Goal: Information Seeking & Learning: Learn about a topic

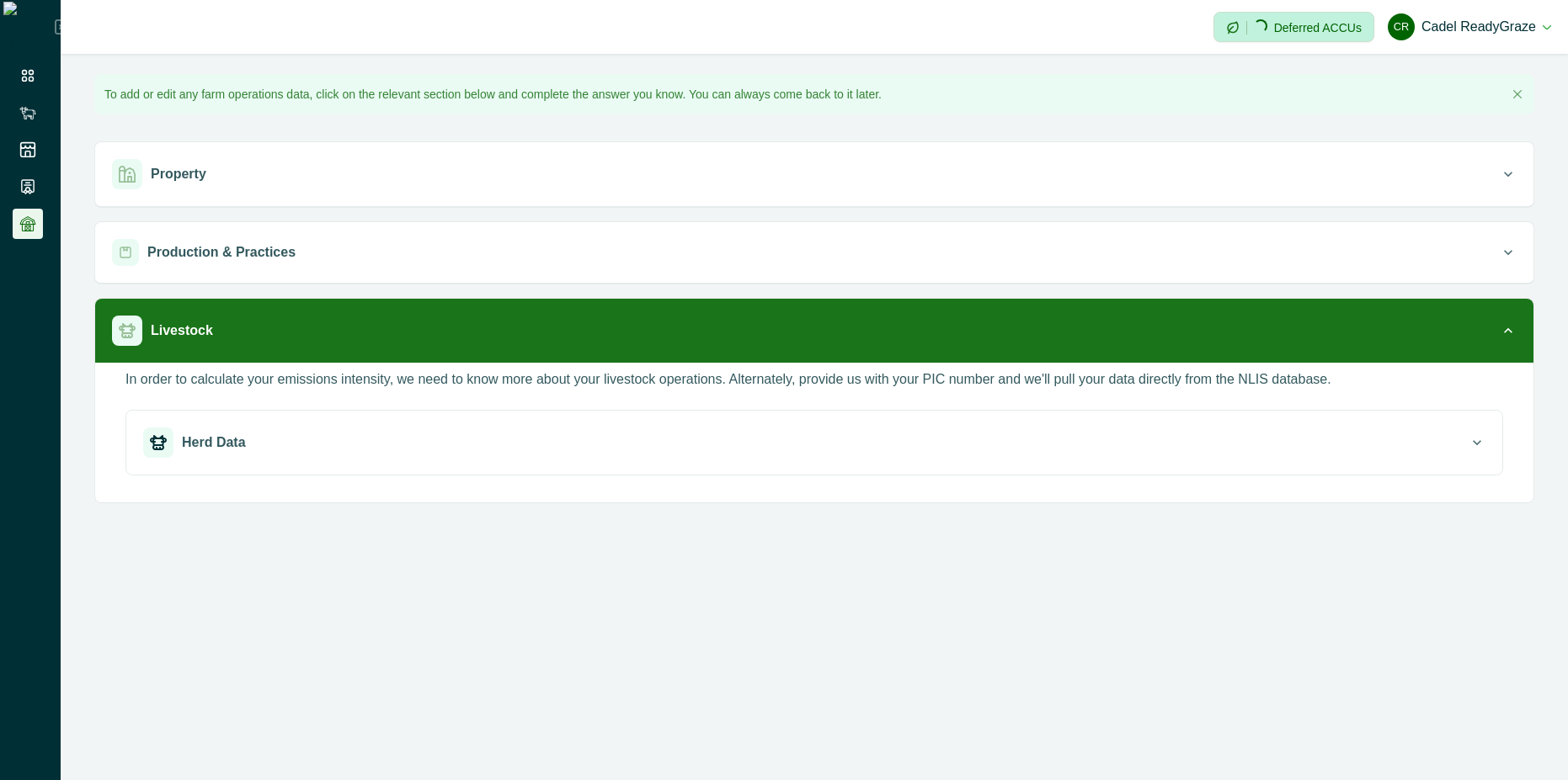
click at [696, 628] on div "**********" at bounding box center [784, 390] width 1568 height 780
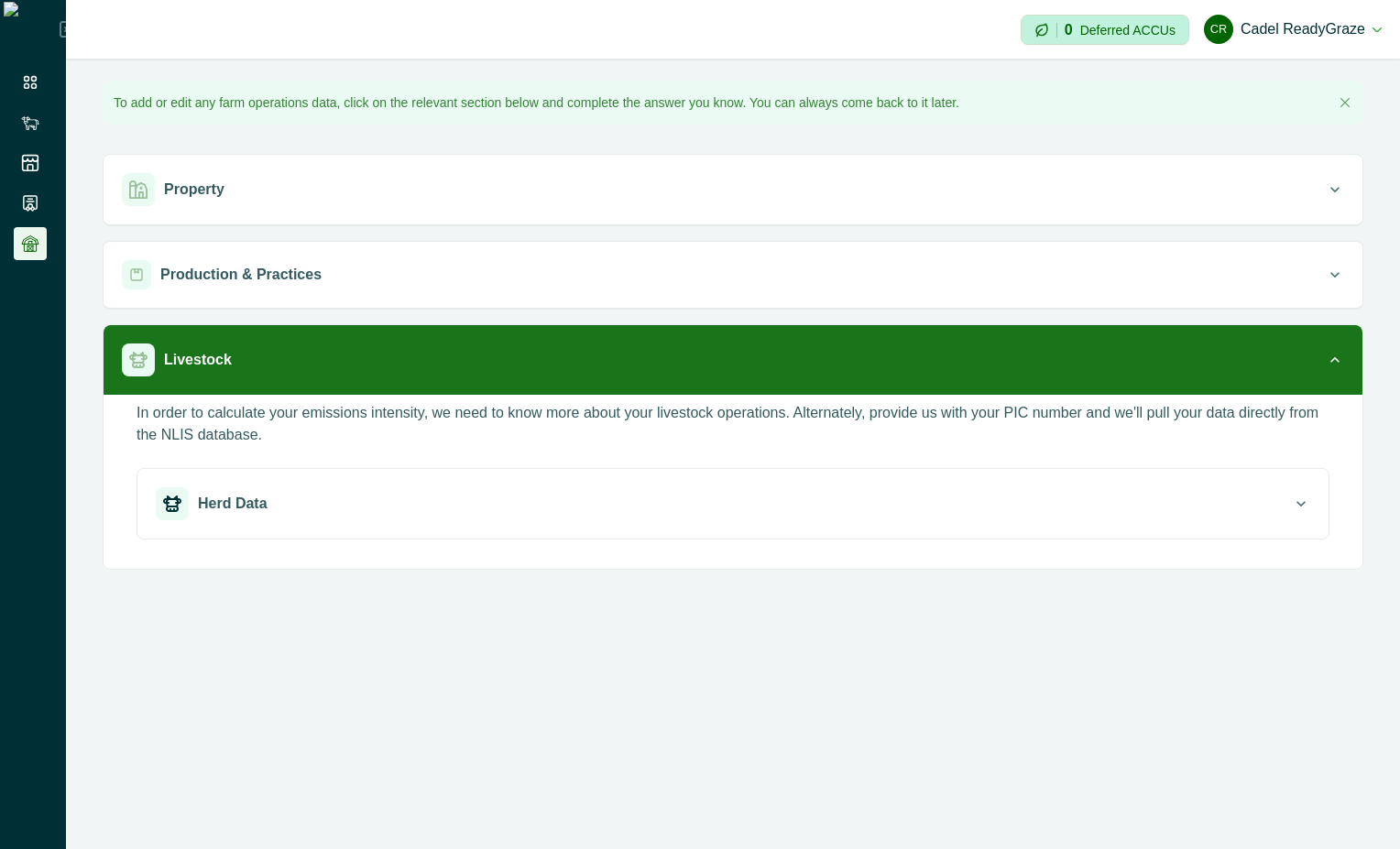
drag, startPoint x: 757, startPoint y: 644, endPoint x: 1392, endPoint y: 480, distance: 655.8
click at [1040, 717] on div "**********" at bounding box center [733, 424] width 1334 height 849
click at [32, 123] on icon at bounding box center [30, 122] width 19 height 19
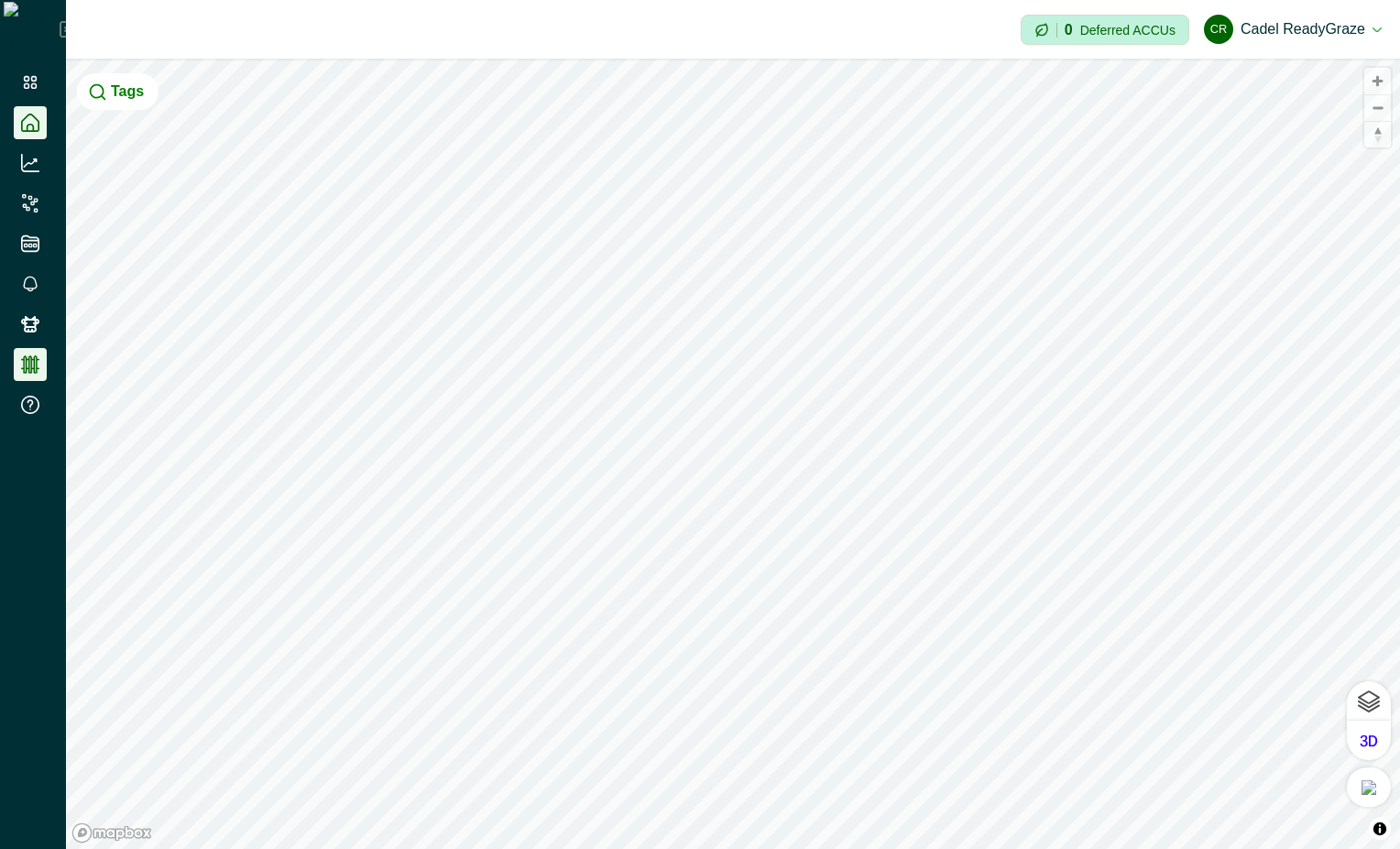
click at [21, 366] on icon at bounding box center [30, 364] width 19 height 19
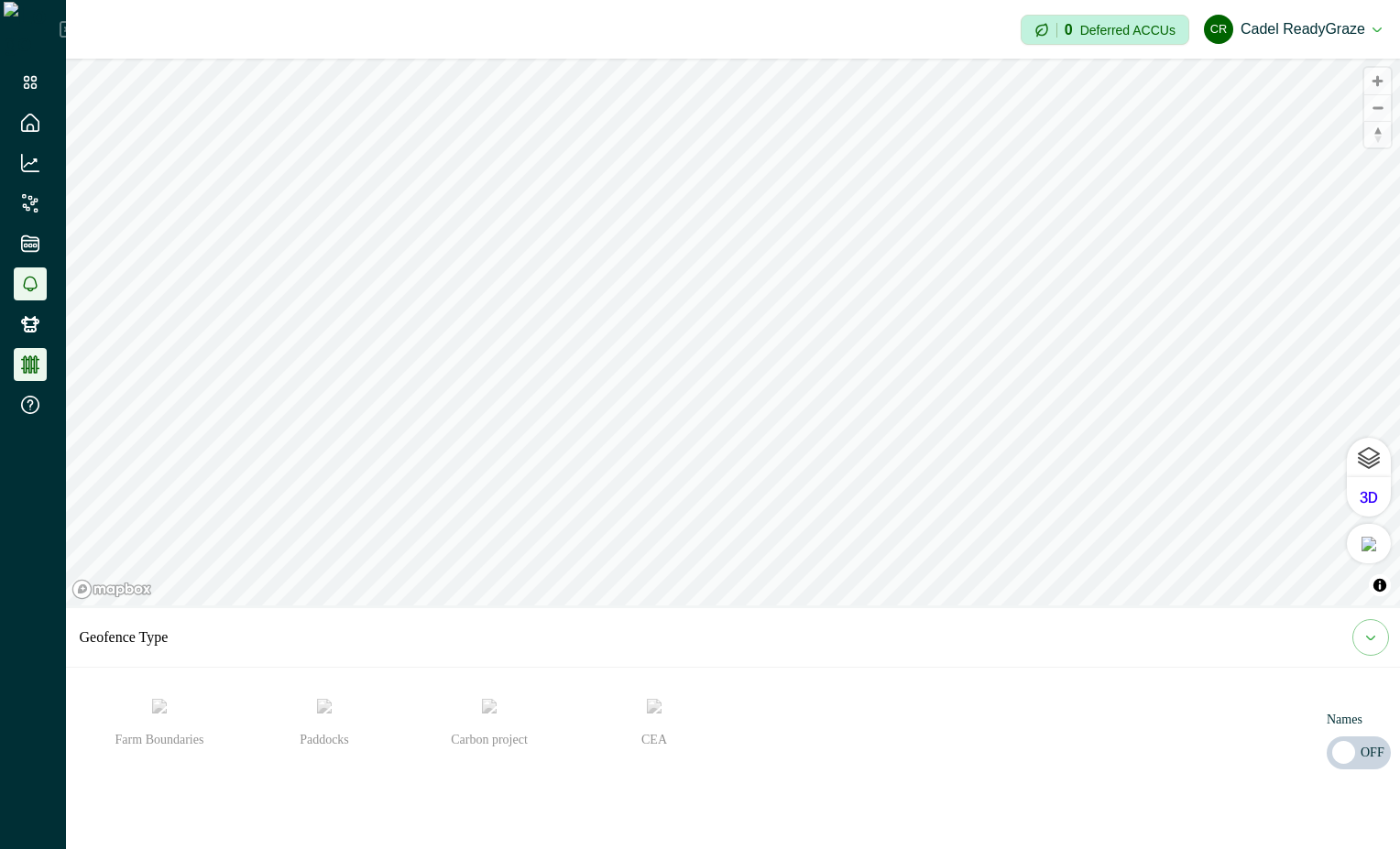
click at [33, 289] on icon at bounding box center [30, 285] width 14 height 16
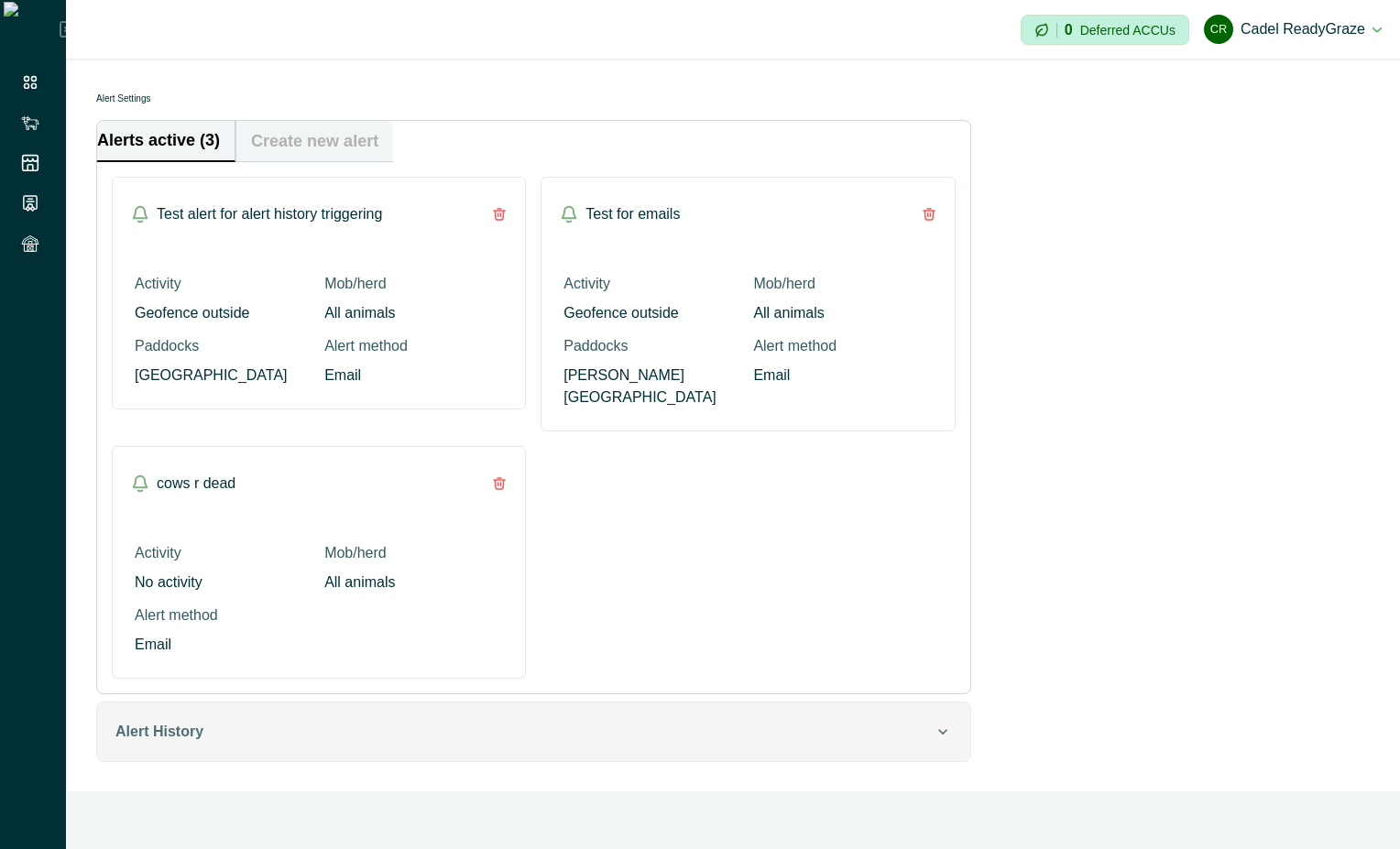
click at [579, 721] on div "Alert History" at bounding box center [524, 732] width 819 height 22
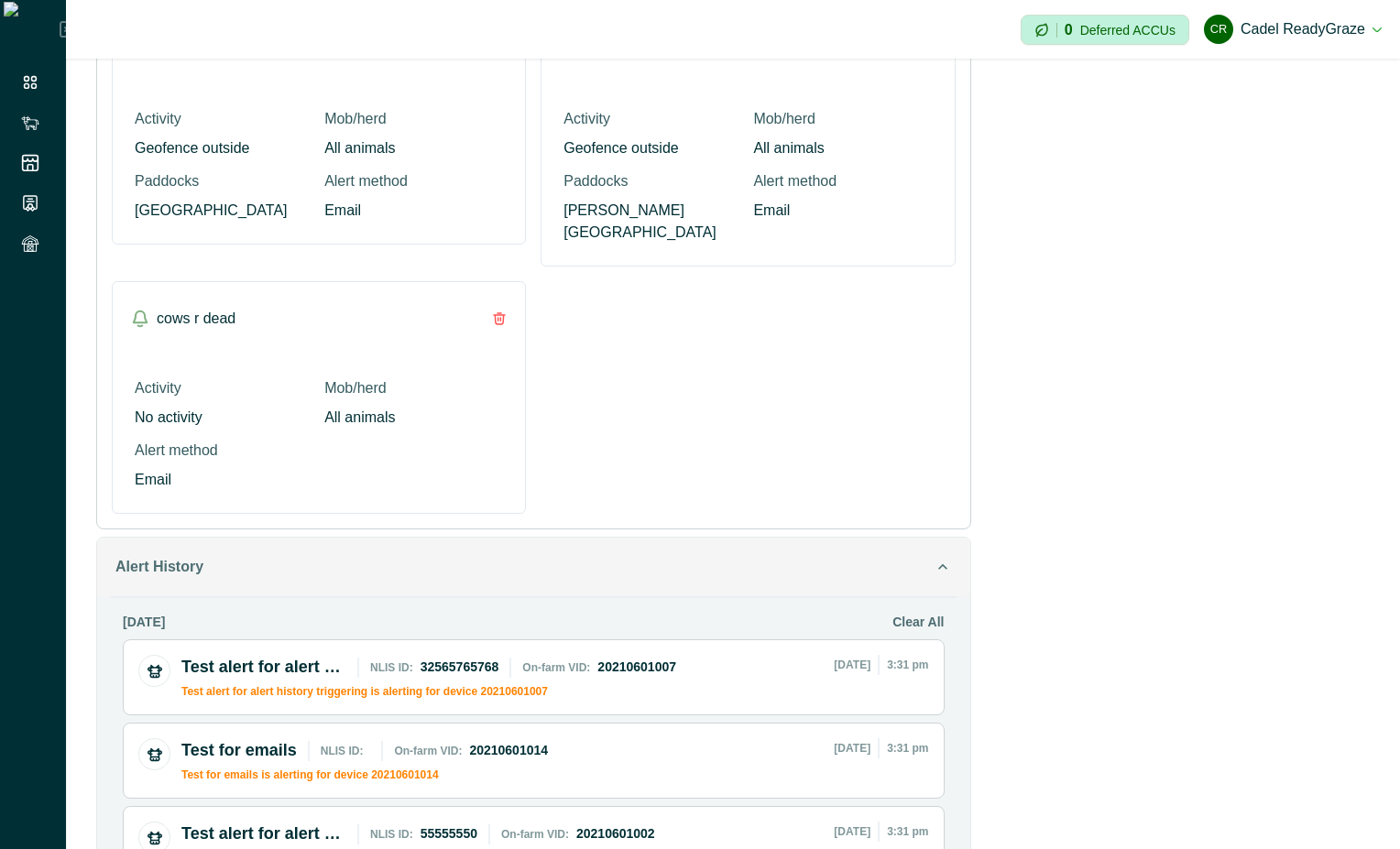
click at [616, 556] on div "Alert History" at bounding box center [524, 567] width 819 height 22
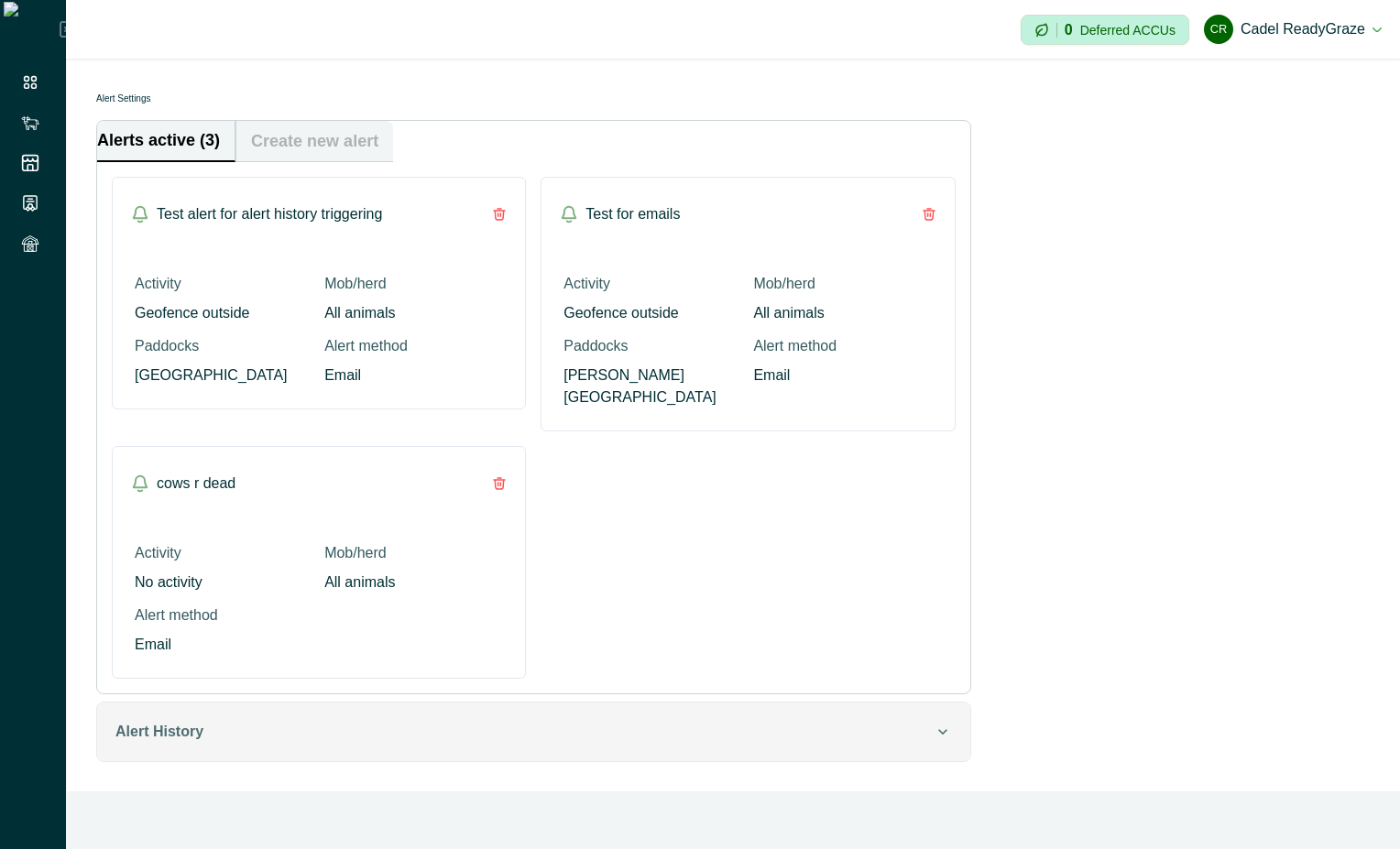
click at [599, 703] on button "Alert History" at bounding box center [534, 732] width 873 height 59
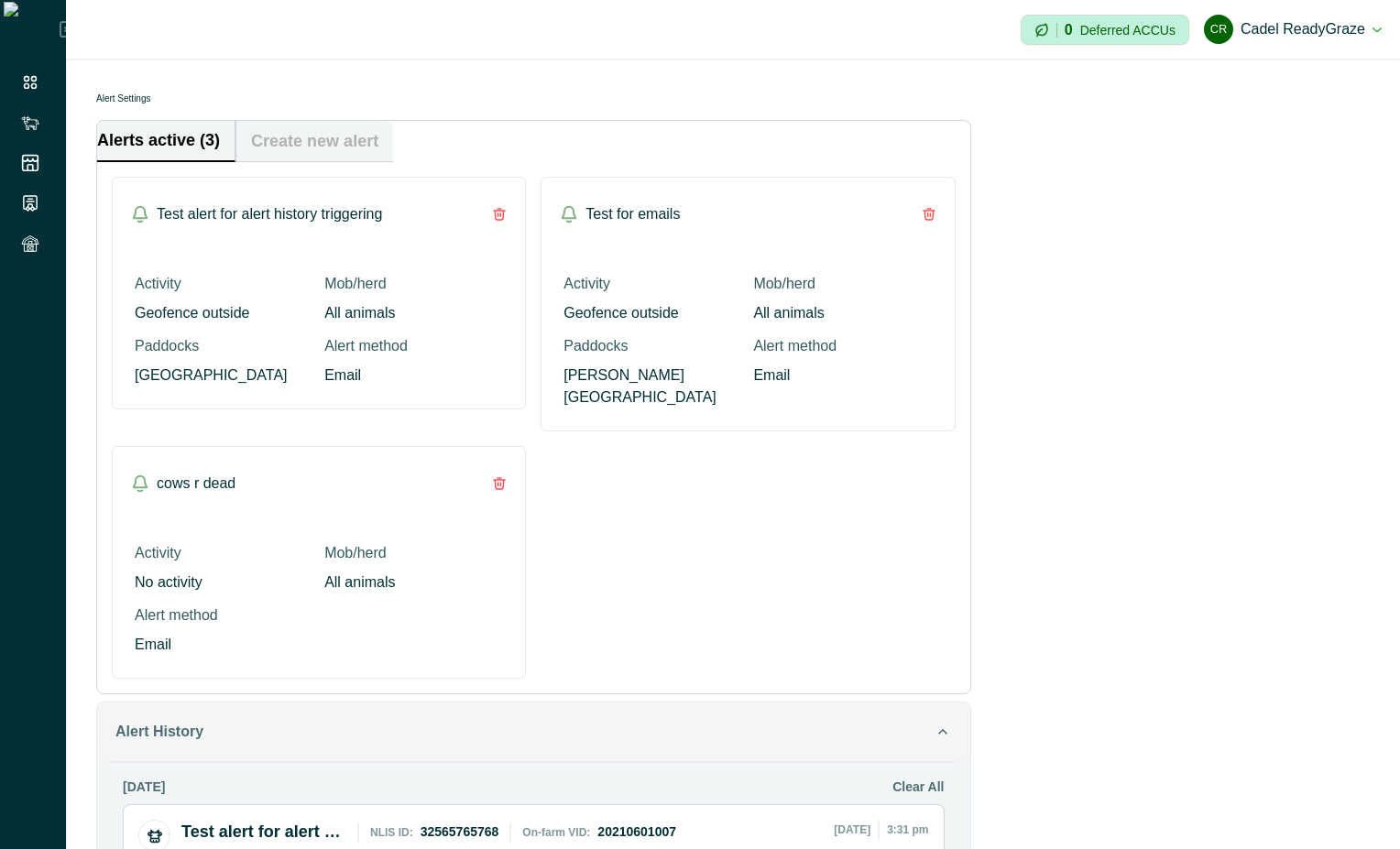
click at [599, 703] on button "Alert History" at bounding box center [534, 732] width 873 height 59
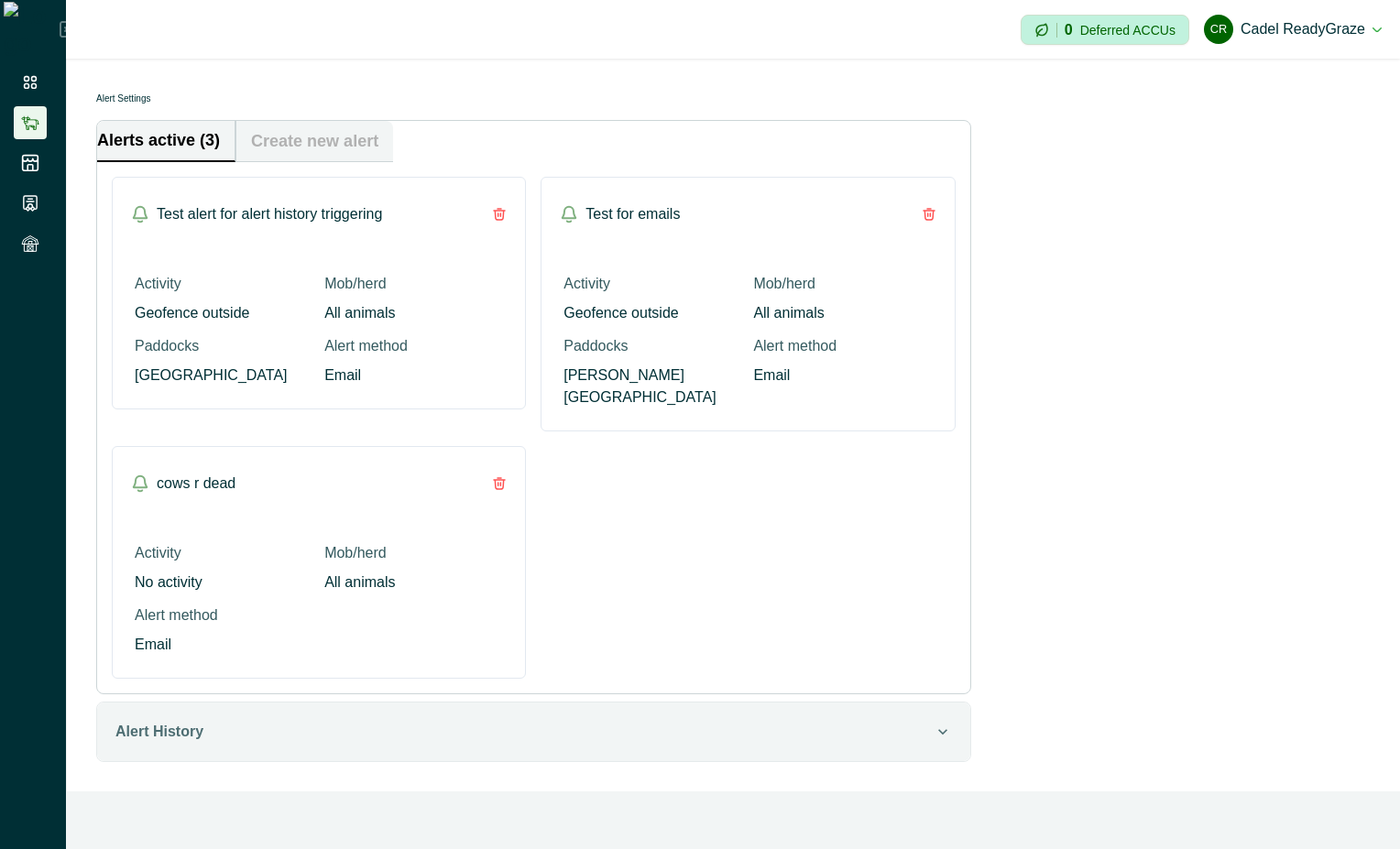
click at [28, 133] on li at bounding box center [30, 123] width 33 height 33
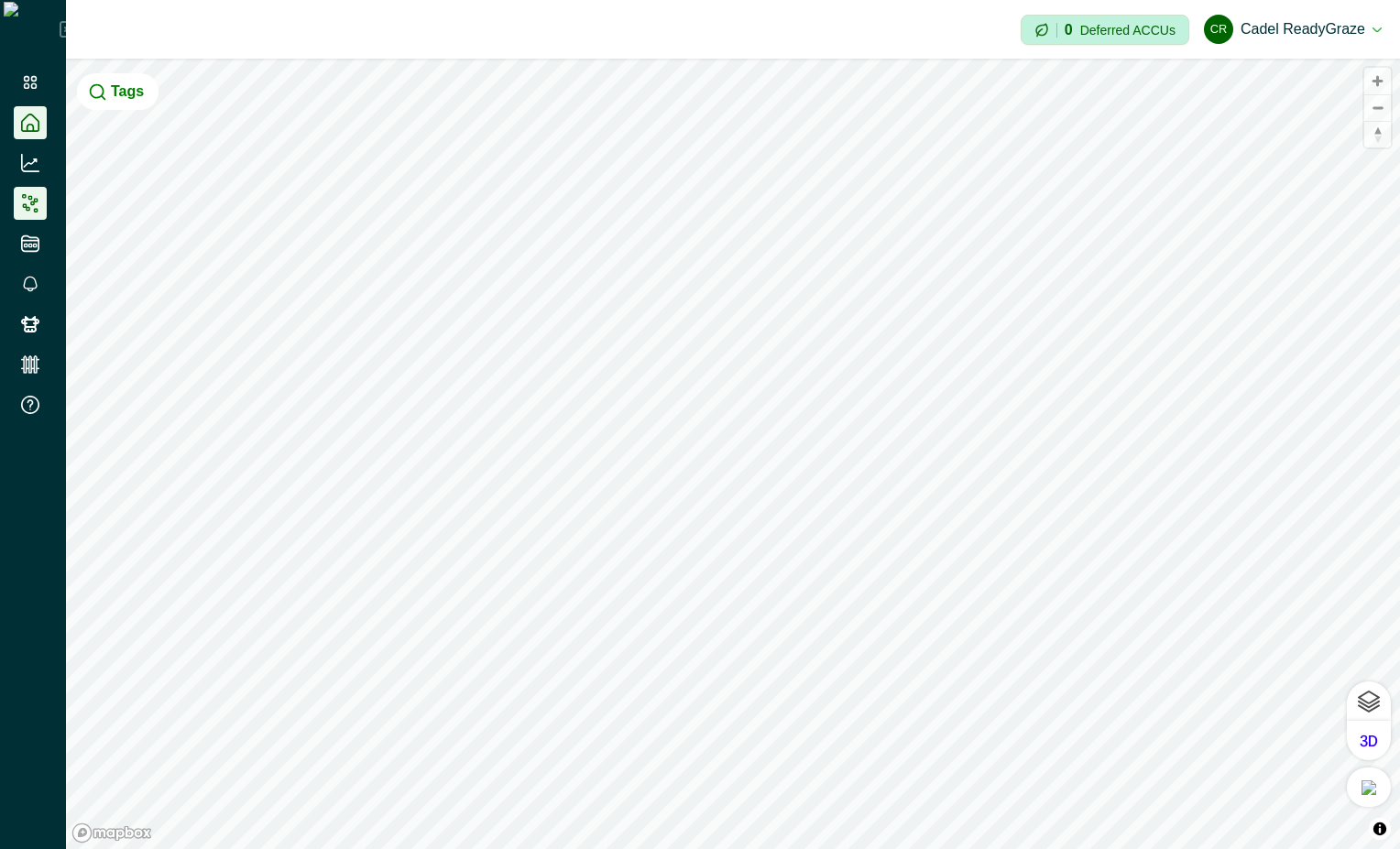
click at [22, 211] on icon at bounding box center [30, 203] width 19 height 19
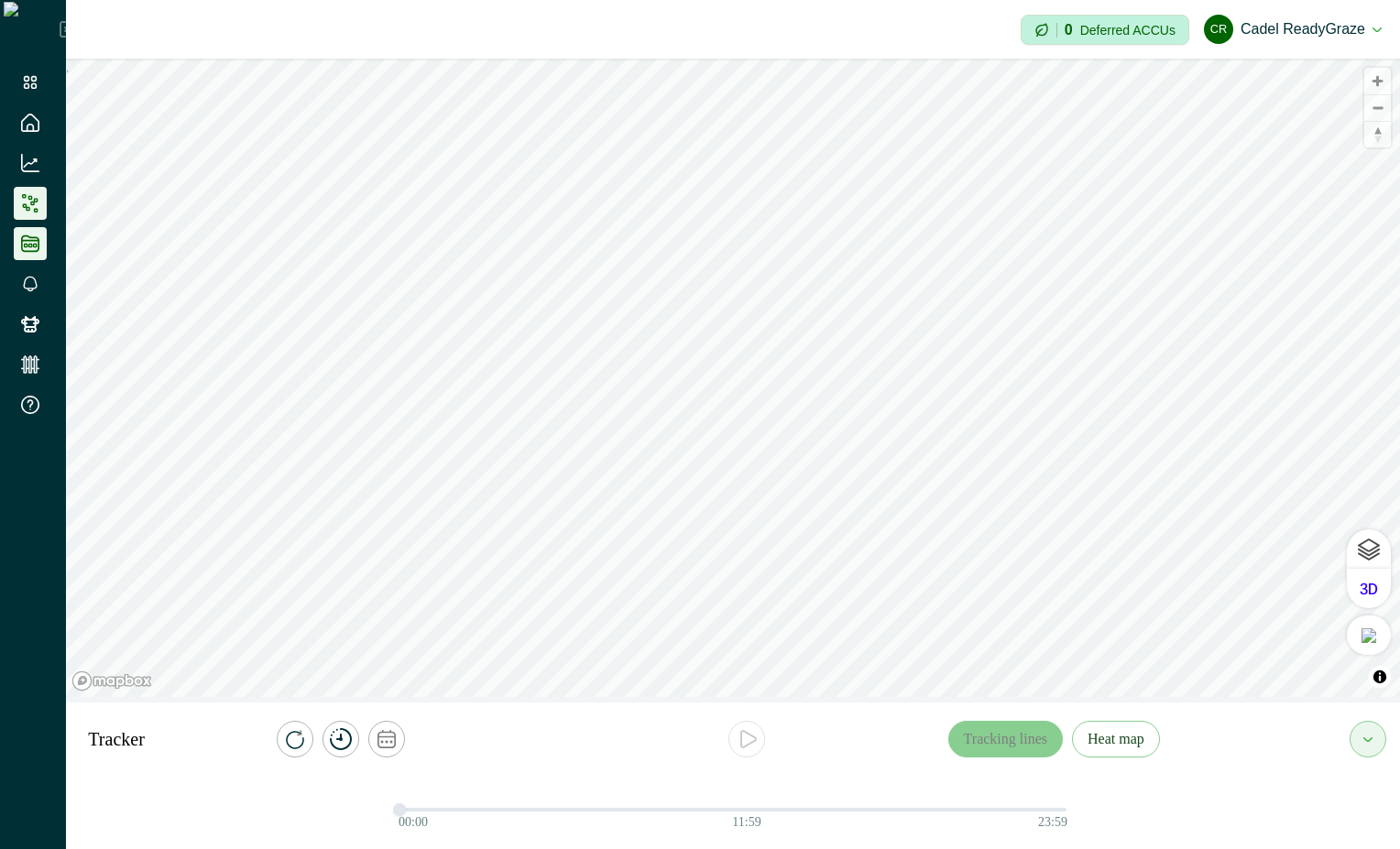
click at [32, 248] on icon at bounding box center [30, 243] width 19 height 19
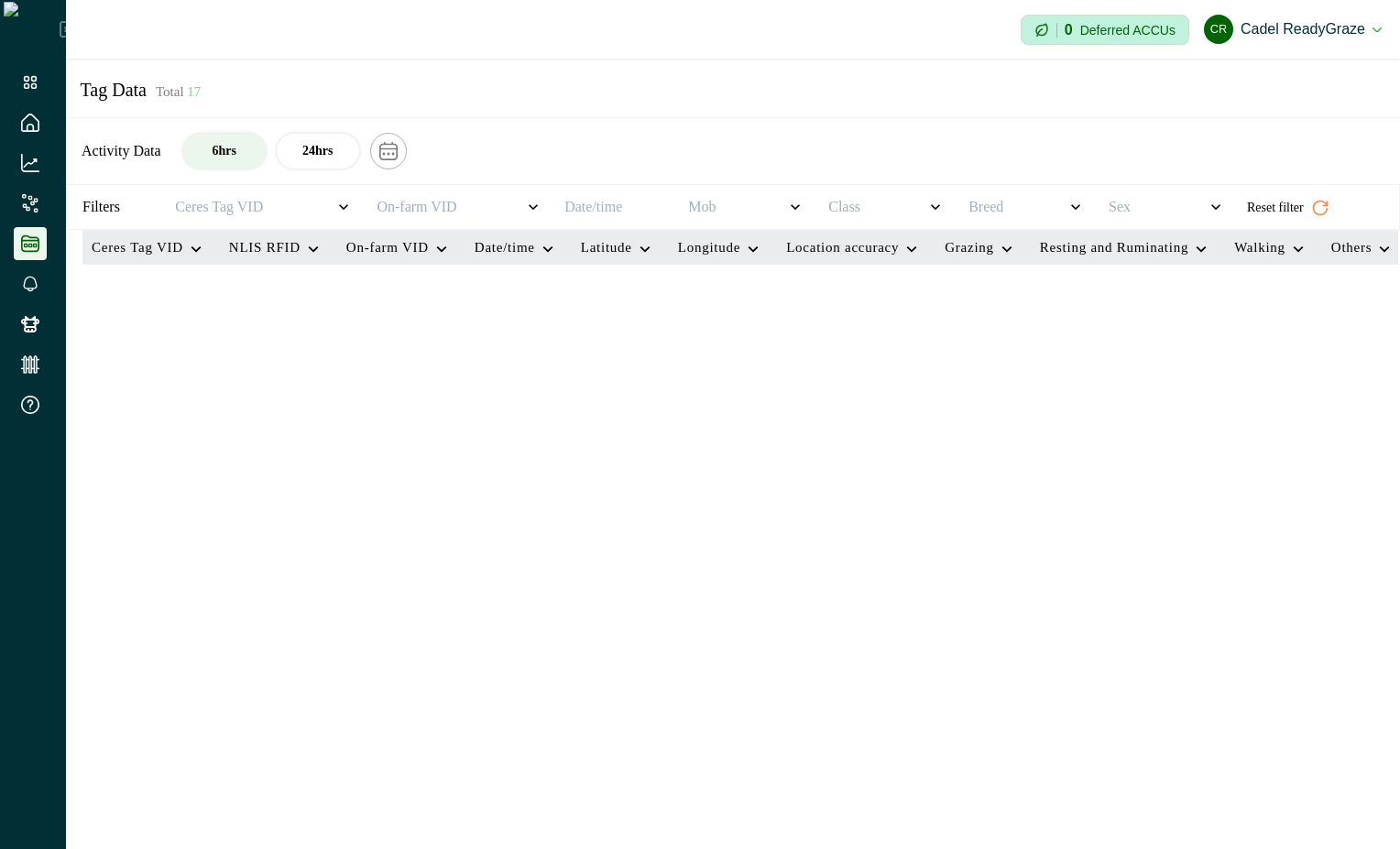
click at [33, 301] on ul at bounding box center [33, 248] width 66 height 363
click at [33, 276] on icon at bounding box center [29, 284] width 15 height 17
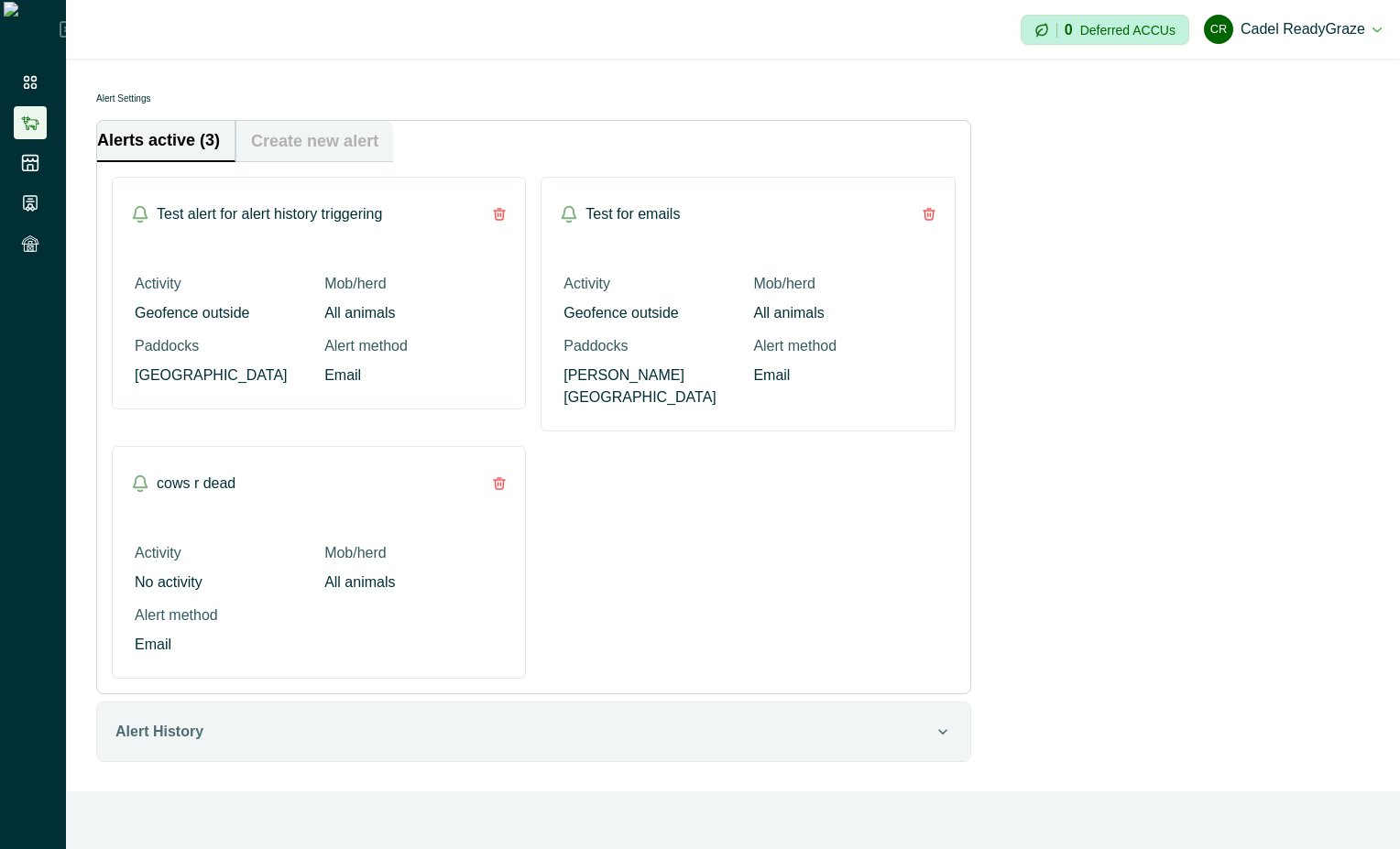
click at [23, 127] on icon at bounding box center [30, 122] width 19 height 19
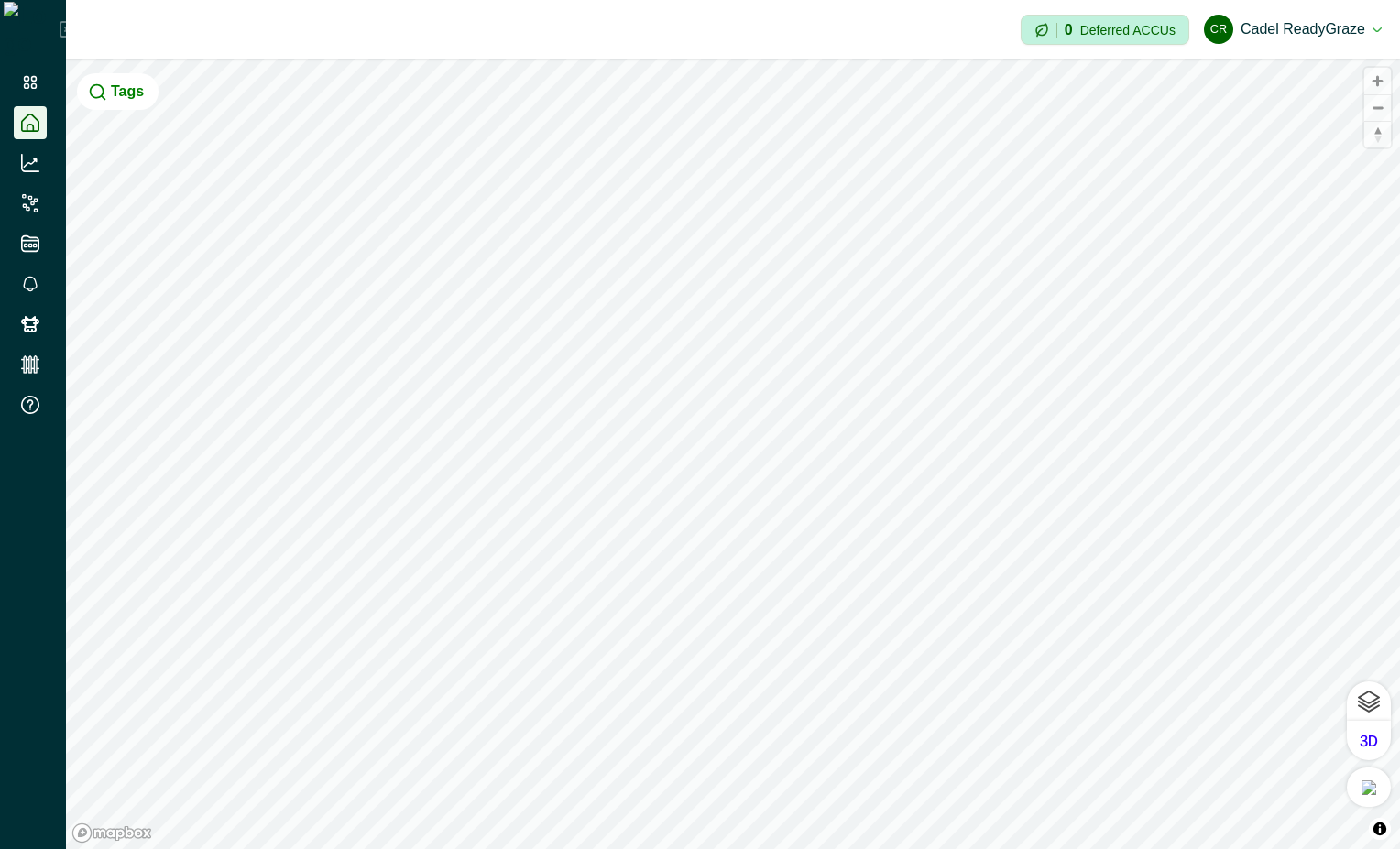
click at [60, 35] on icon at bounding box center [67, 29] width 17 height 17
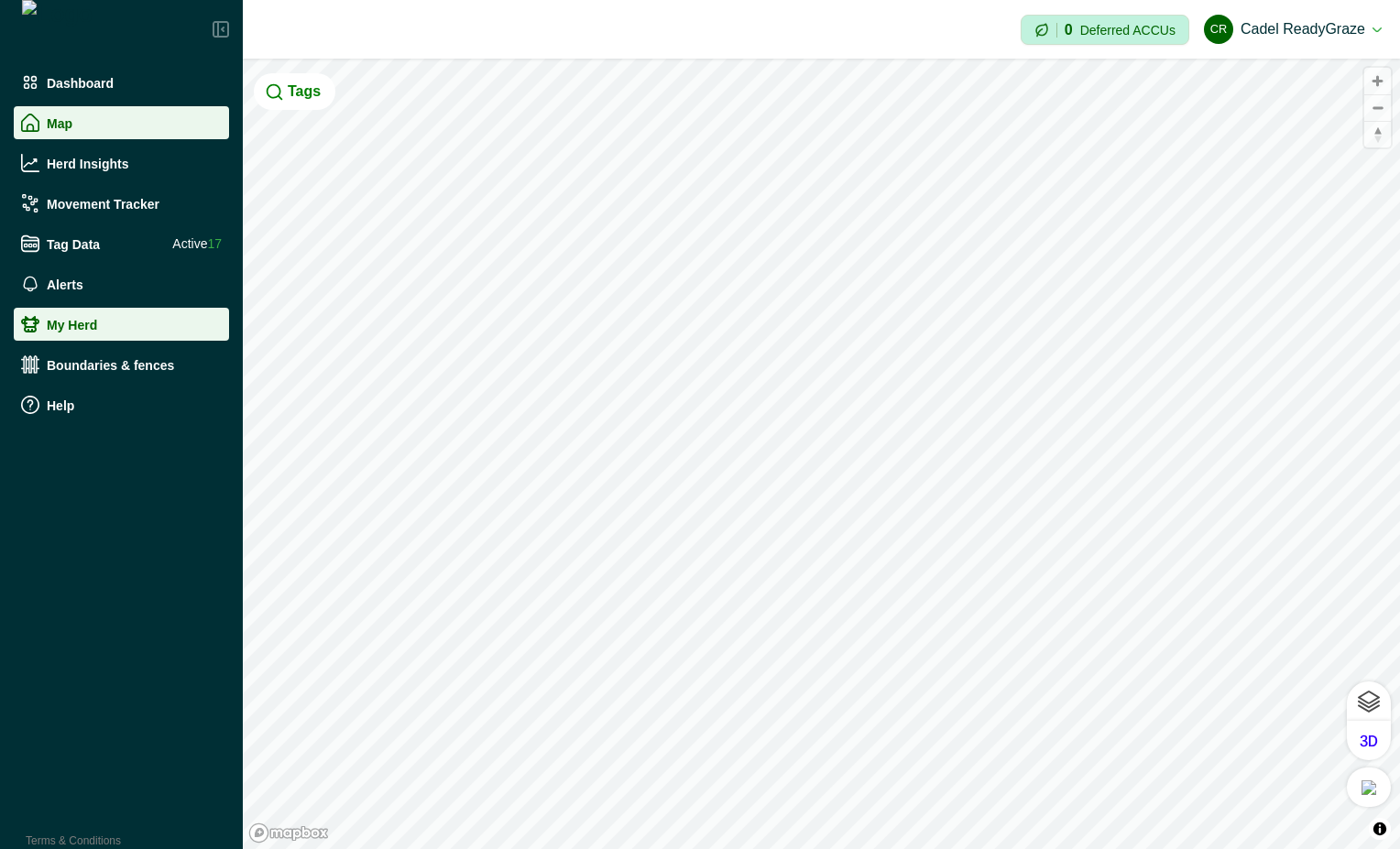
click at [99, 322] on div "My Herd" at bounding box center [122, 324] width 201 height 19
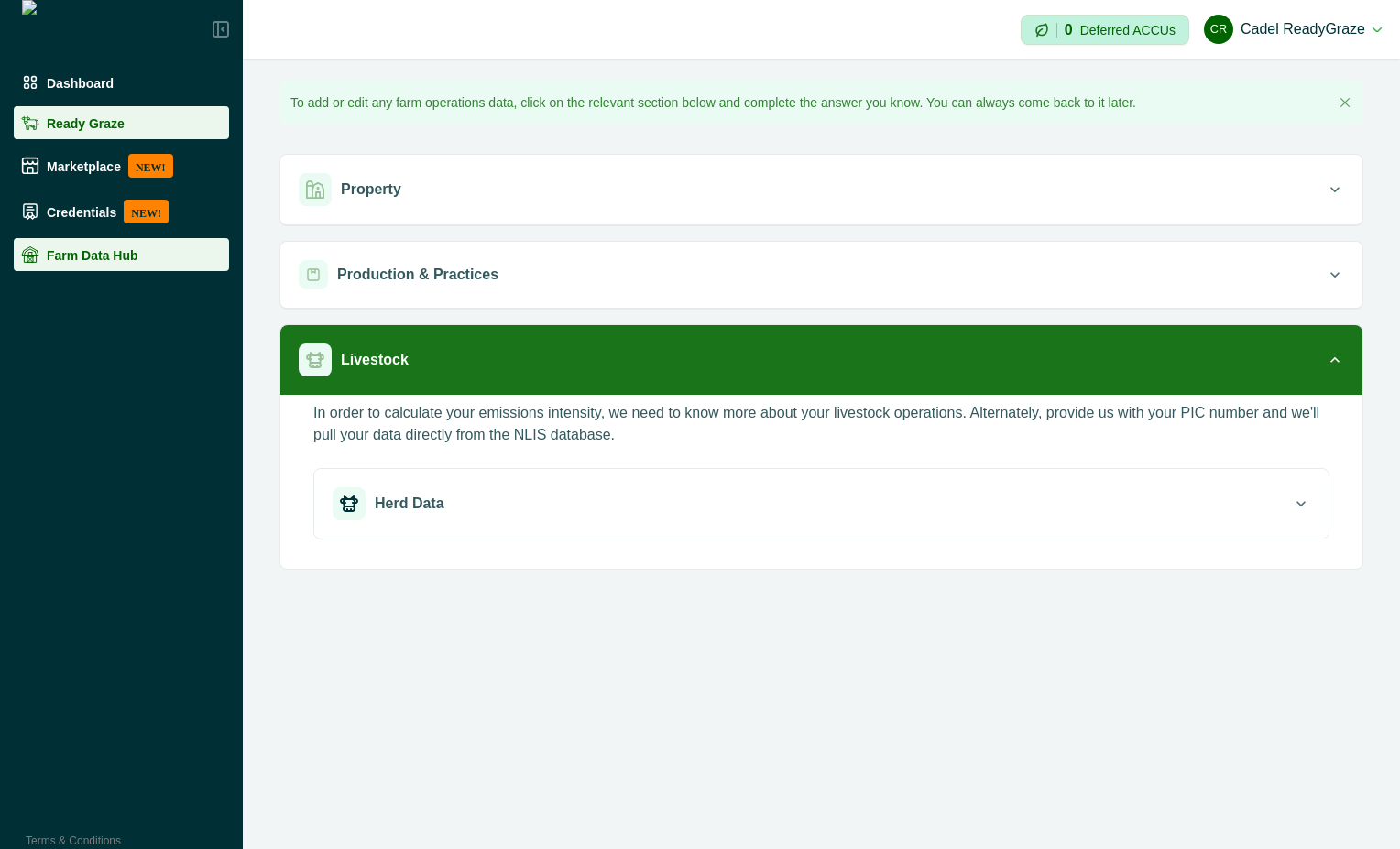
click at [123, 128] on div "Ready Graze" at bounding box center [122, 122] width 201 height 19
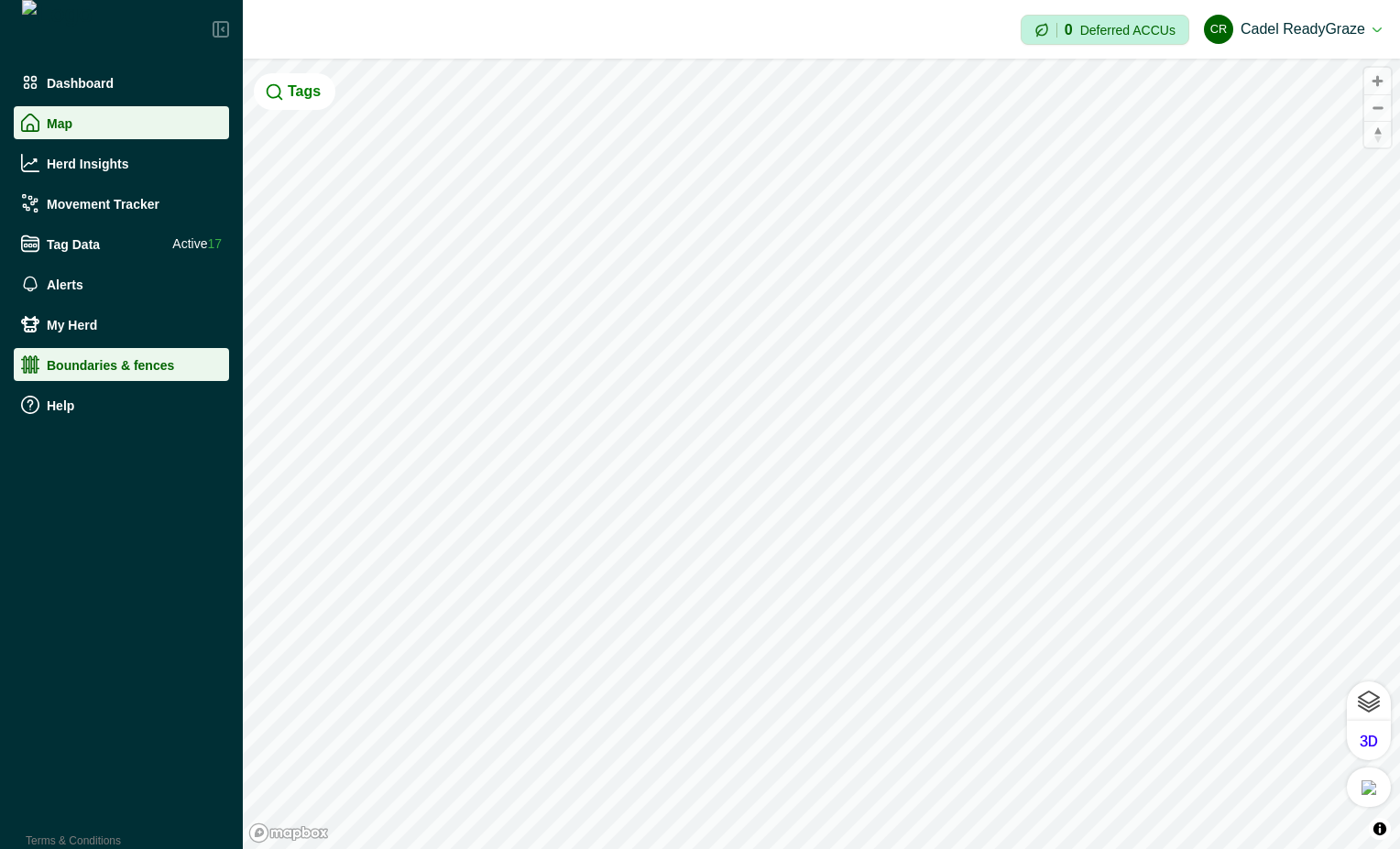
click at [65, 369] on p "Boundaries & fences" at bounding box center [110, 364] width 128 height 15
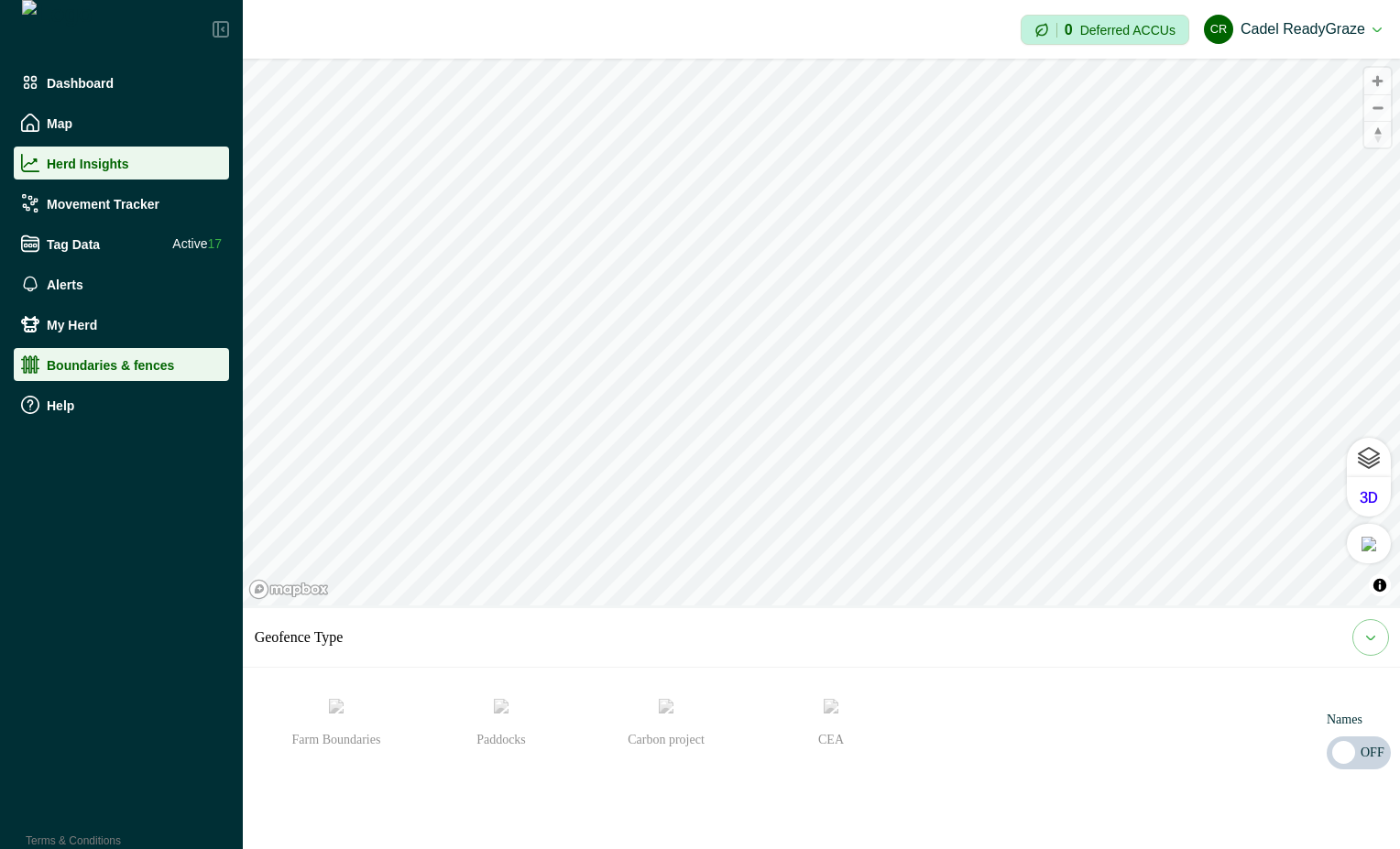
click at [89, 173] on li "Herd Insights" at bounding box center [121, 163] width 216 height 33
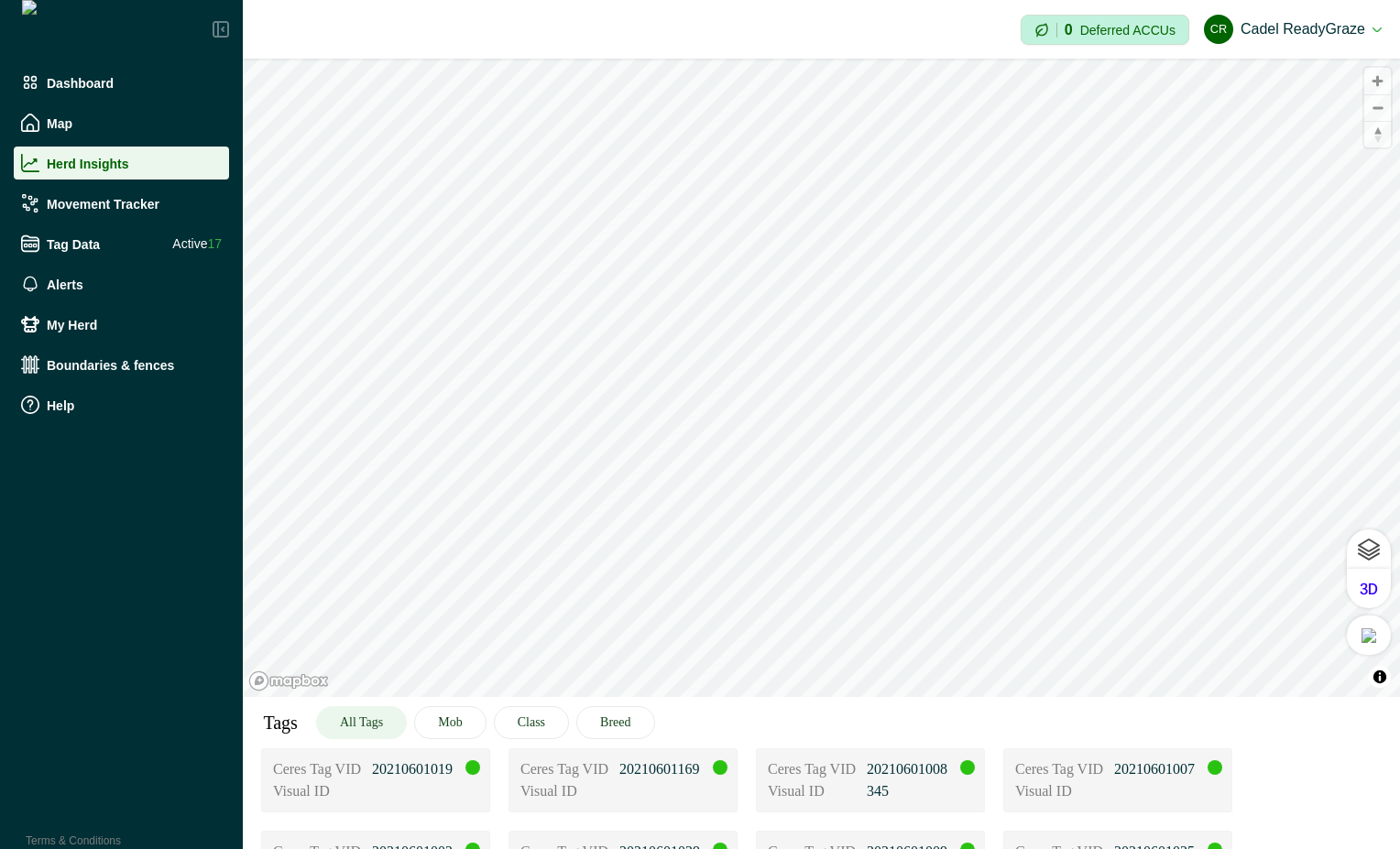
click at [1400, 399] on html "Dashboard Map Herd Insights Movement Tracker Tag Data Active 17 Alerts My Herd …" at bounding box center [700, 424] width 1400 height 849
click at [900, 698] on div "© Mapbox © OpenStreetMap Improve this map © Maxar Tags All Tags Mob Class Breed…" at bounding box center [821, 378] width 1157 height 638
click at [908, 616] on div "© Mapbox © OpenStreetMap Improve this map © Maxar Tags All Tags Mob Class Breed…" at bounding box center [821, 378] width 1157 height 638
click at [899, 748] on div "Ceres Tag VID 20210601008 Visual ID 345" at bounding box center [870, 781] width 229 height 64
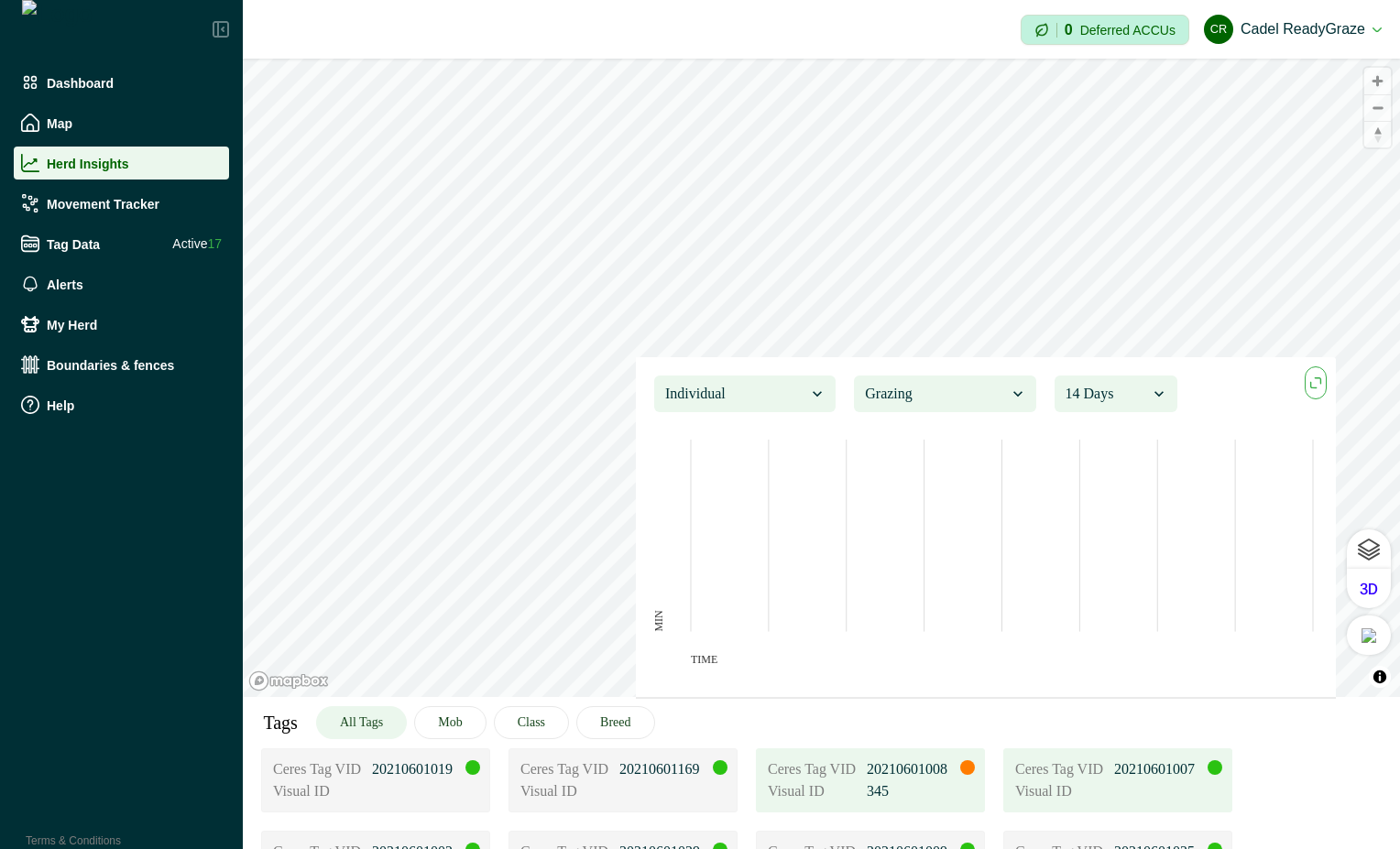
click at [1144, 782] on div "Visual ID" at bounding box center [1117, 791] width 205 height 22
click at [774, 730] on div "Tags All Tags Mob Class Breed" at bounding box center [821, 723] width 1157 height 52
click at [1315, 381] on icon "maxmin" at bounding box center [1315, 383] width 20 height 20
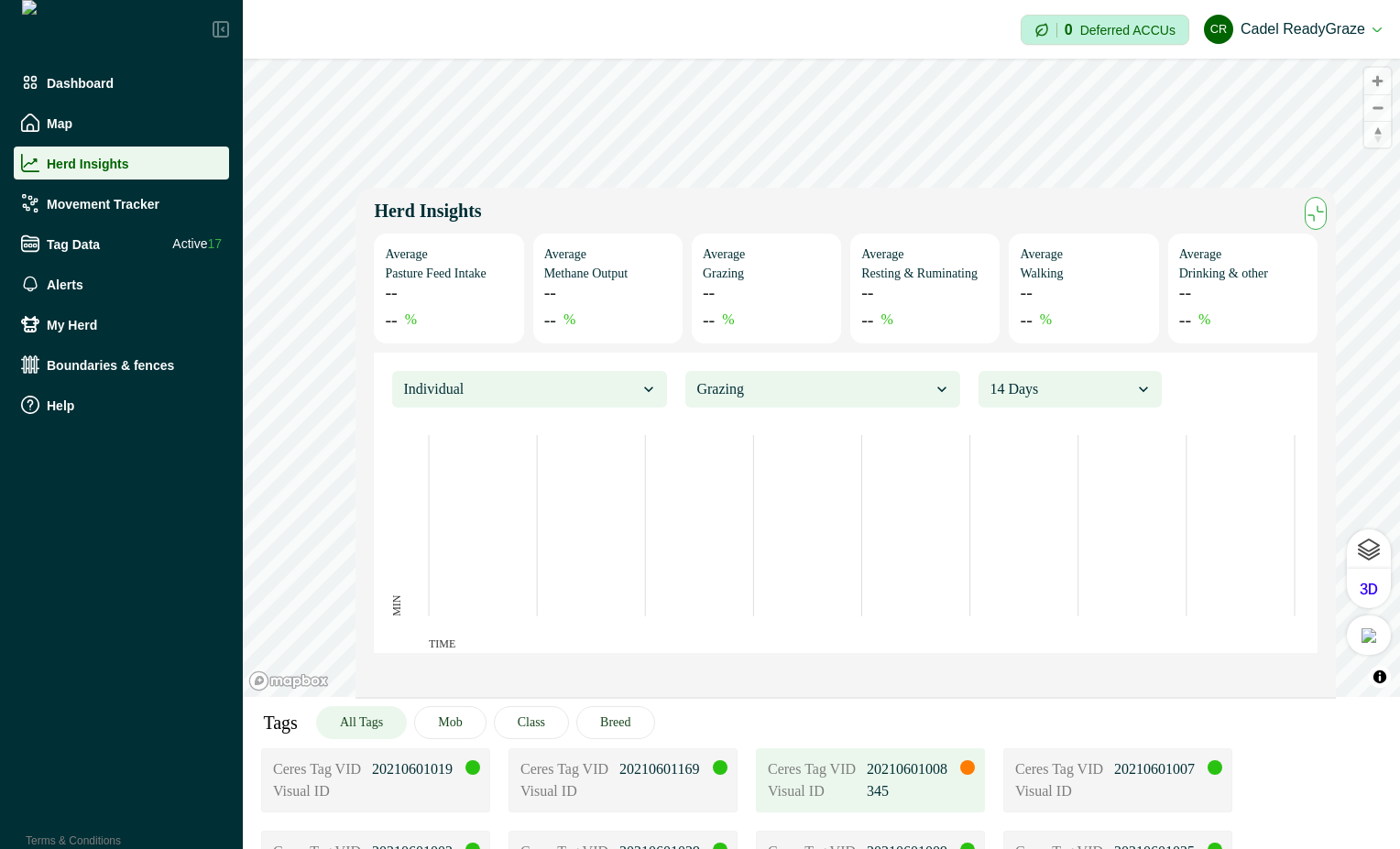
click at [1319, 205] on icon "maxmin" at bounding box center [1315, 213] width 20 height 20
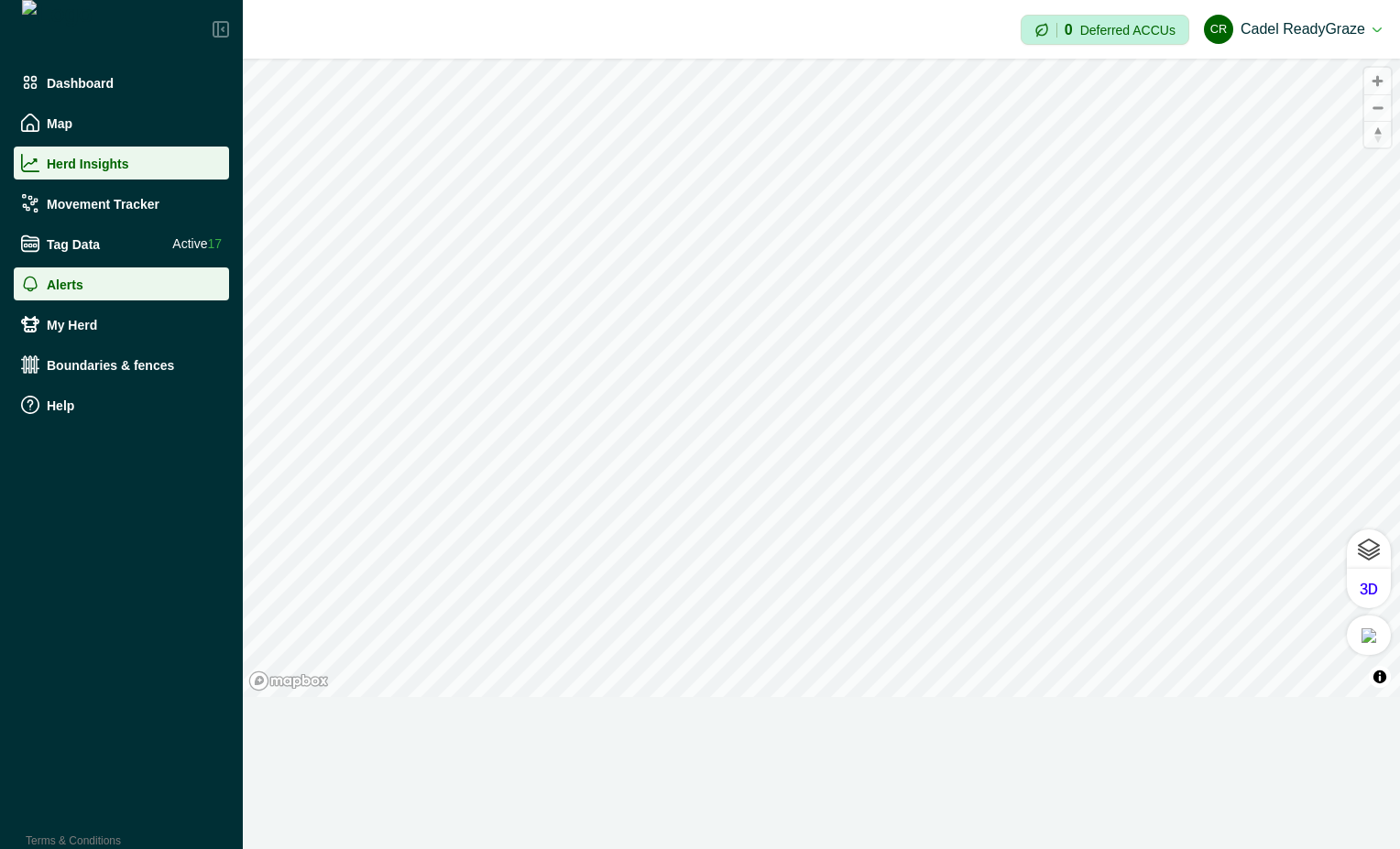
click at [117, 282] on div "Alerts" at bounding box center [122, 284] width 201 height 19
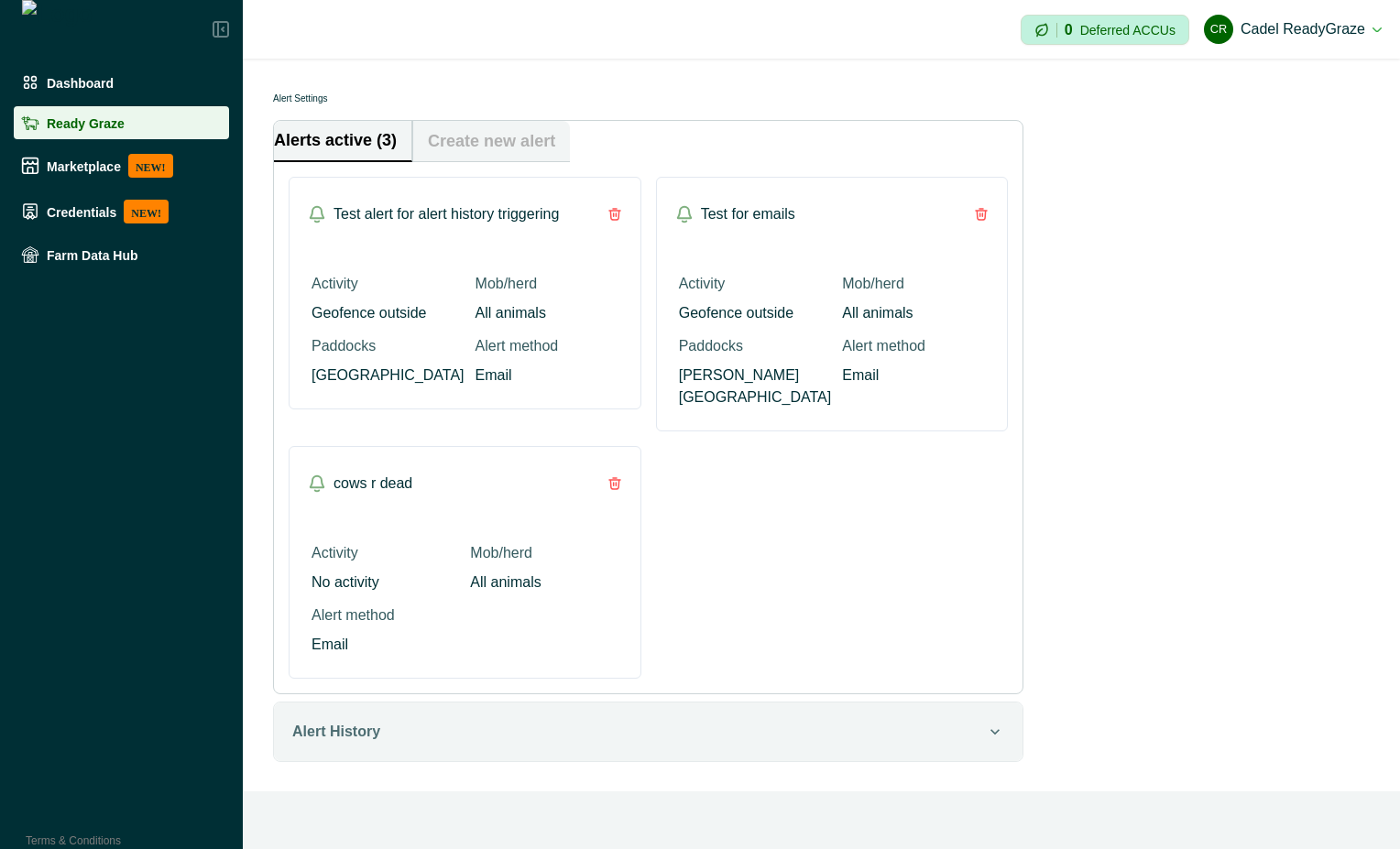
click at [87, 115] on p "Ready Graze" at bounding box center [86, 122] width 78 height 15
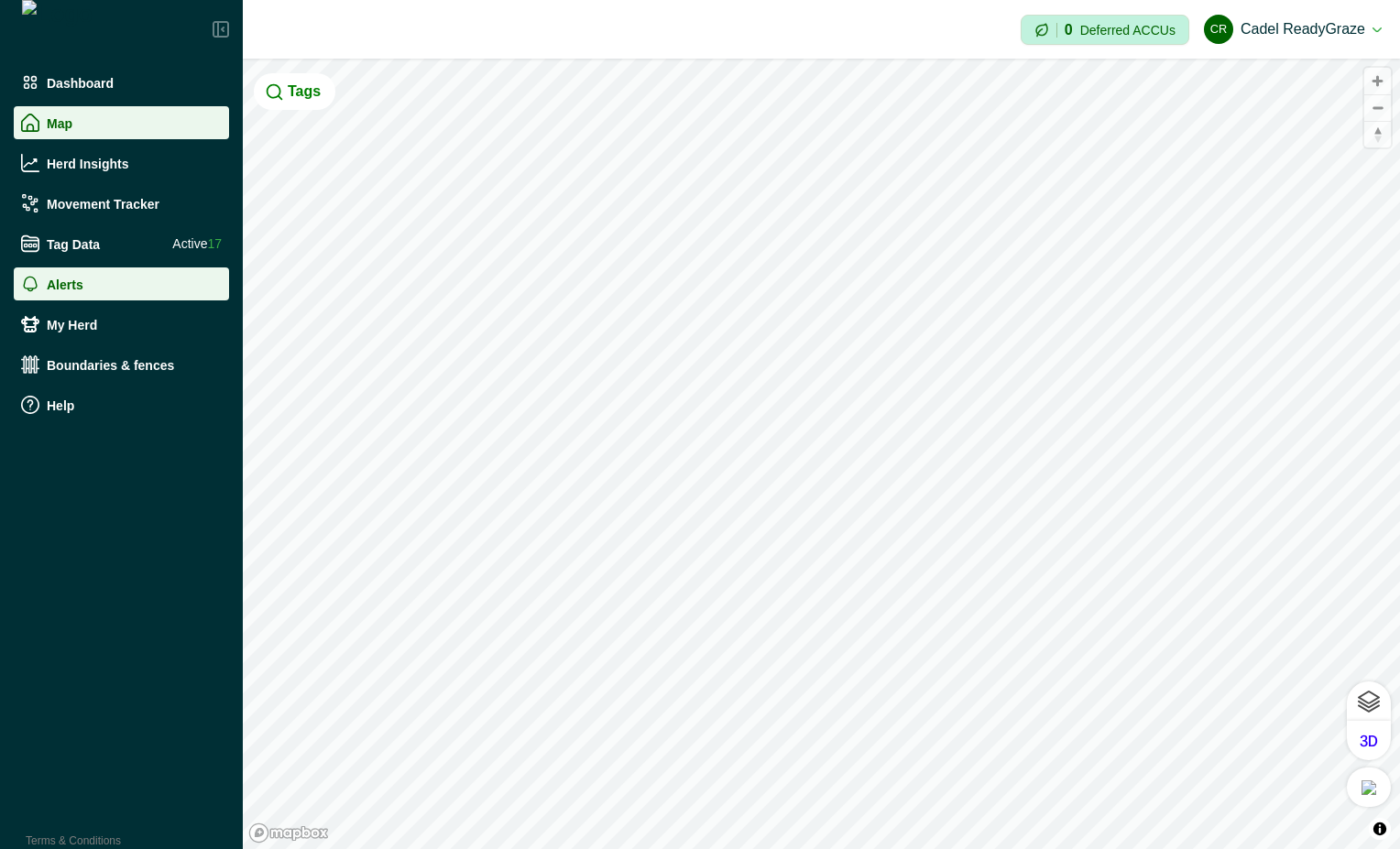
click at [100, 286] on div "Alerts" at bounding box center [122, 284] width 201 height 19
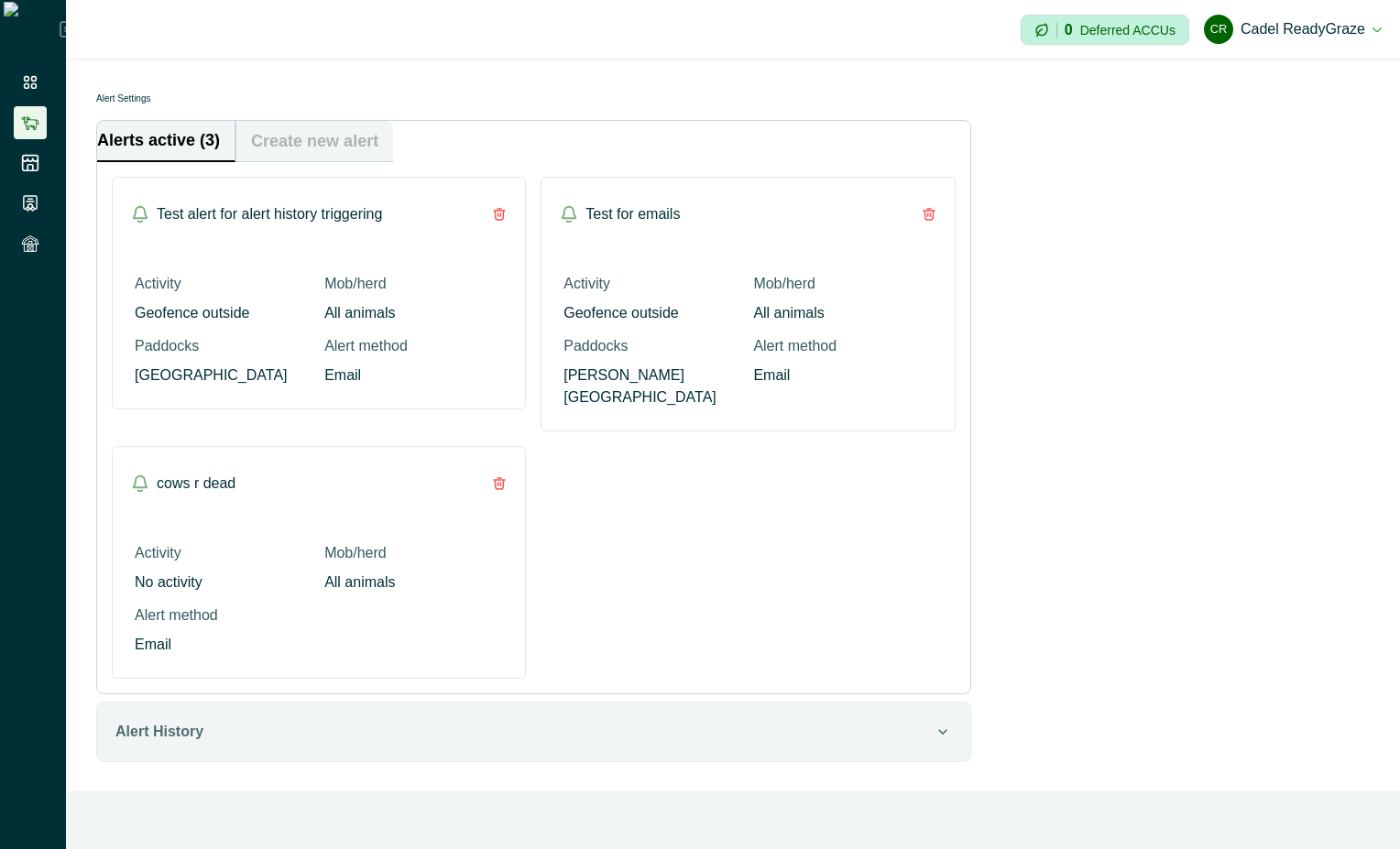
click at [42, 124] on li at bounding box center [30, 123] width 33 height 33
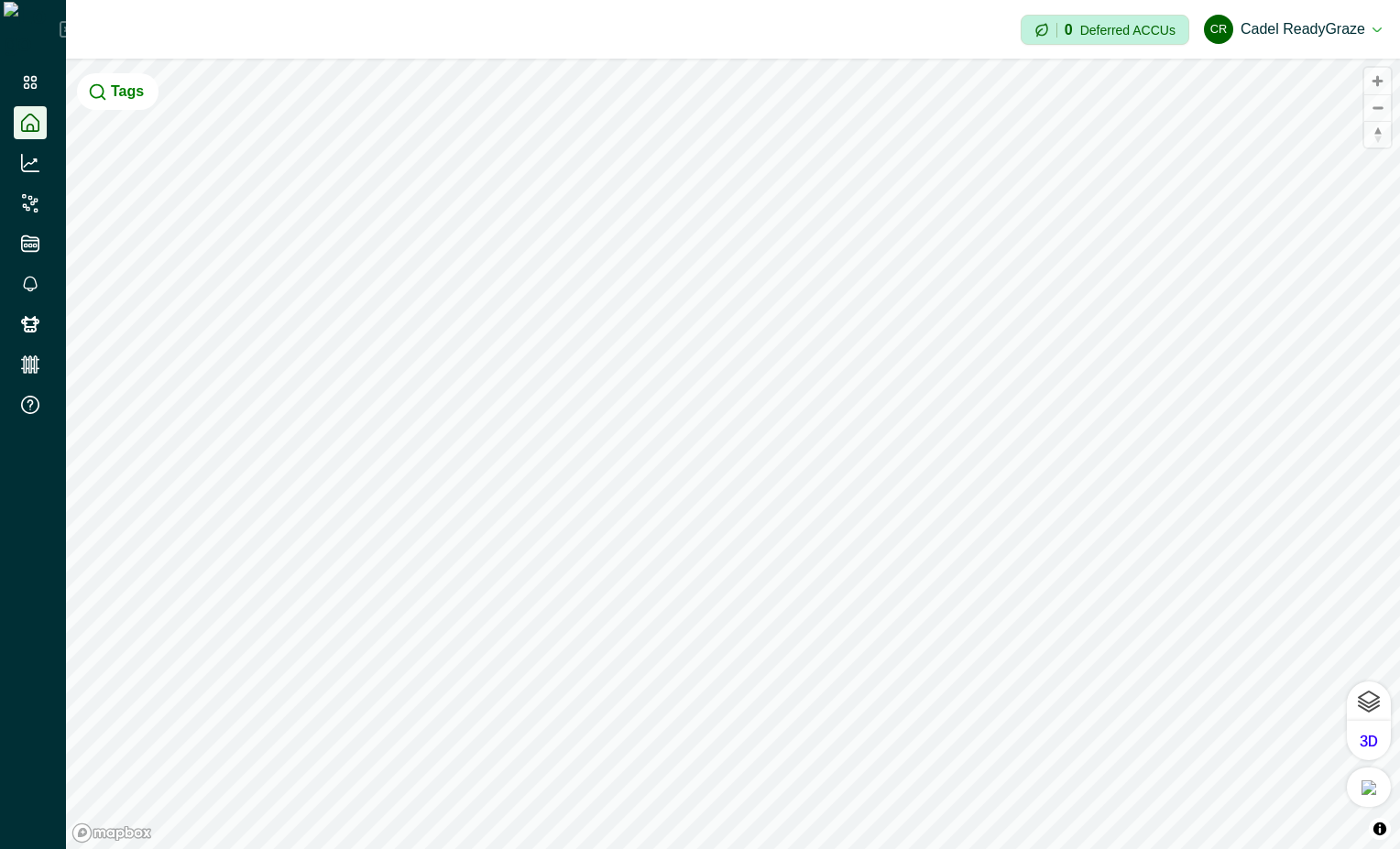
click at [32, 31] on div at bounding box center [33, 29] width 66 height 59
click at [60, 29] on icon at bounding box center [67, 29] width 17 height 17
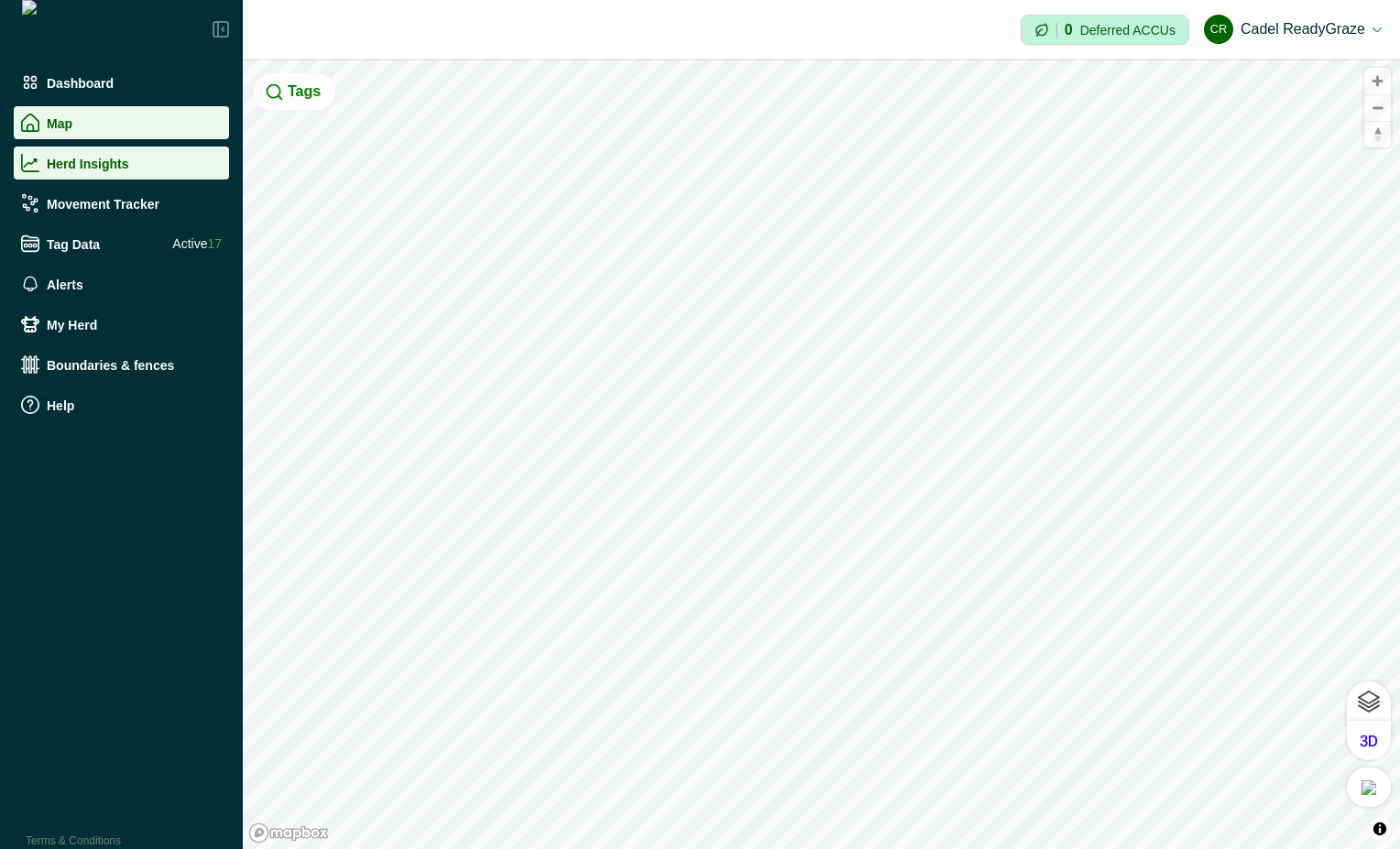
click at [92, 159] on p "Herd Insights" at bounding box center [88, 163] width 82 height 15
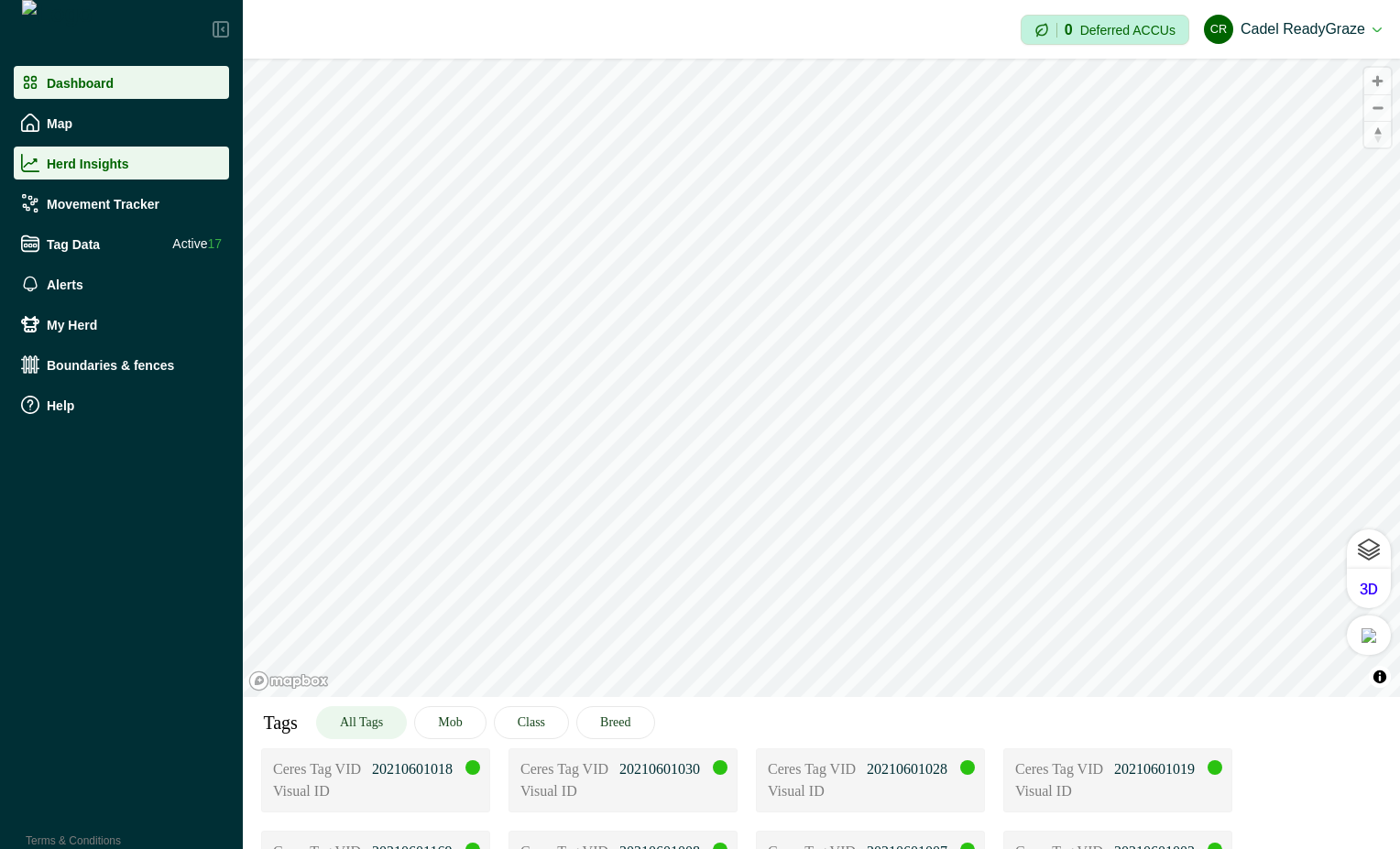
click at [71, 75] on p "Dashboard" at bounding box center [80, 82] width 67 height 15
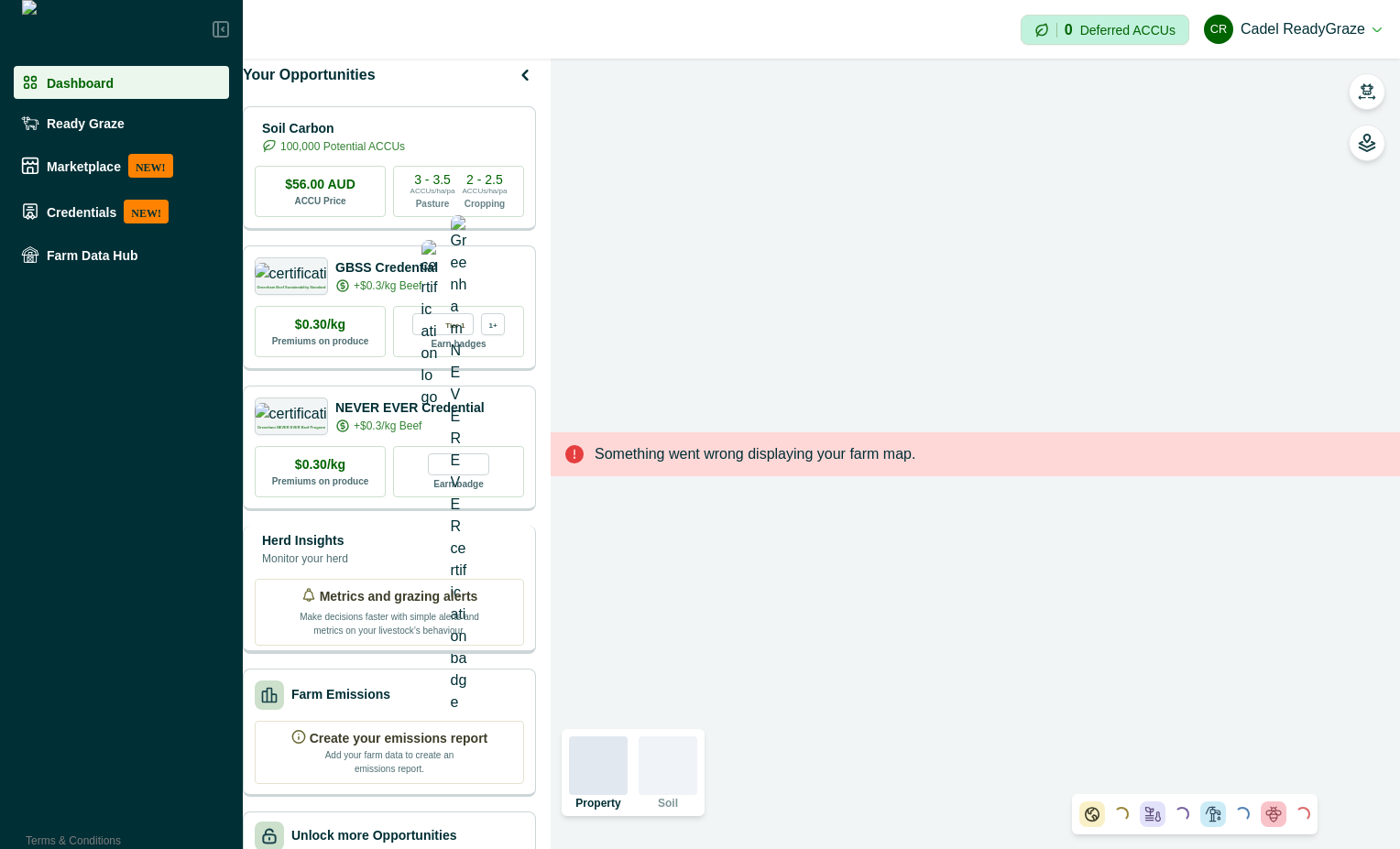
click at [443, 568] on div "Herd Insights Monitor your herd" at bounding box center [389, 550] width 269 height 37
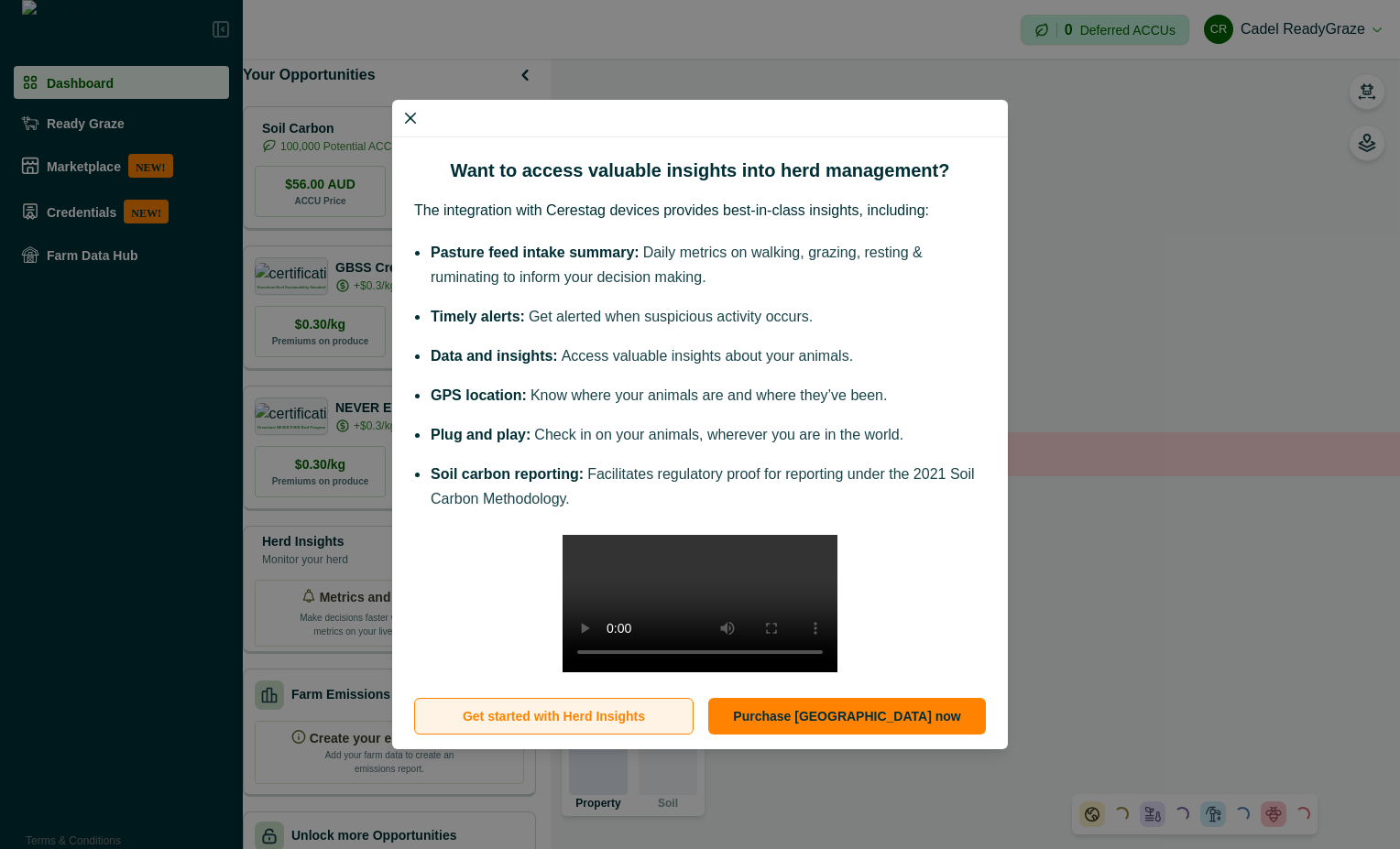
click at [501, 735] on button "Get started with Herd Insights" at bounding box center [553, 717] width 279 height 37
click at [415, 112] on icon "Close" at bounding box center [410, 117] width 11 height 11
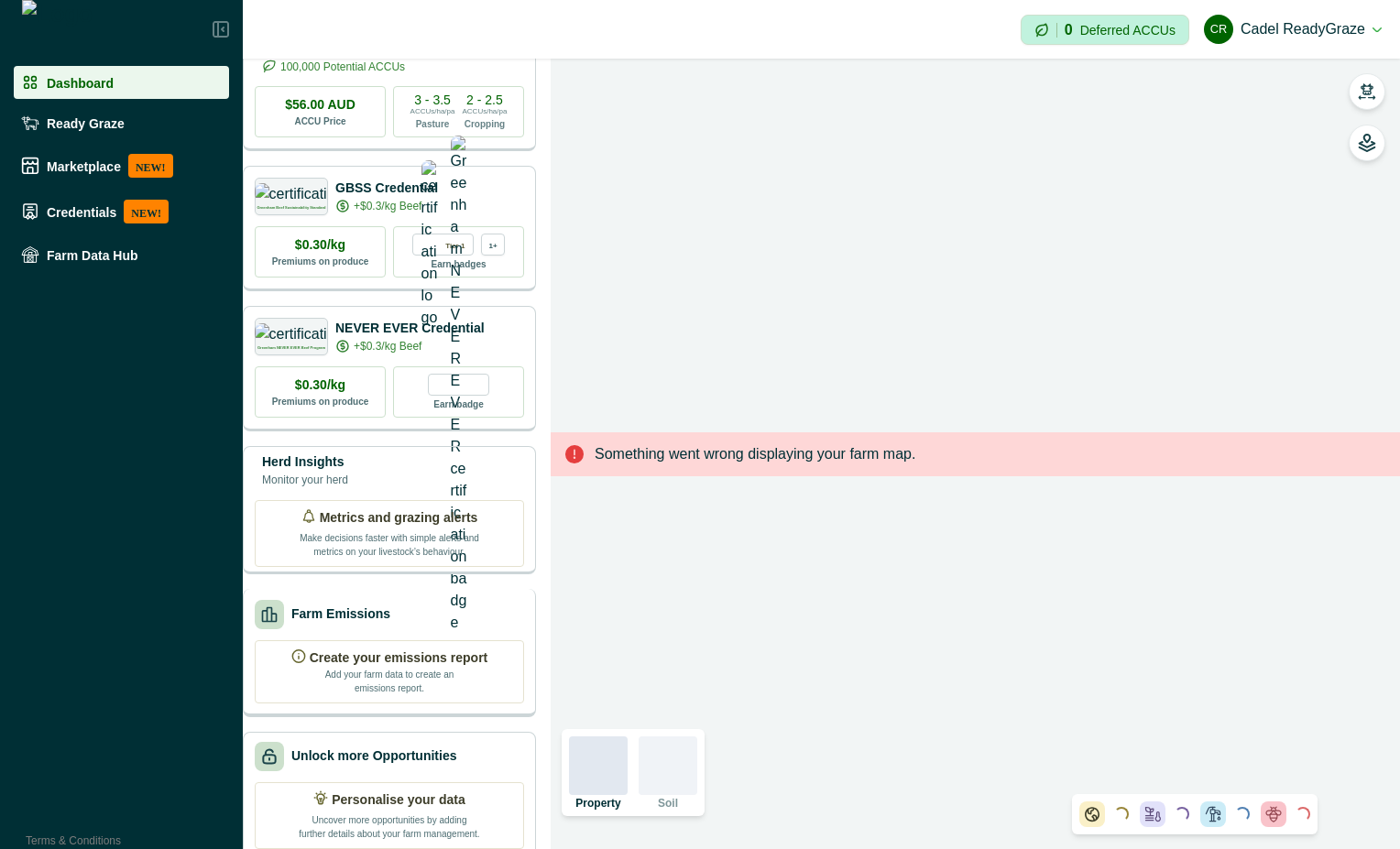
scroll to position [120, 0]
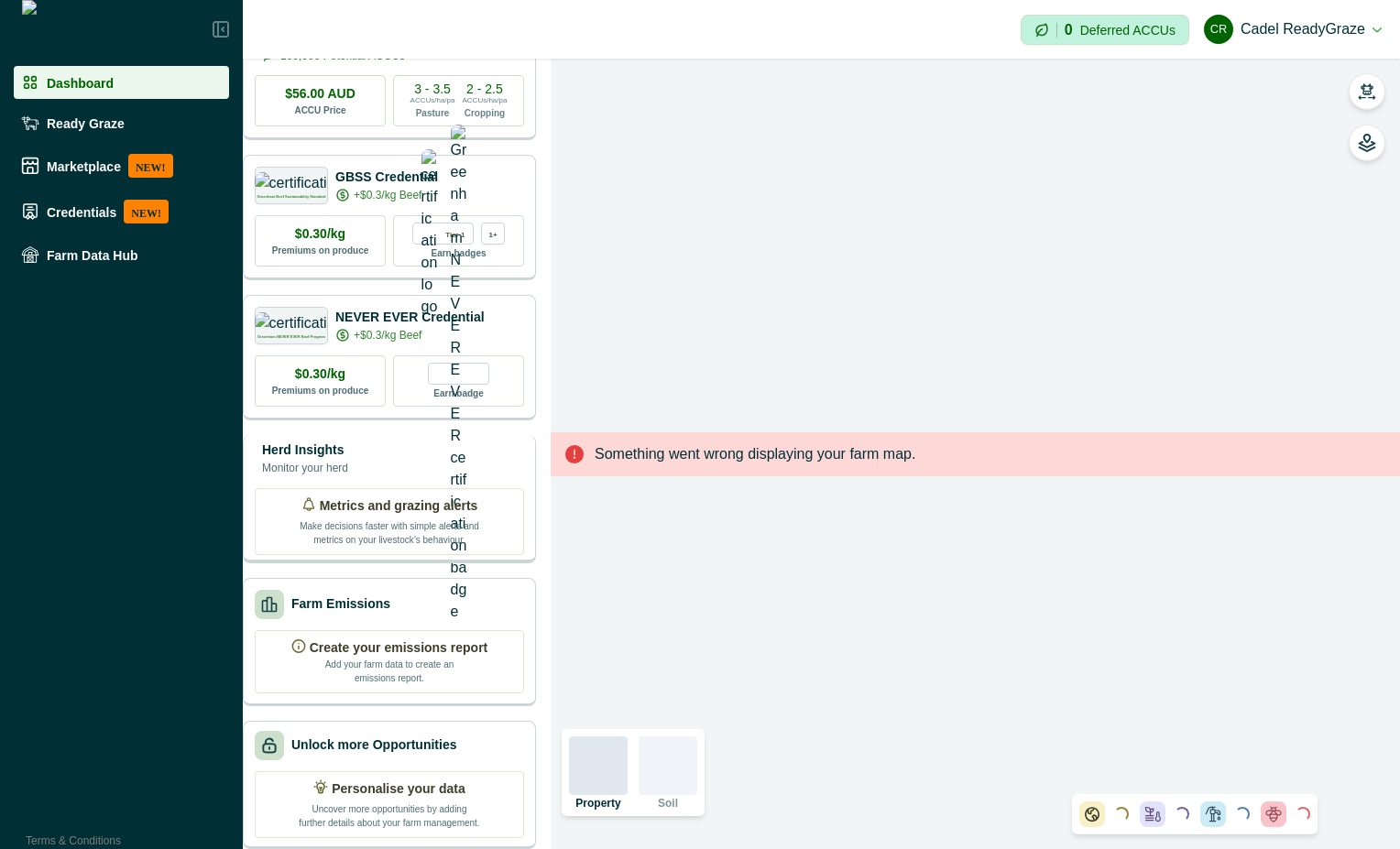
click at [449, 497] on p "Metrics and grazing alerts" at bounding box center [399, 506] width 158 height 20
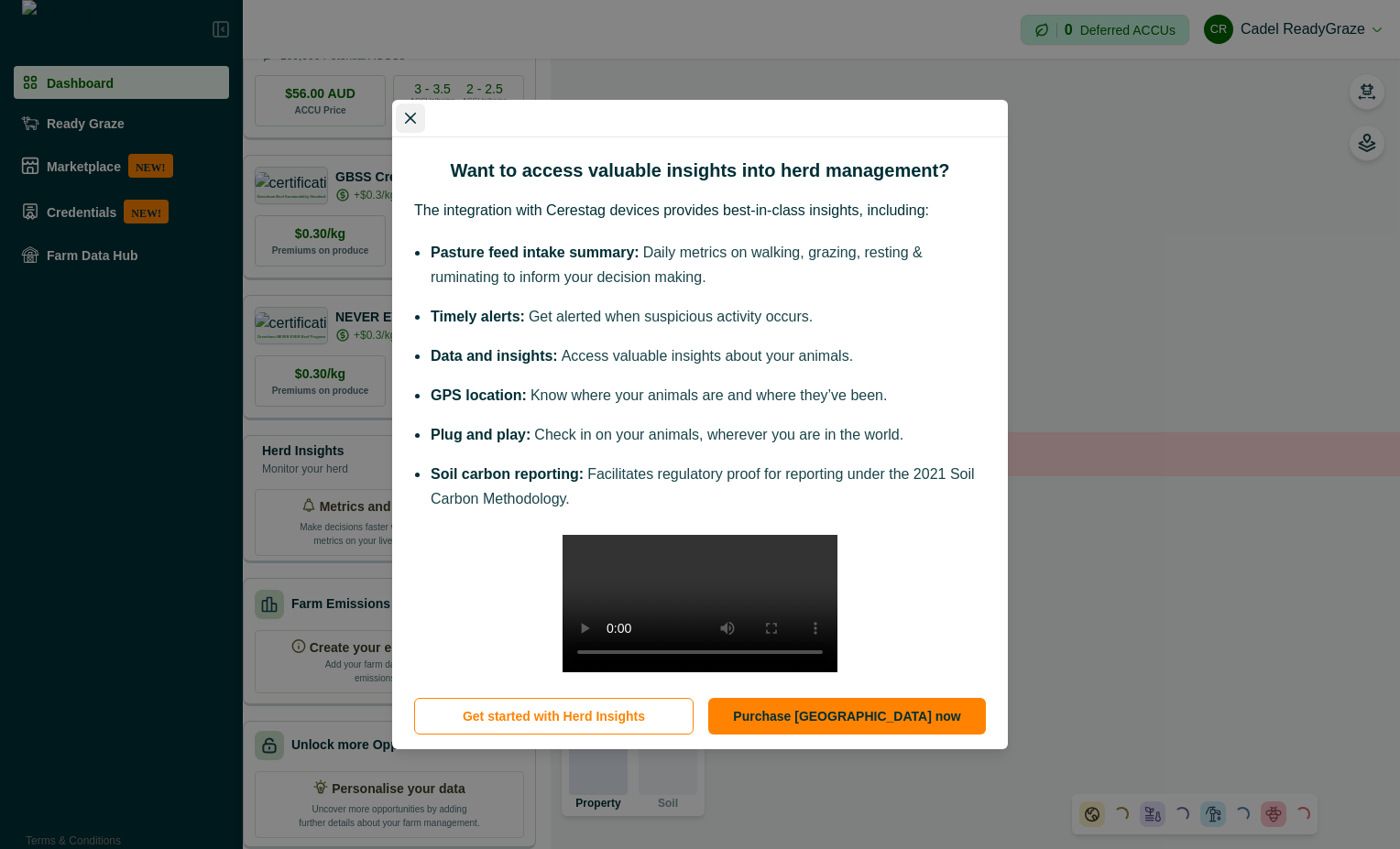
click at [417, 103] on button "Close" at bounding box center [411, 118] width 29 height 29
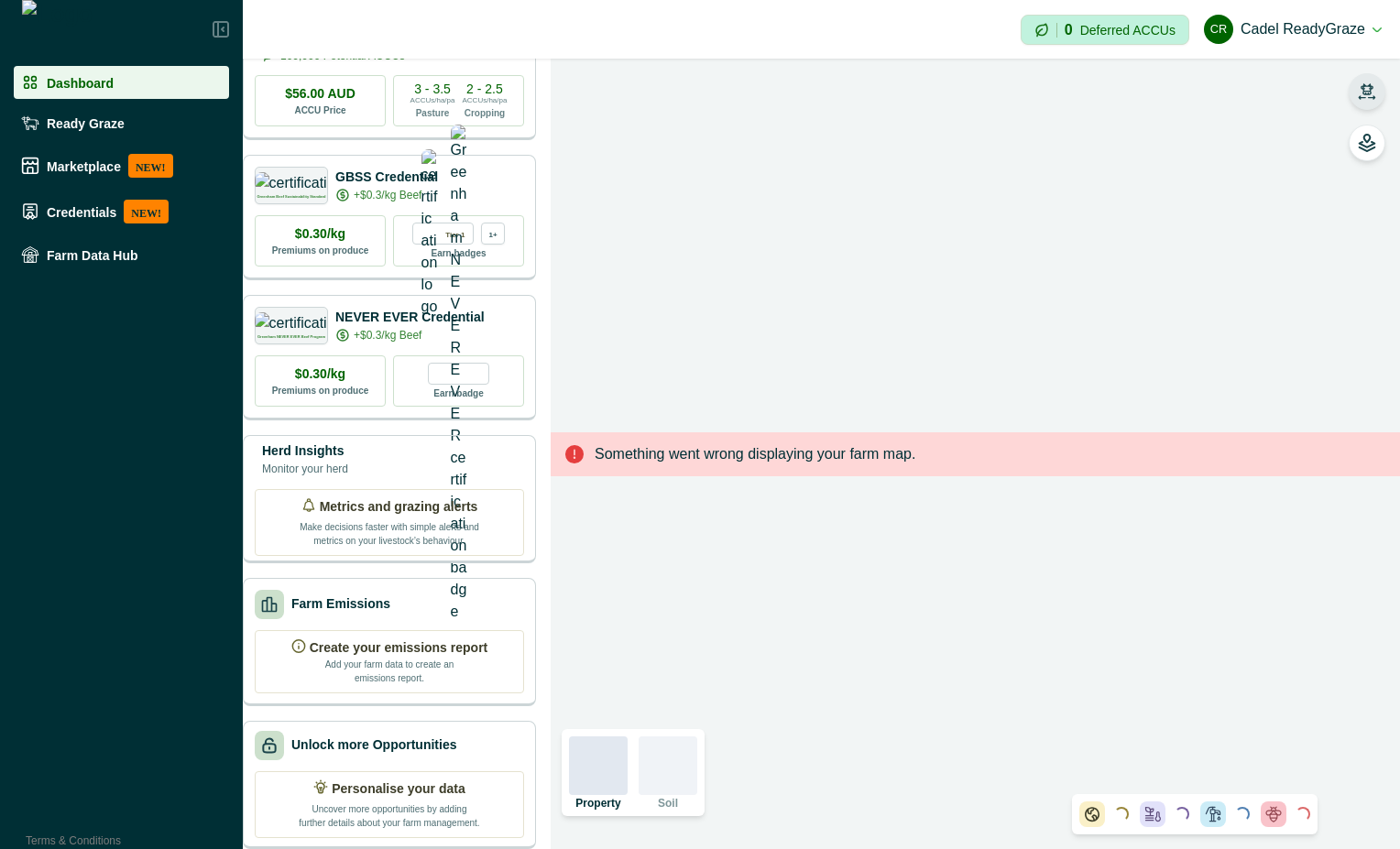
click at [1375, 92] on icon "button" at bounding box center [1367, 92] width 19 height 19
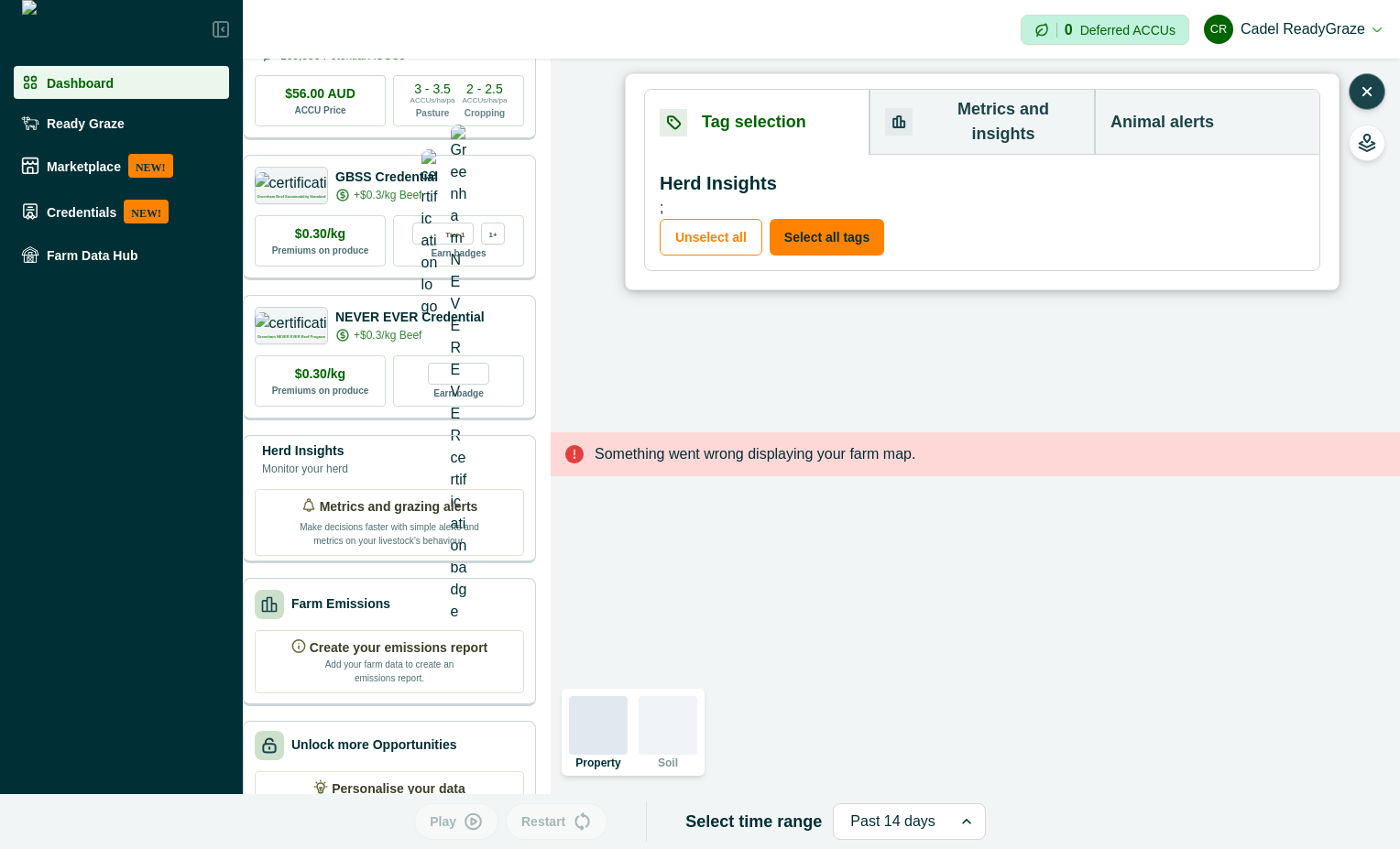
click at [1146, 110] on button "Animal alerts" at bounding box center [1207, 122] width 224 height 65
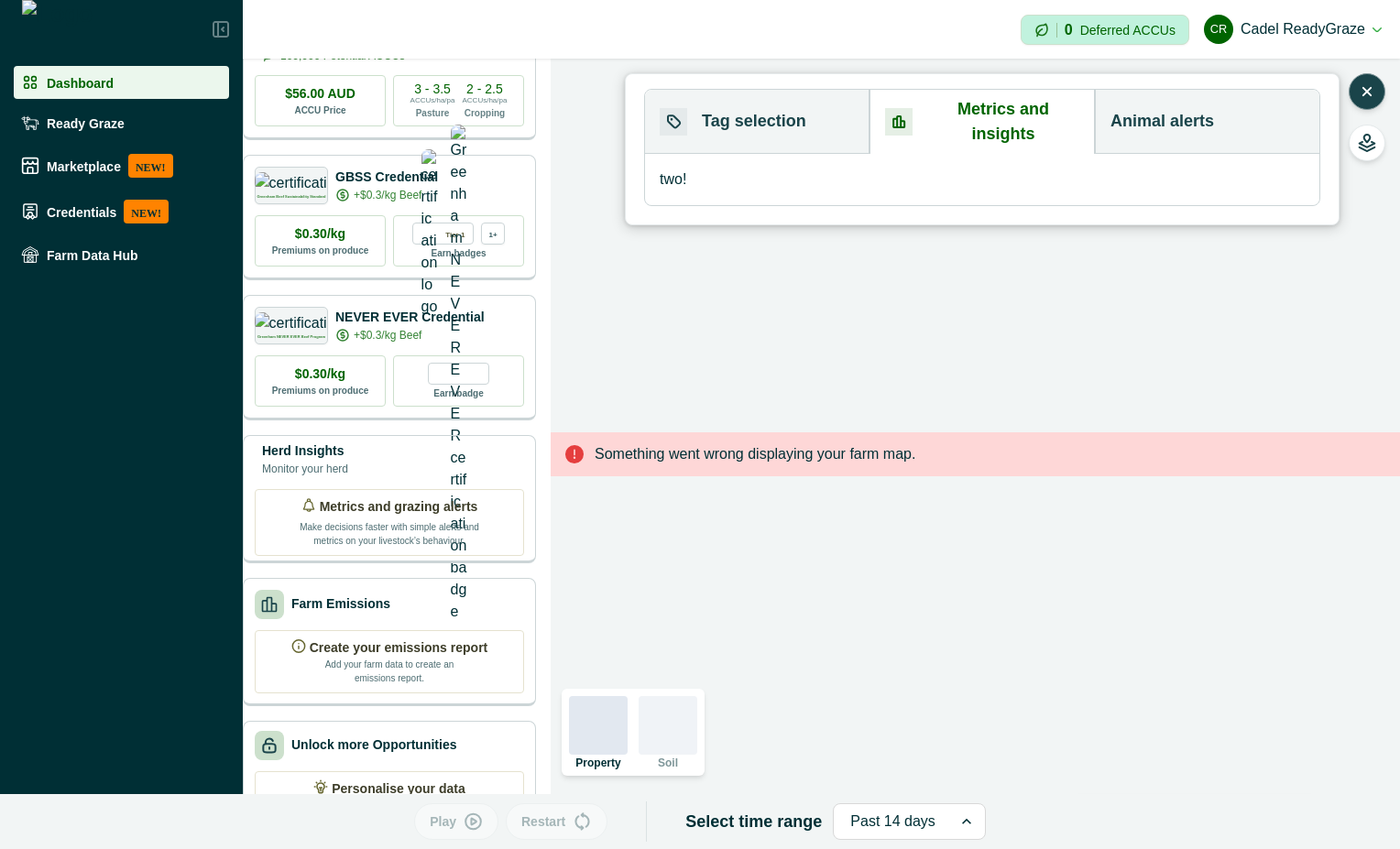
click at [1029, 110] on button "Metrics and insights" at bounding box center [981, 122] width 225 height 64
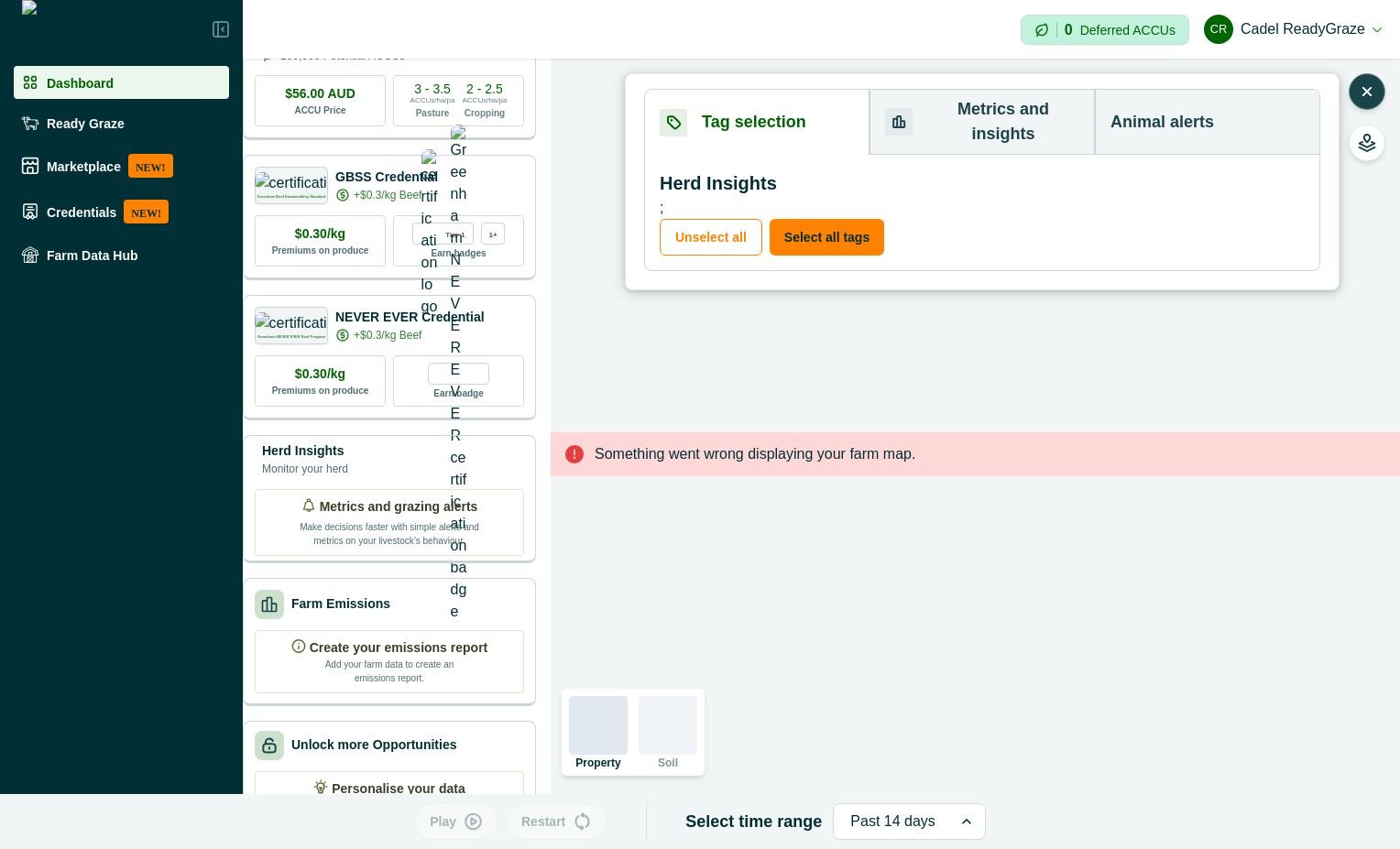
click at [714, 97] on button "Tag selection" at bounding box center [757, 122] width 224 height 65
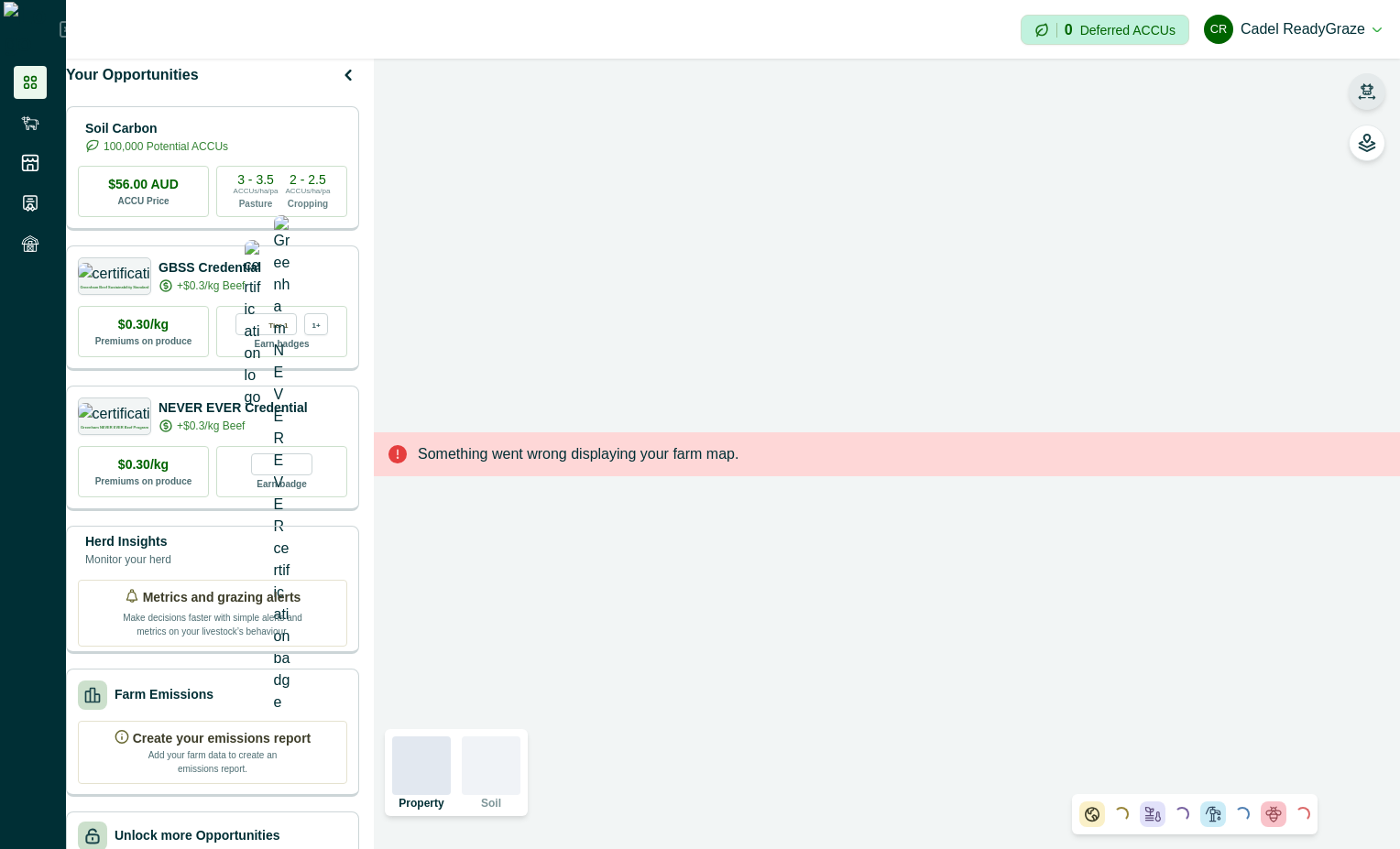
click at [1368, 87] on icon "button" at bounding box center [1367, 92] width 19 height 19
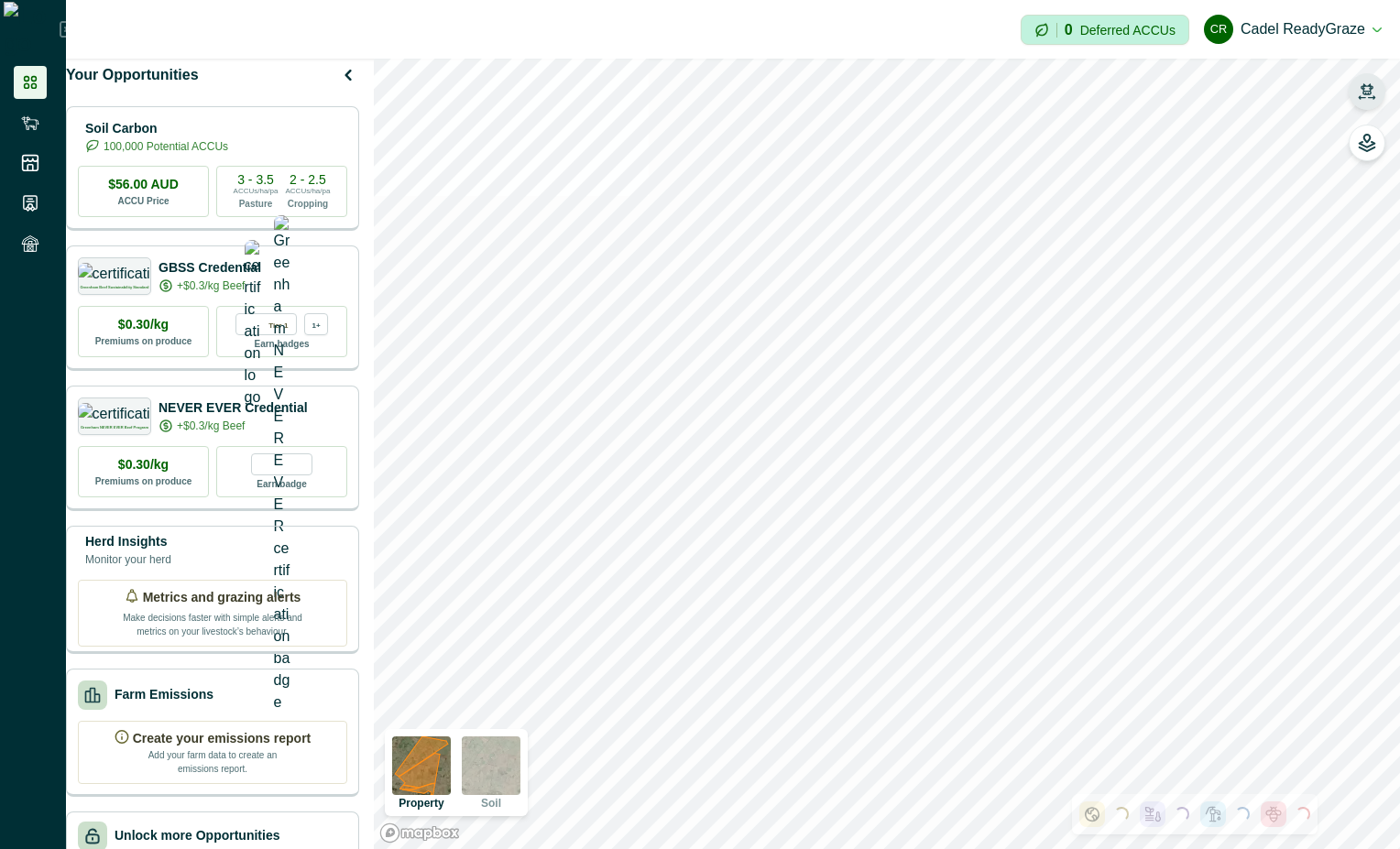
click at [1372, 89] on icon "button" at bounding box center [1367, 92] width 19 height 19
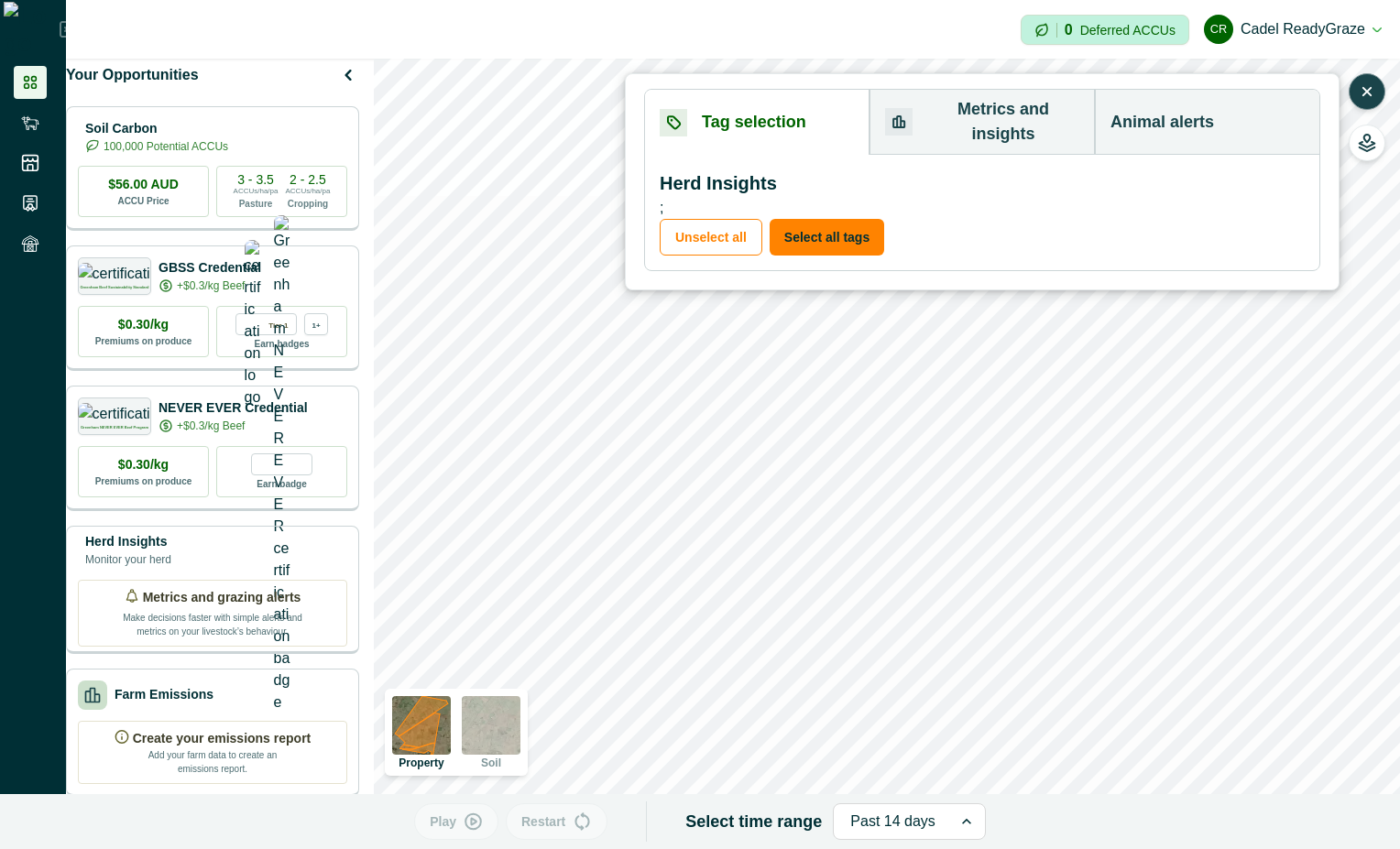
click at [969, 116] on button "Metrics and insights" at bounding box center [981, 122] width 225 height 65
click at [794, 105] on button "Tag selection" at bounding box center [757, 122] width 224 height 65
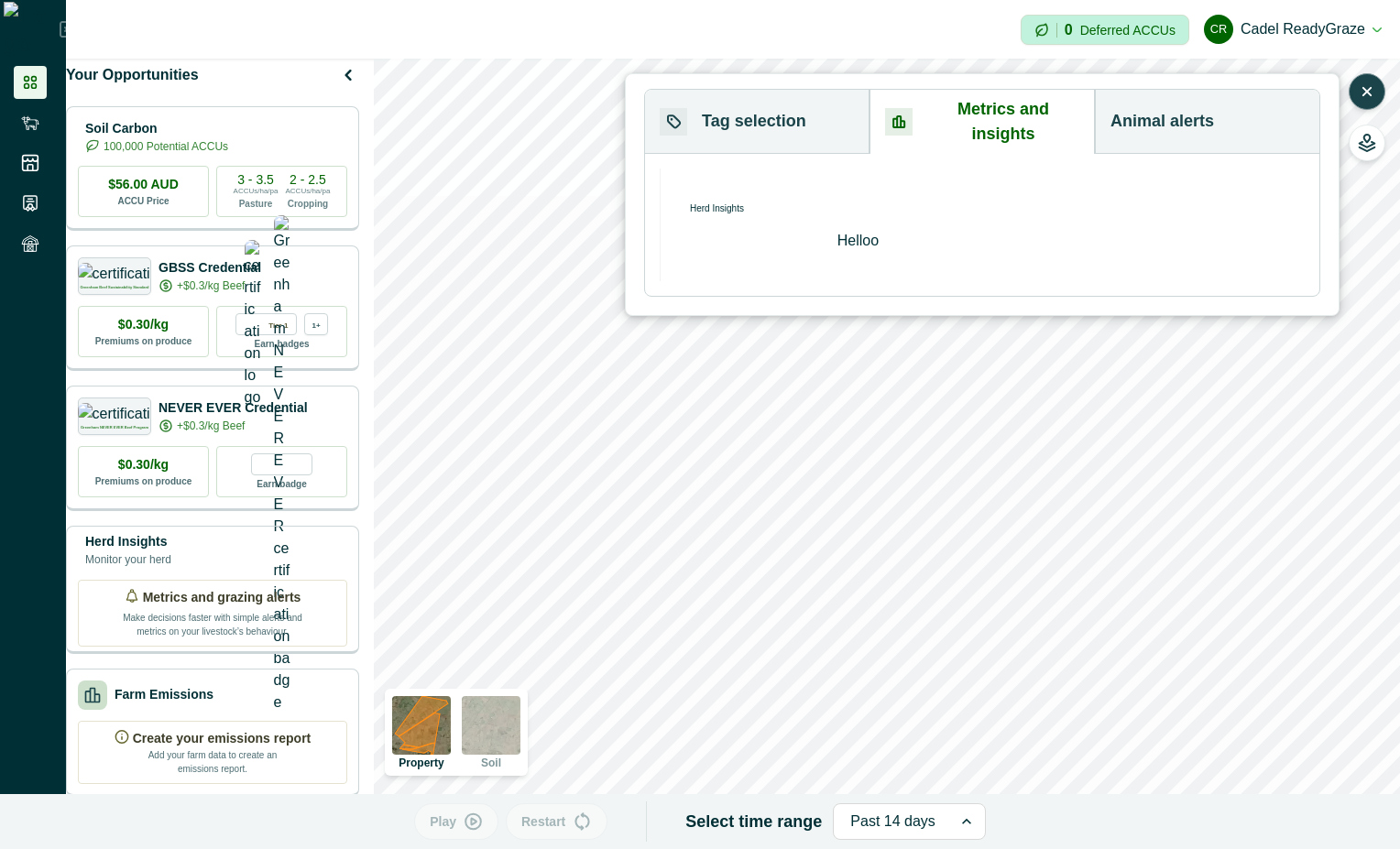
click at [1055, 109] on button "Metrics and insights" at bounding box center [981, 122] width 225 height 64
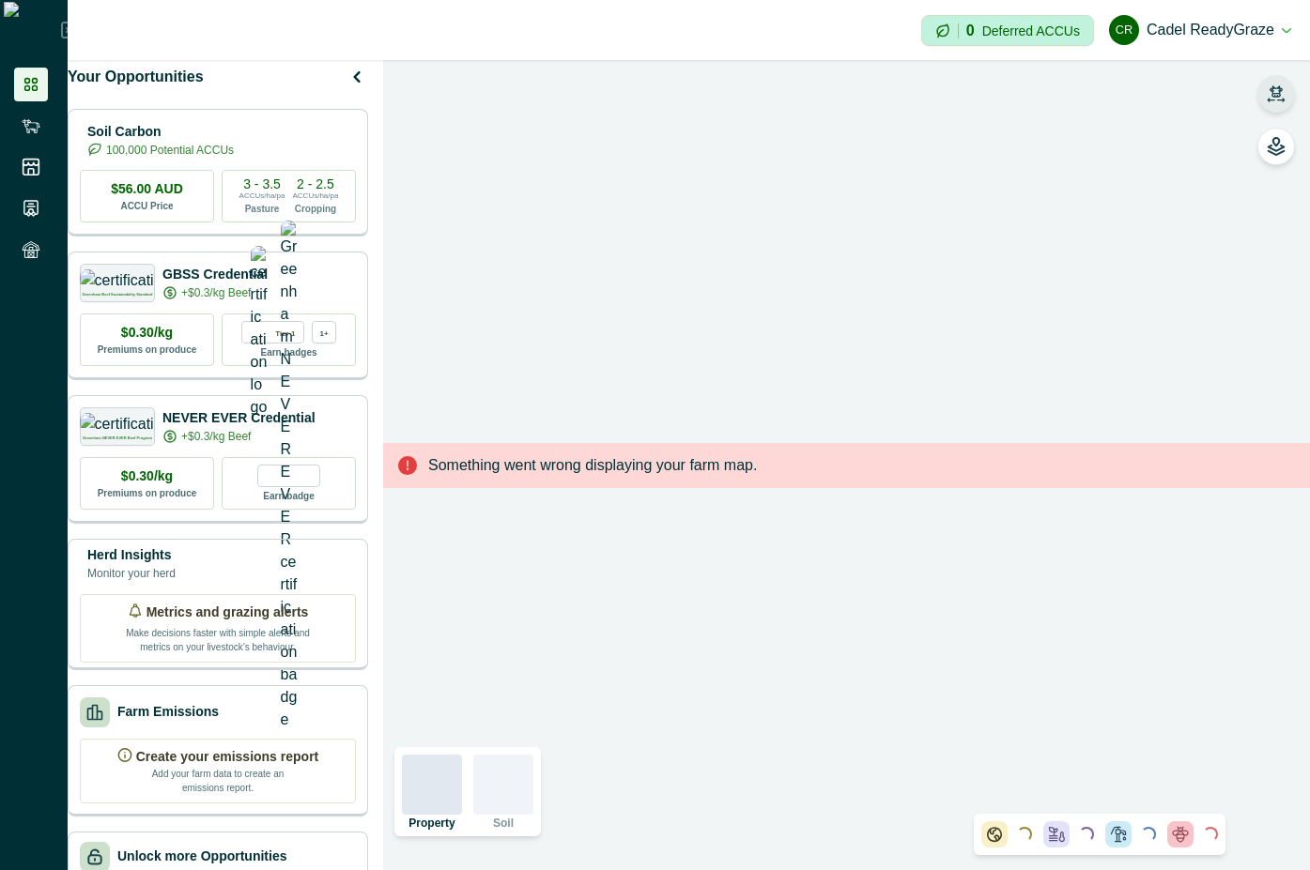
click at [1280, 89] on icon "button" at bounding box center [1276, 90] width 13 height 11
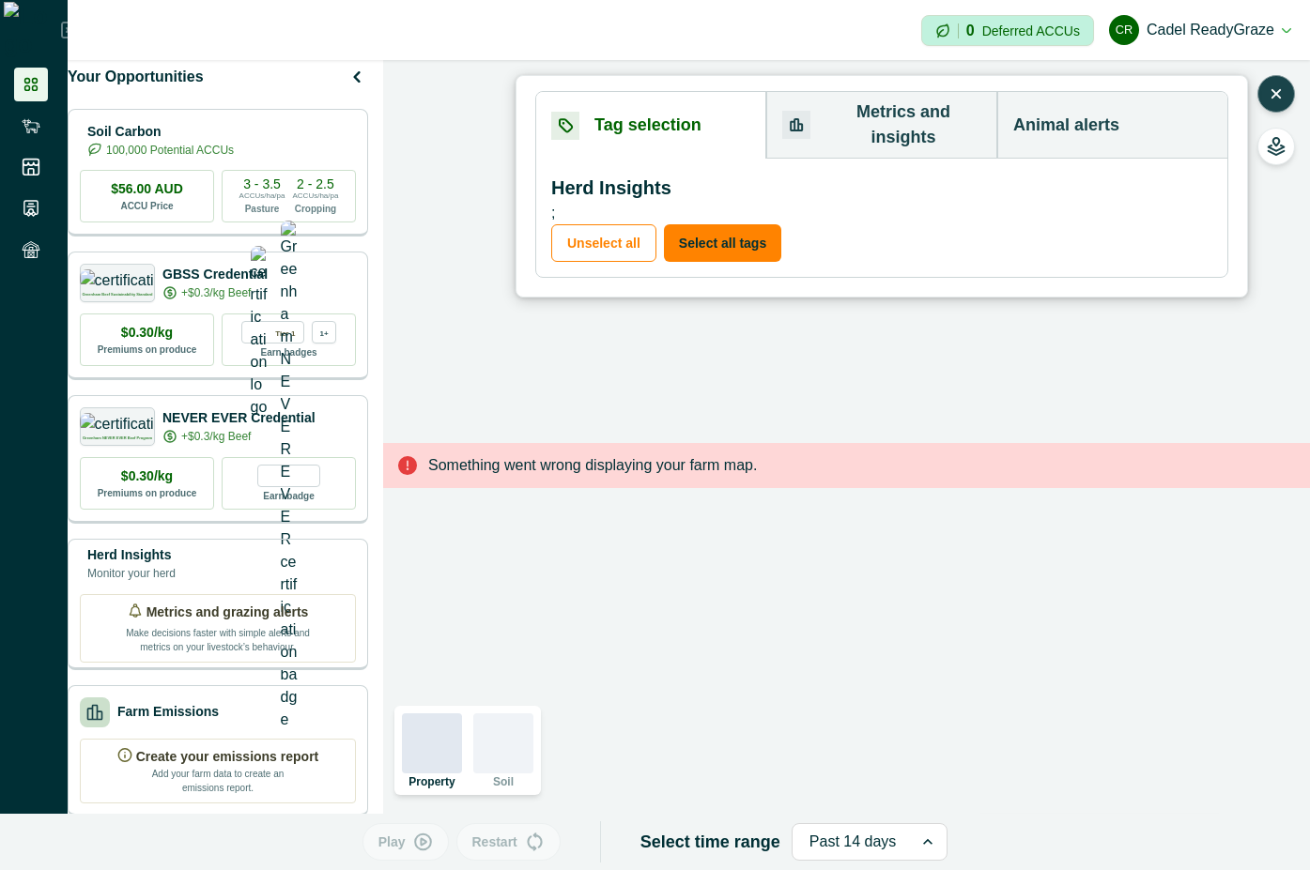
click at [890, 119] on button "Metrics and insights" at bounding box center [881, 125] width 231 height 67
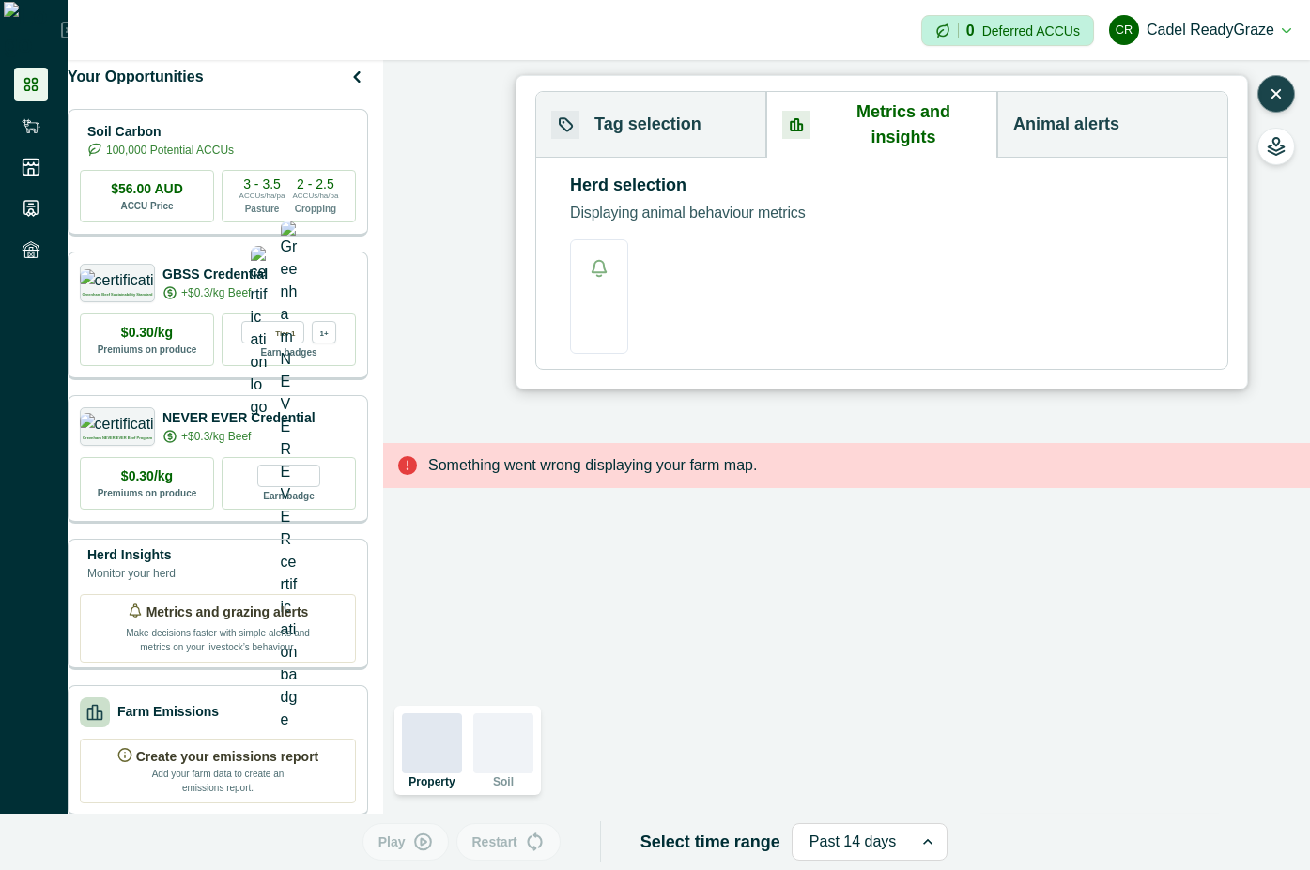
click at [624, 106] on button "Tag selection" at bounding box center [651, 125] width 230 height 66
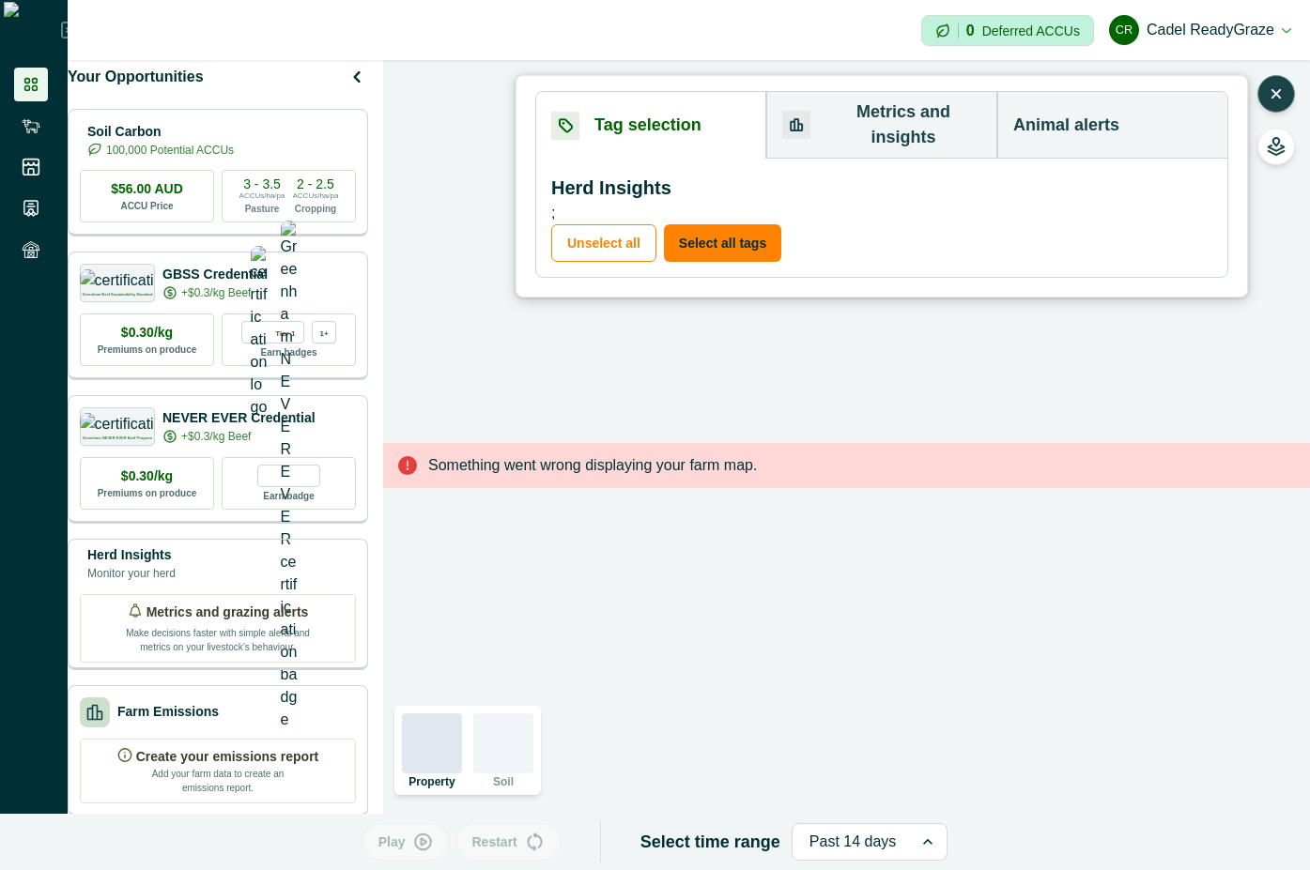
click at [876, 99] on button "Metrics and insights" at bounding box center [881, 125] width 231 height 67
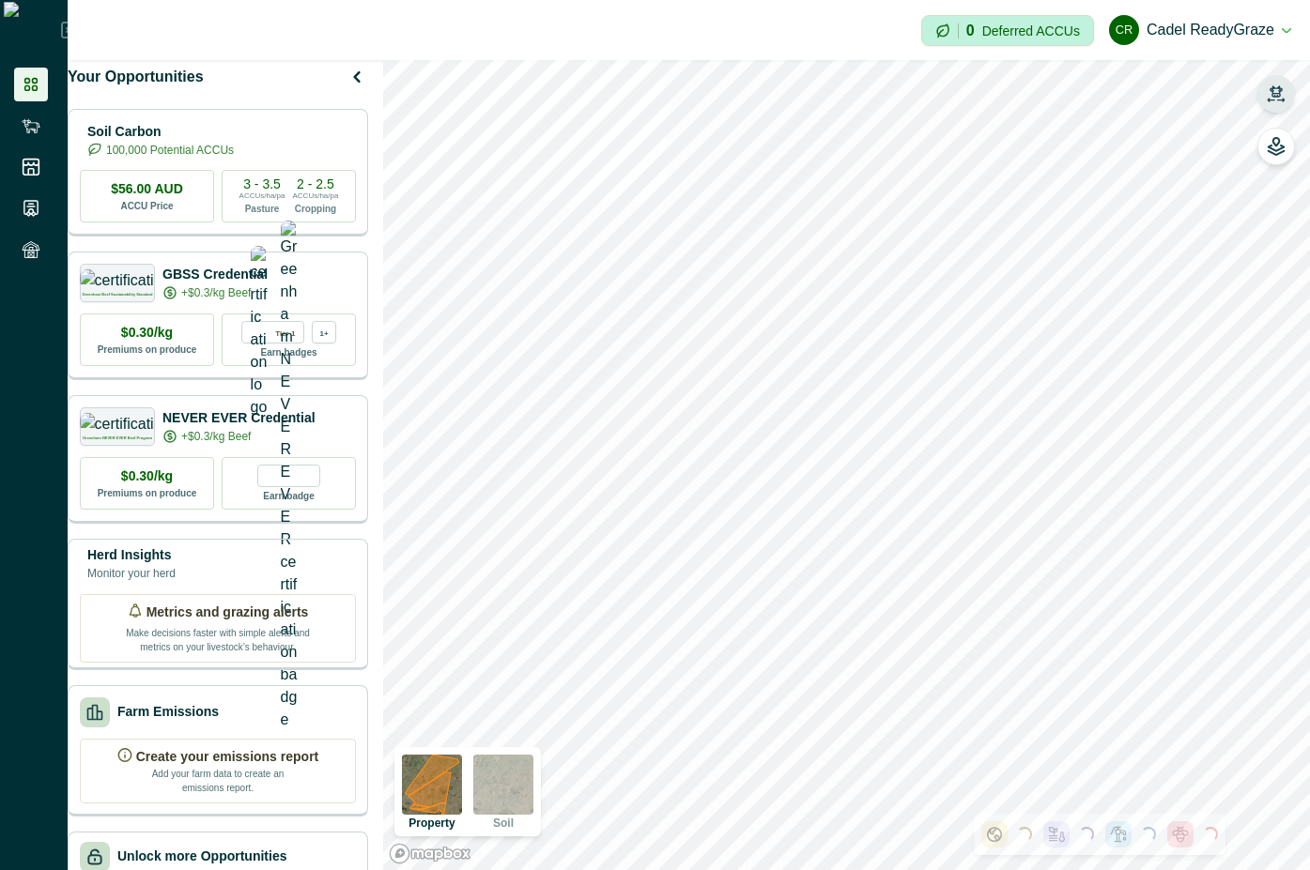
click at [1274, 86] on icon "button" at bounding box center [1276, 94] width 19 height 19
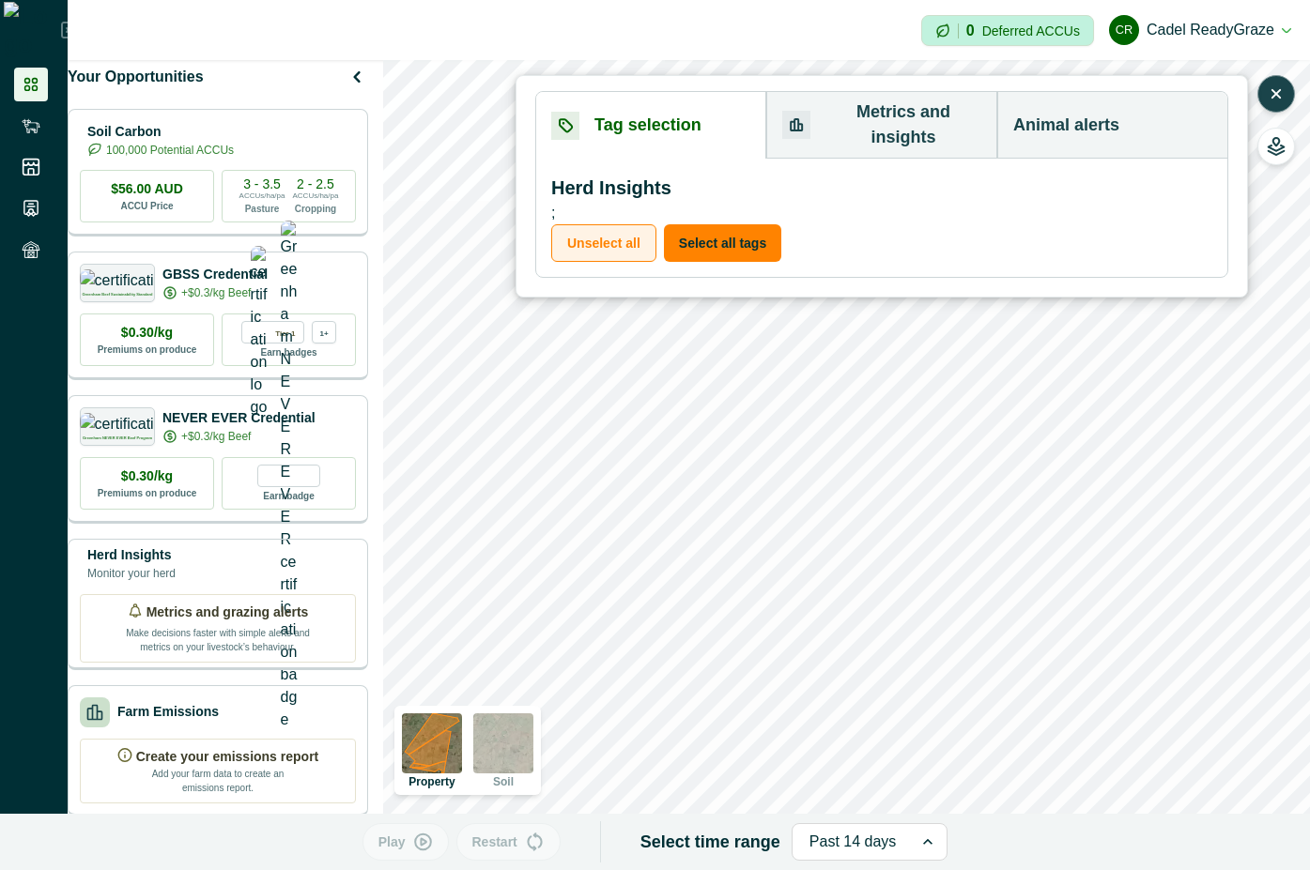
click at [566, 224] on button "Unselect all" at bounding box center [603, 243] width 105 height 38
click at [707, 227] on button "Select all tags" at bounding box center [722, 243] width 117 height 38
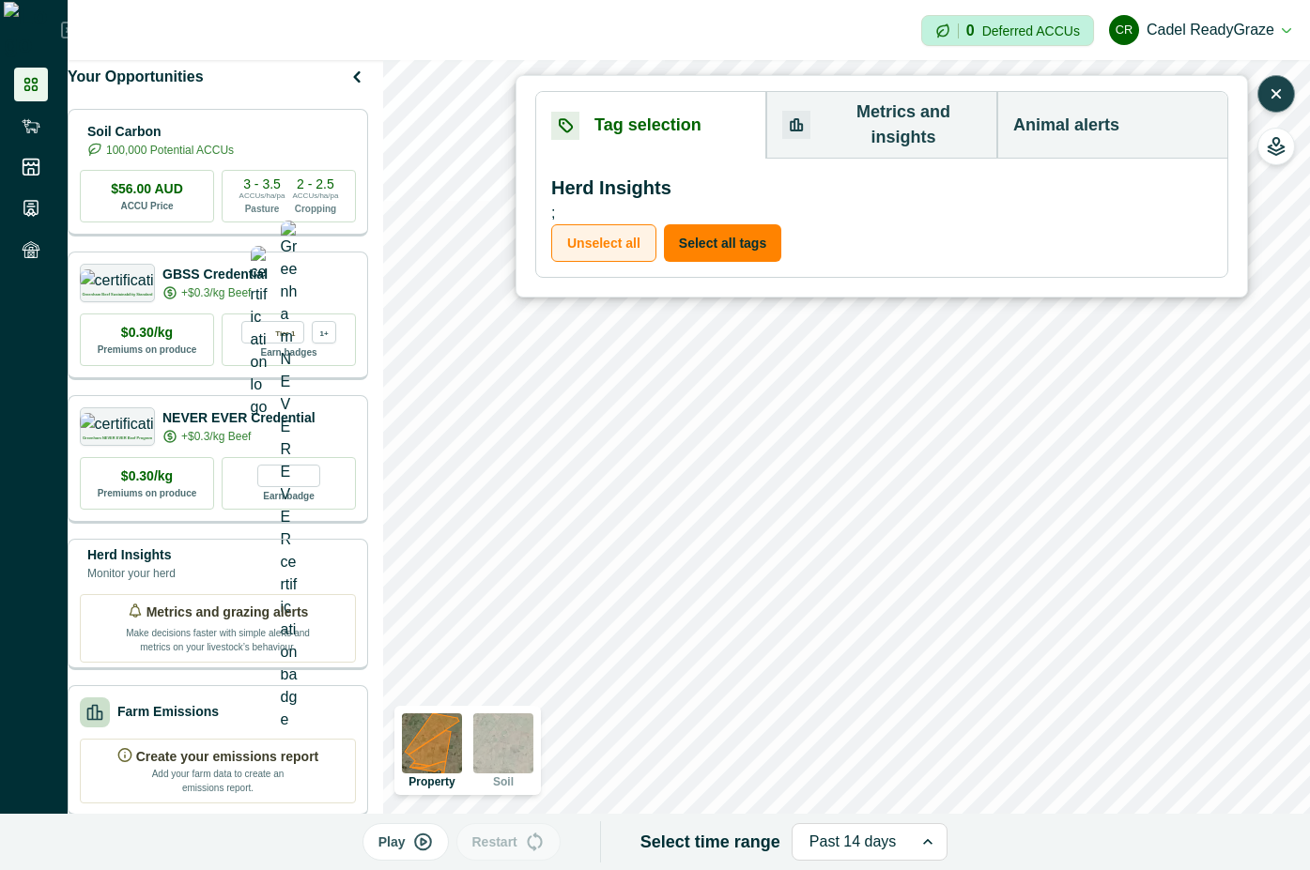
click at [612, 226] on button "Unselect all" at bounding box center [603, 243] width 105 height 38
click at [731, 224] on button "Select all tags" at bounding box center [722, 243] width 117 height 38
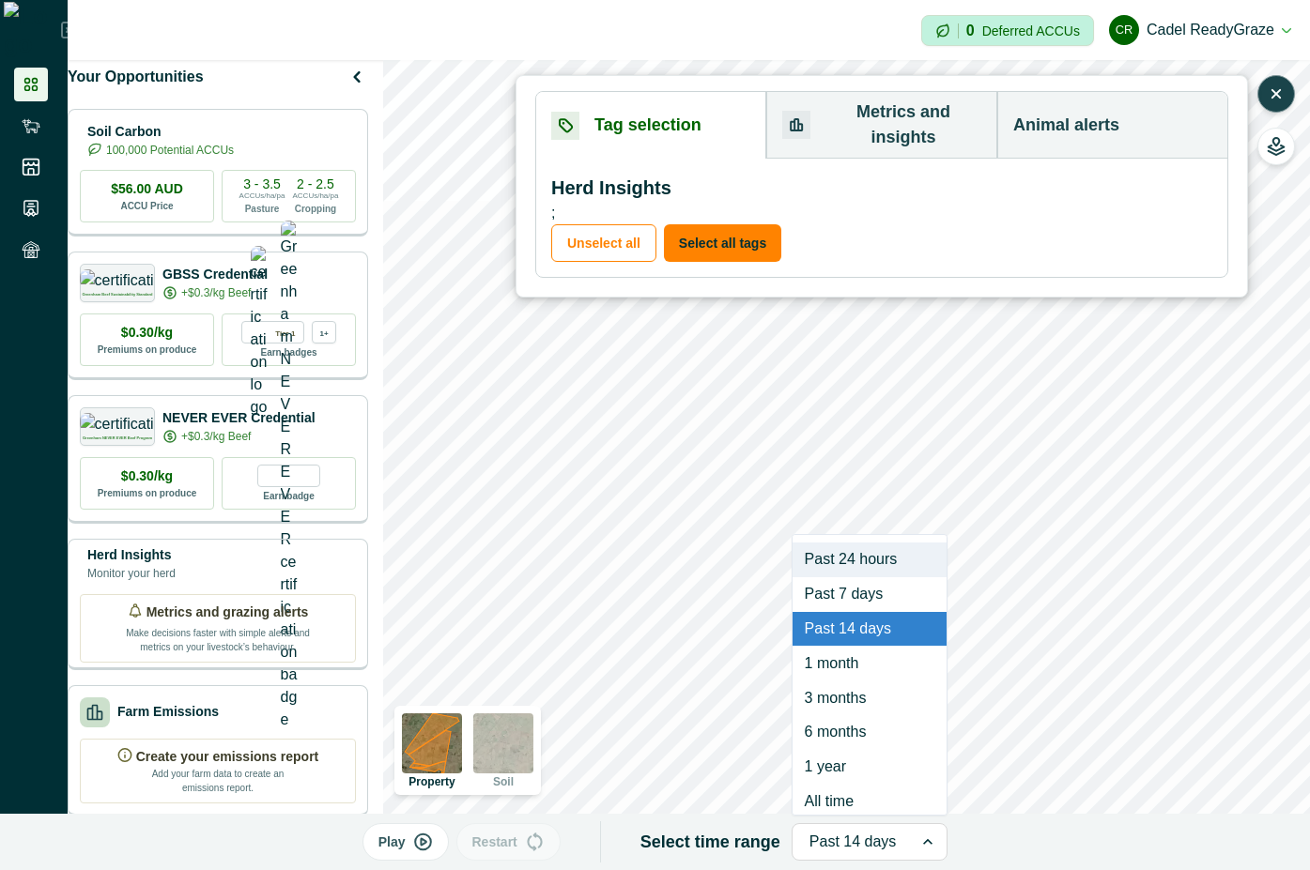
click at [831, 851] on div at bounding box center [852, 842] width 87 height 26
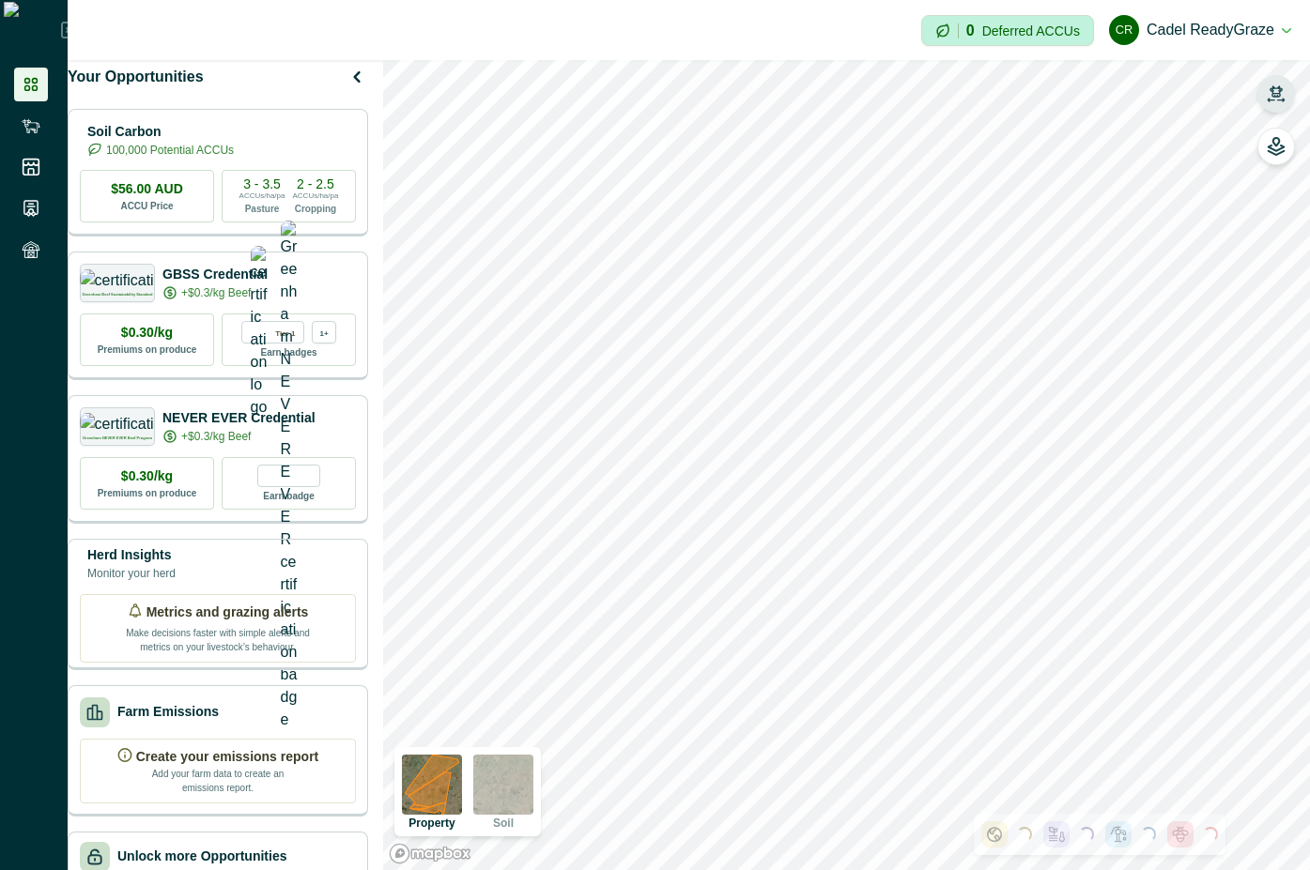
click at [1283, 100] on icon "button" at bounding box center [1276, 100] width 16 height 3
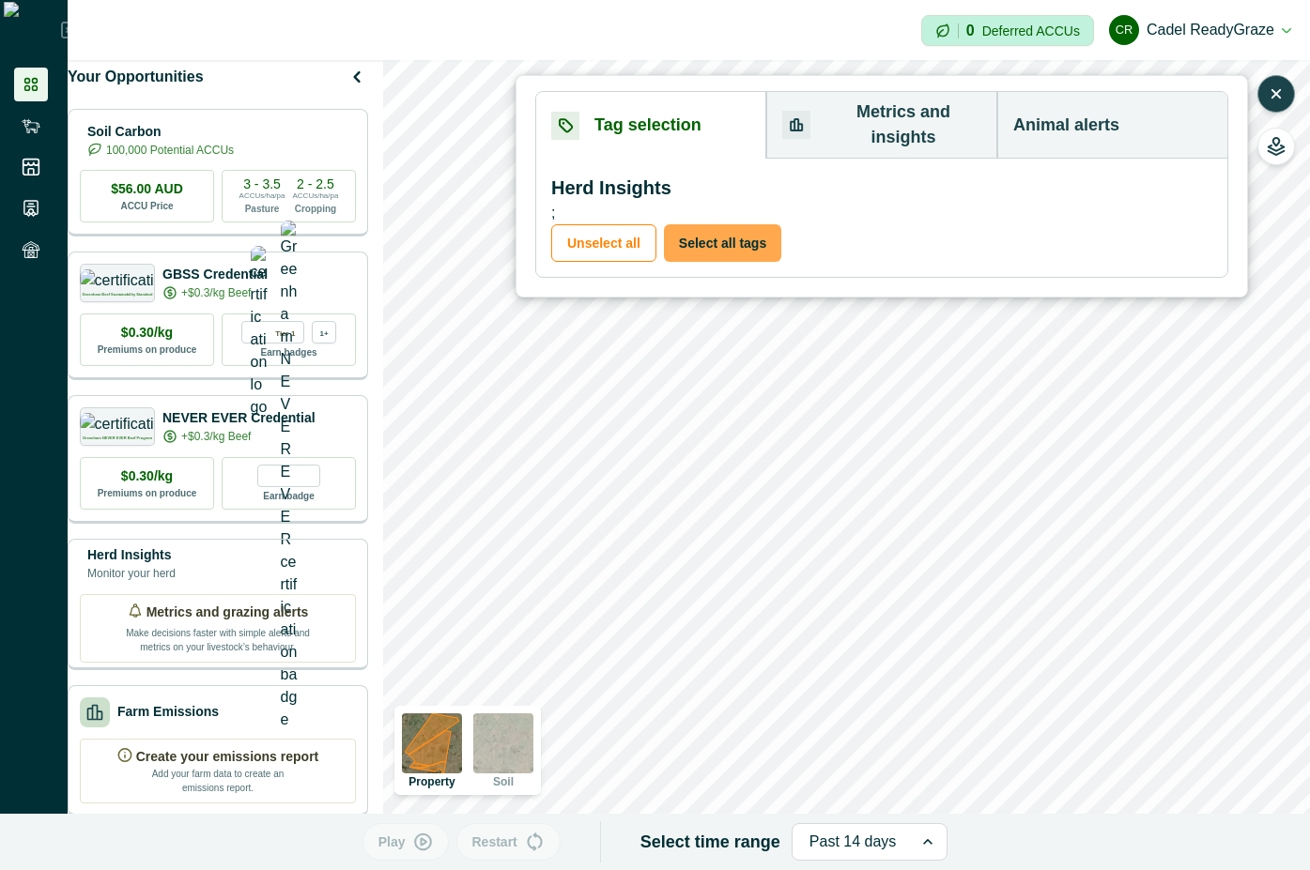
click at [710, 224] on button "Select all tags" at bounding box center [722, 243] width 117 height 38
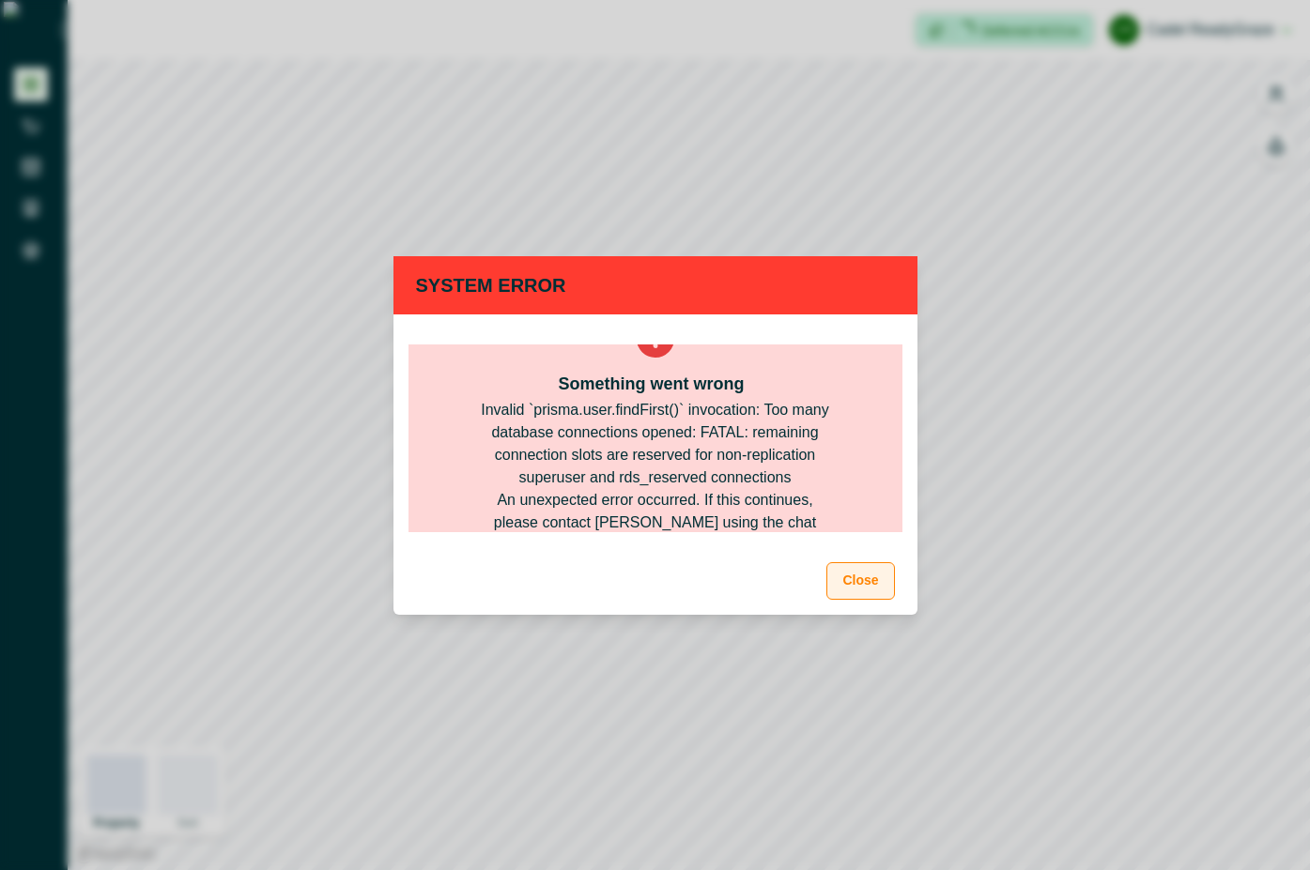
click at [864, 584] on button "Close" at bounding box center [860, 581] width 68 height 38
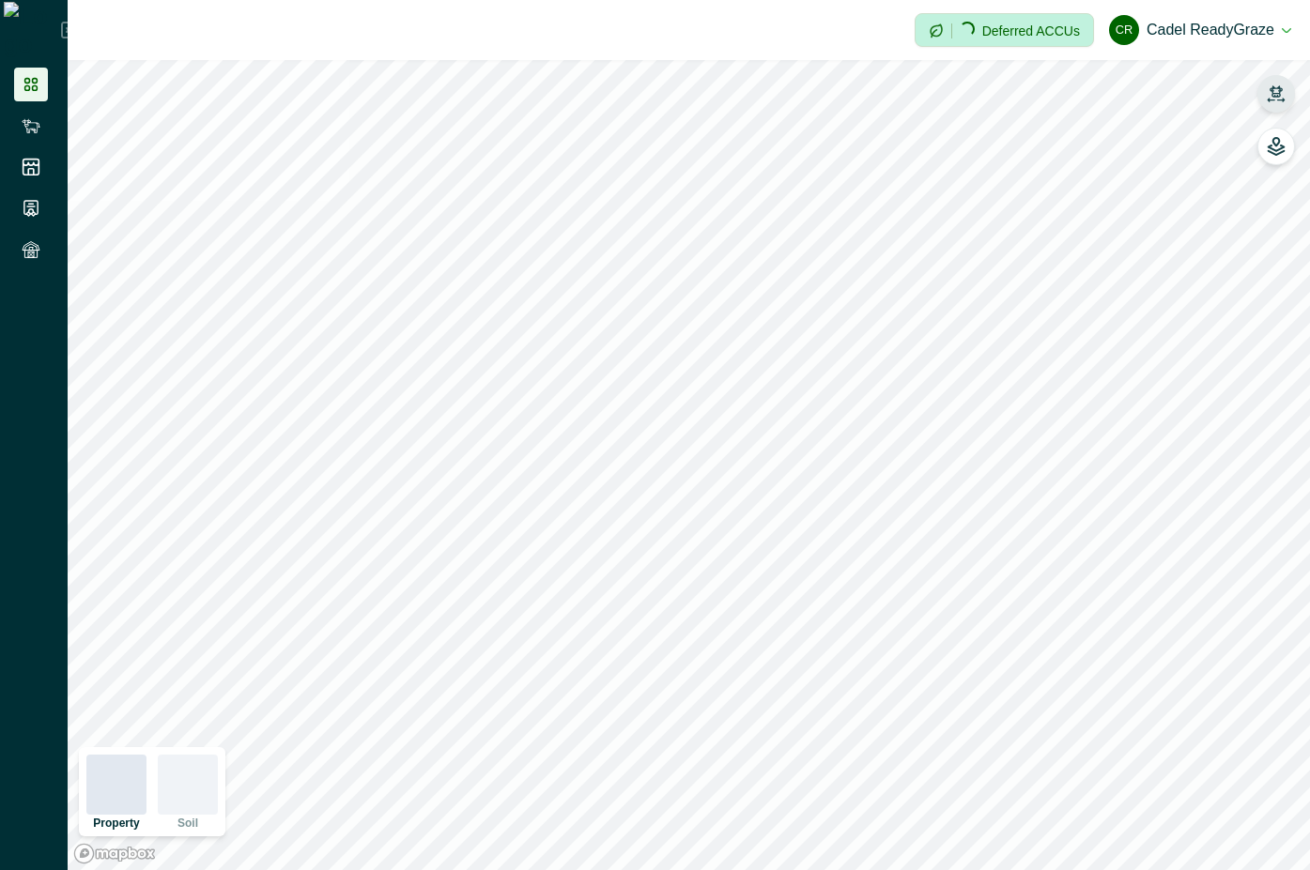
click at [1275, 94] on icon "button" at bounding box center [1276, 90] width 13 height 11
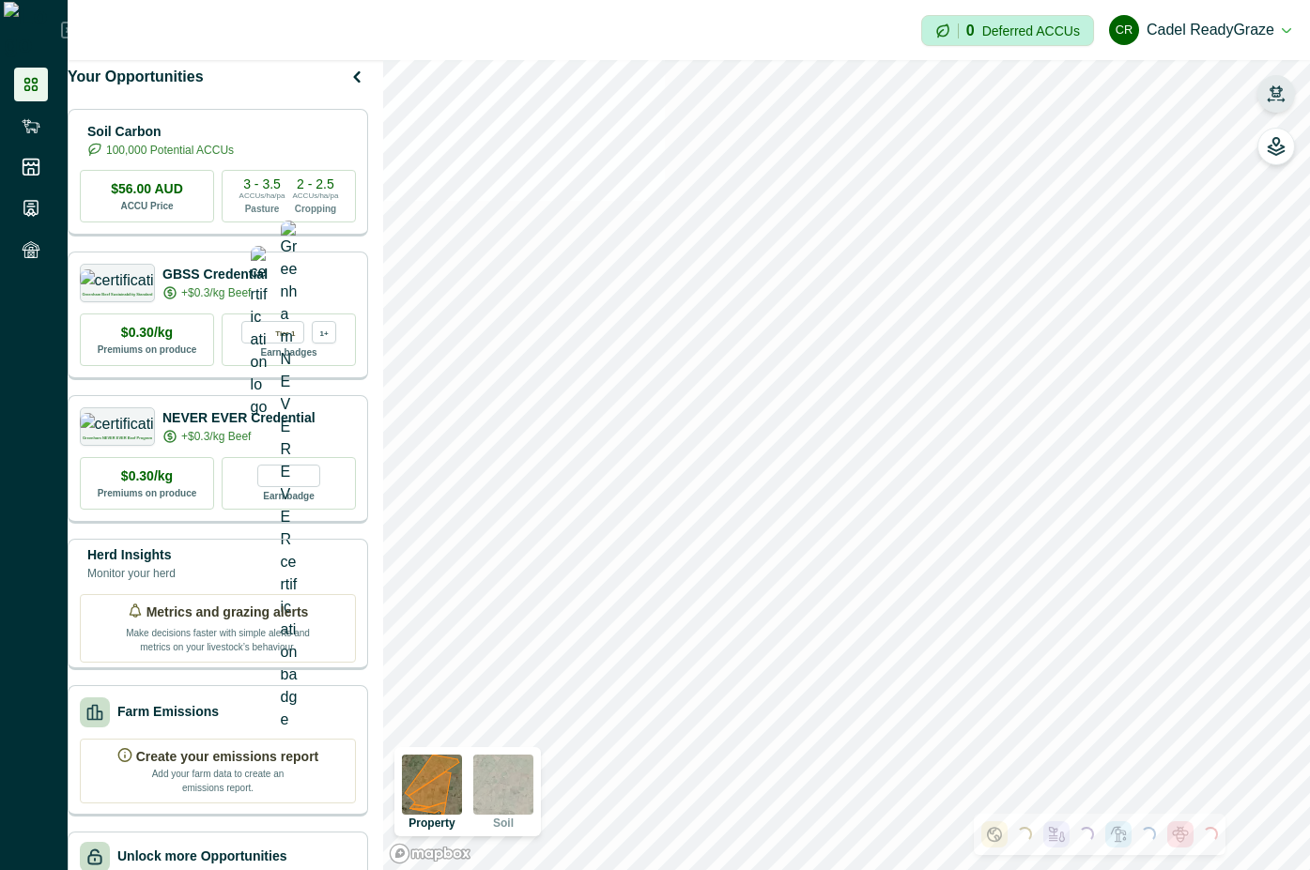
click at [1272, 89] on icon "button" at bounding box center [1276, 94] width 19 height 19
click at [1268, 93] on icon "button" at bounding box center [1276, 94] width 19 height 19
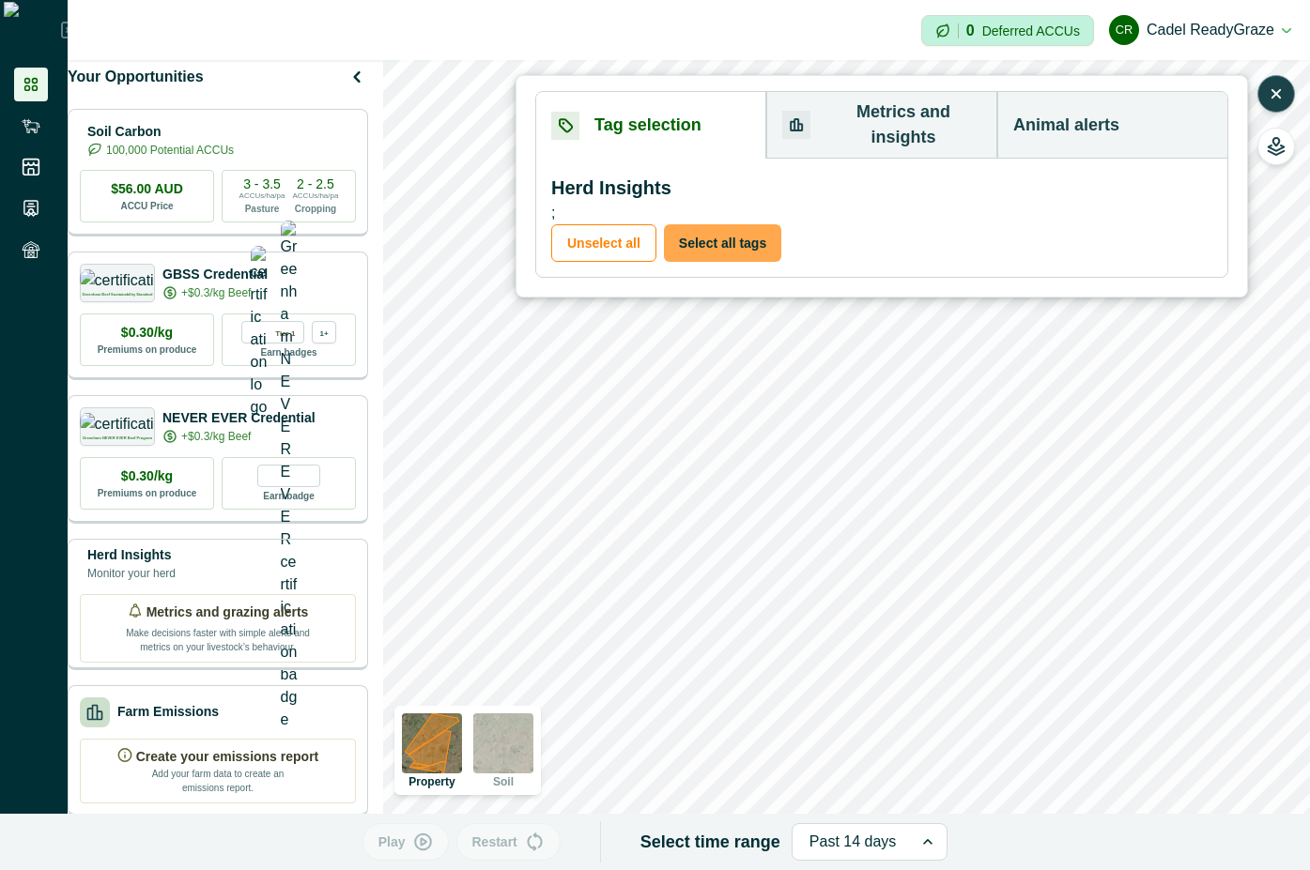
click at [716, 224] on button "Select all tags" at bounding box center [722, 243] width 117 height 38
click at [844, 835] on div at bounding box center [852, 842] width 87 height 26
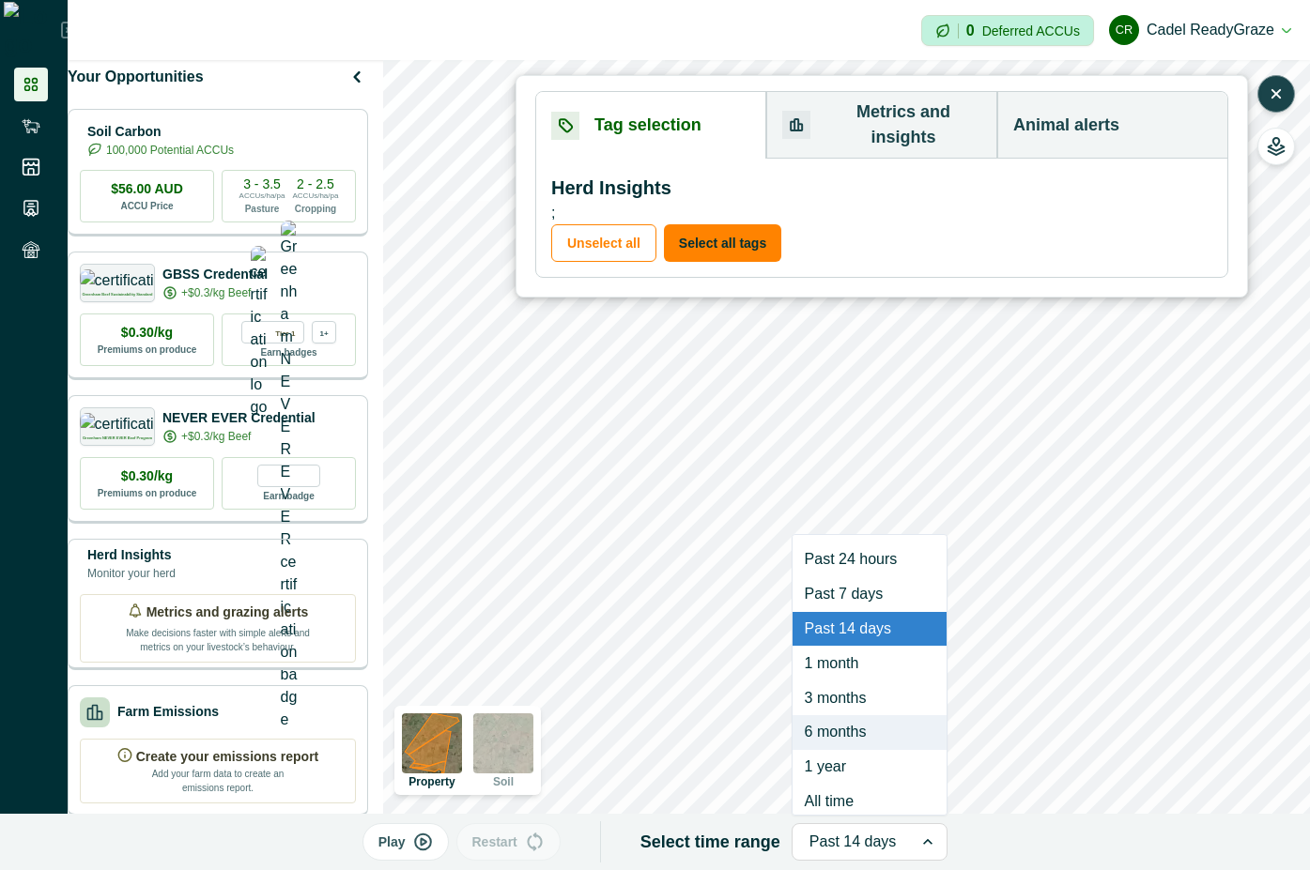
click at [850, 728] on div "6 months" at bounding box center [870, 733] width 155 height 35
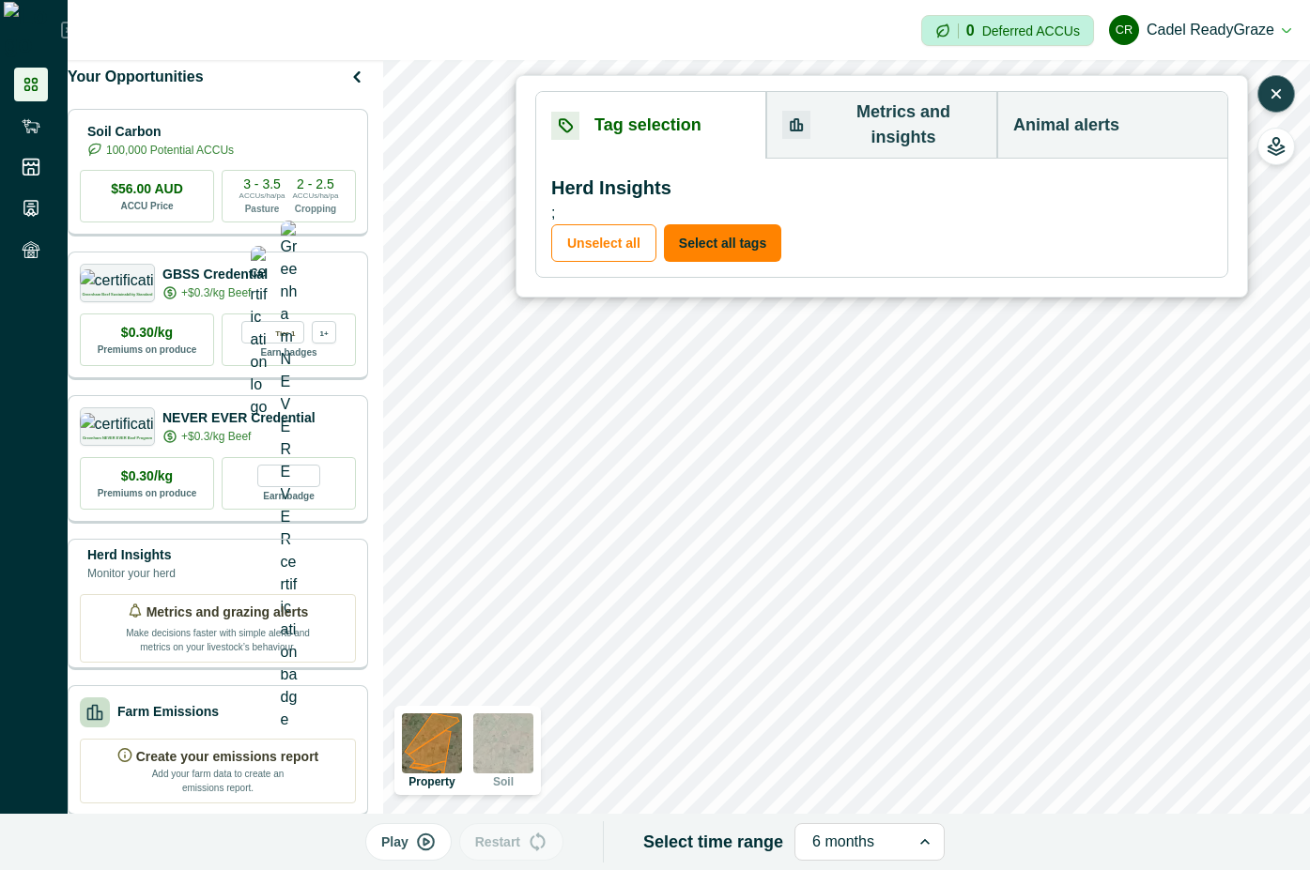
click at [428, 840] on icon "button" at bounding box center [426, 842] width 20 height 19
click at [439, 842] on icon "button" at bounding box center [431, 843] width 14 height 14
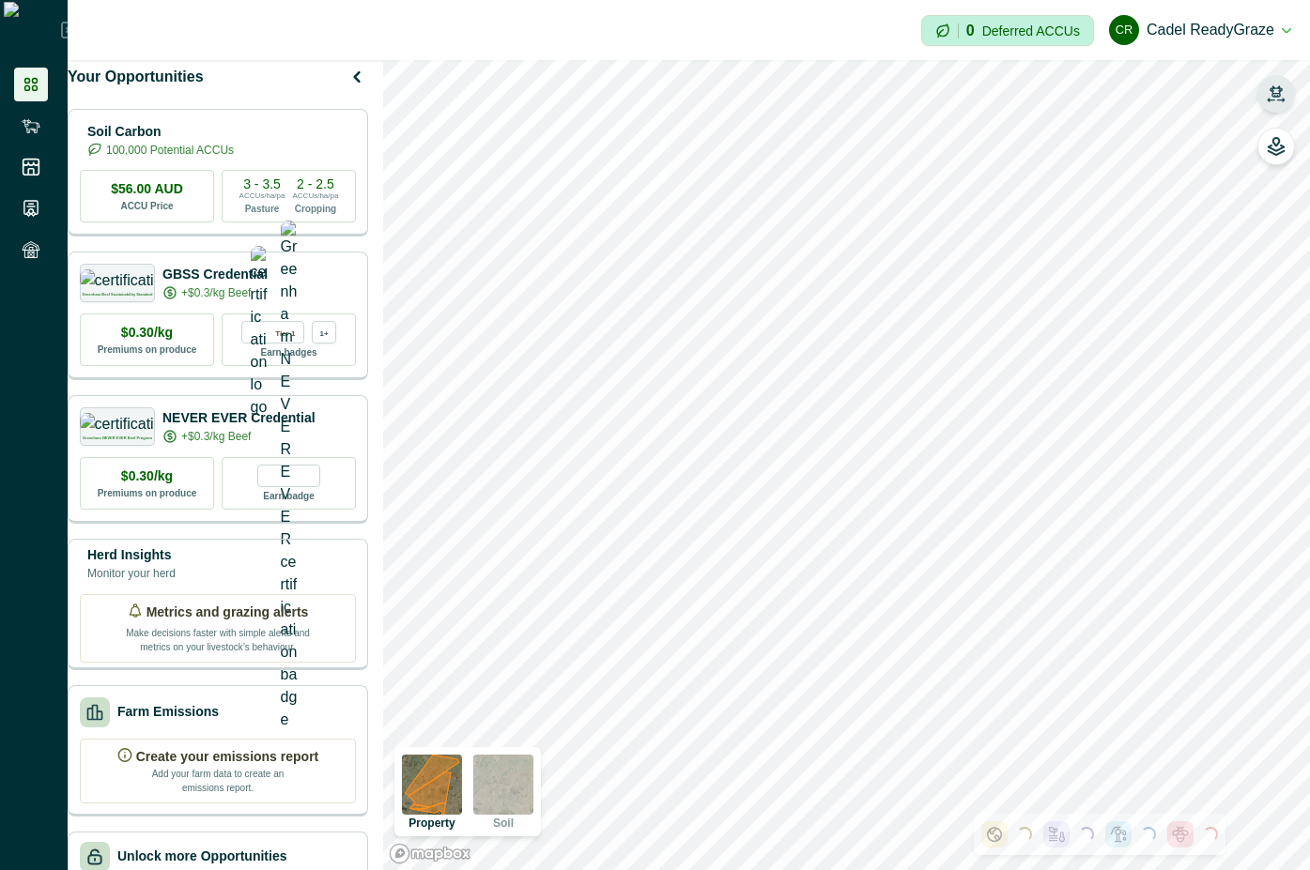
click at [1281, 85] on icon "button" at bounding box center [1276, 94] width 19 height 19
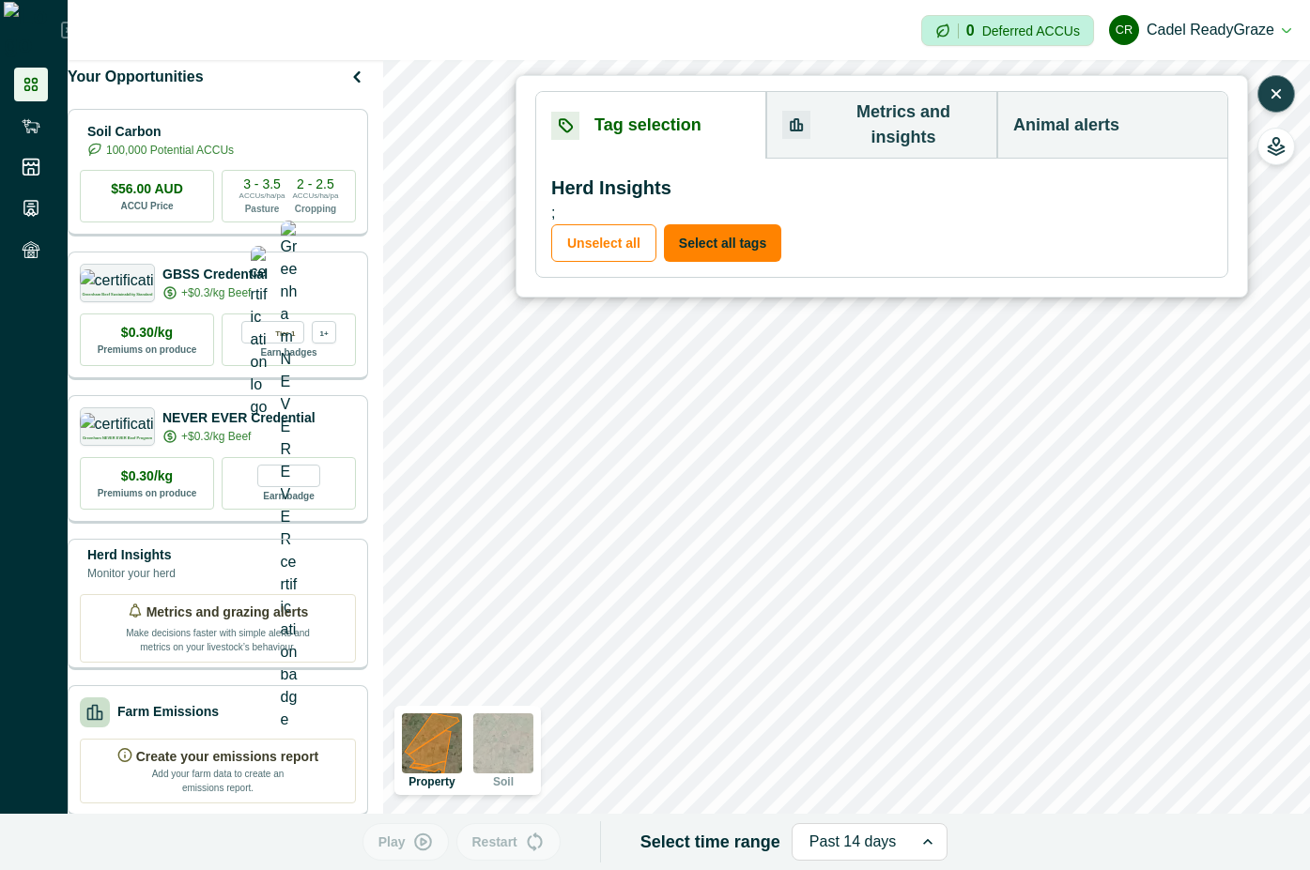
click at [846, 105] on button "Metrics and insights" at bounding box center [881, 125] width 231 height 67
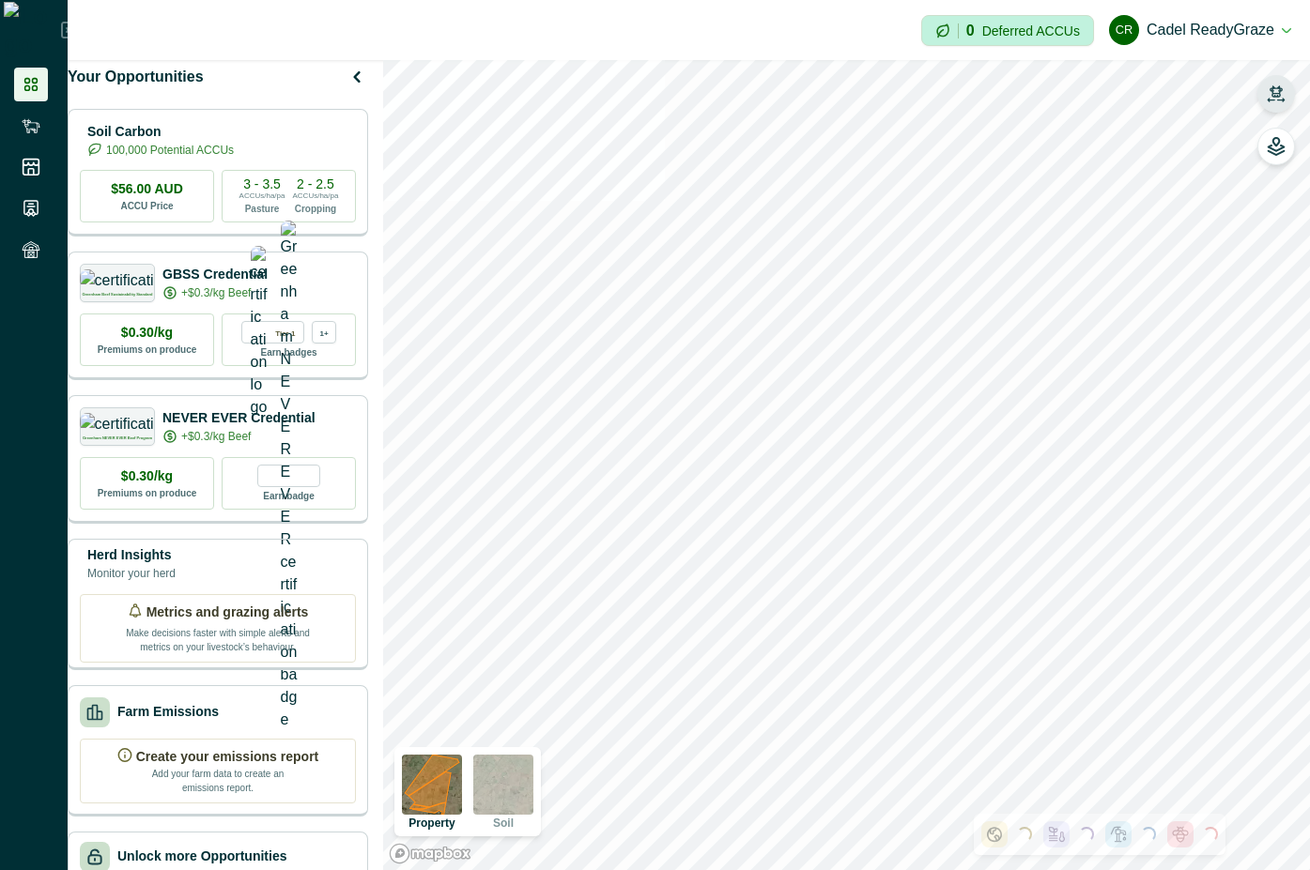
click at [1277, 97] on icon "button" at bounding box center [1276, 94] width 19 height 19
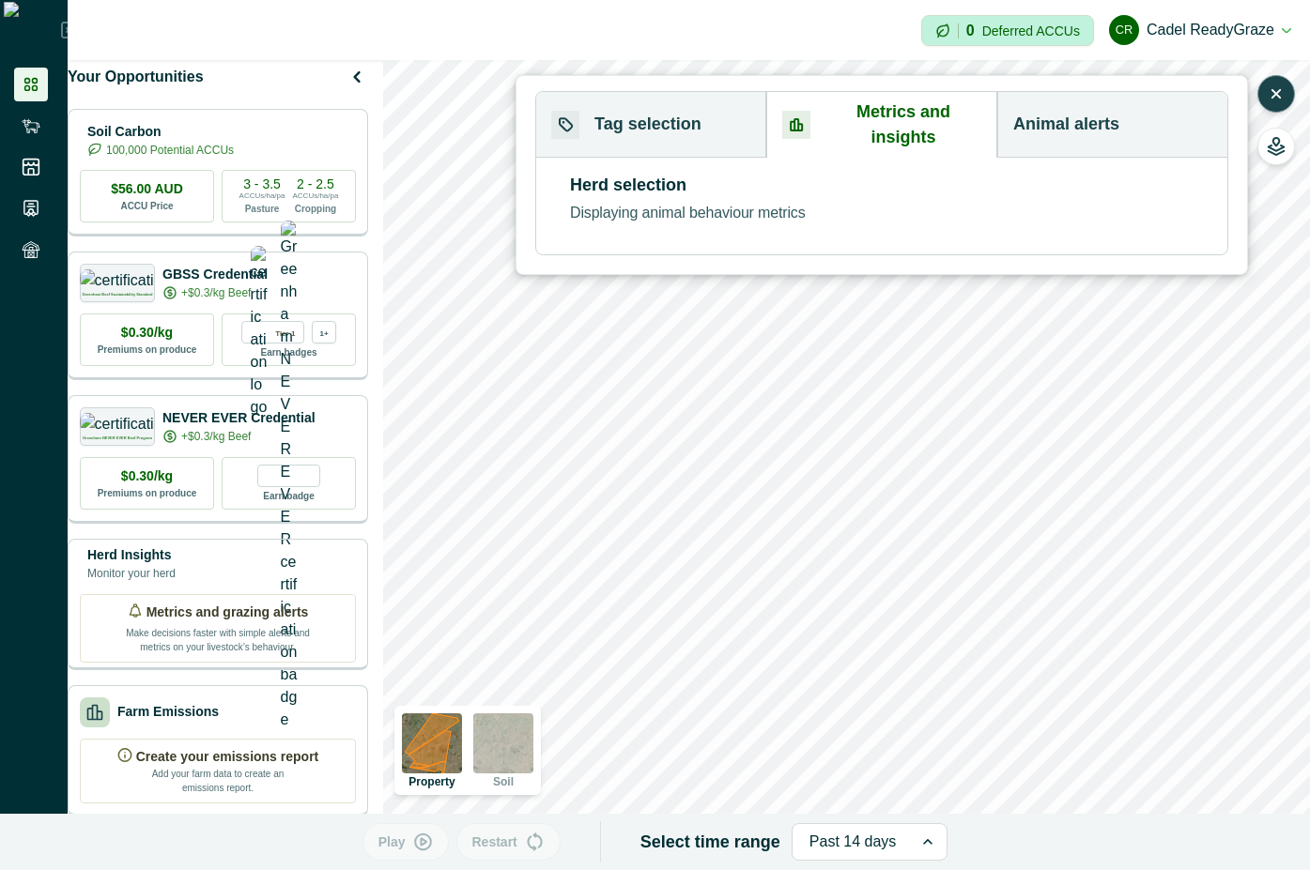
click at [850, 113] on button "Metrics and insights" at bounding box center [881, 125] width 231 height 66
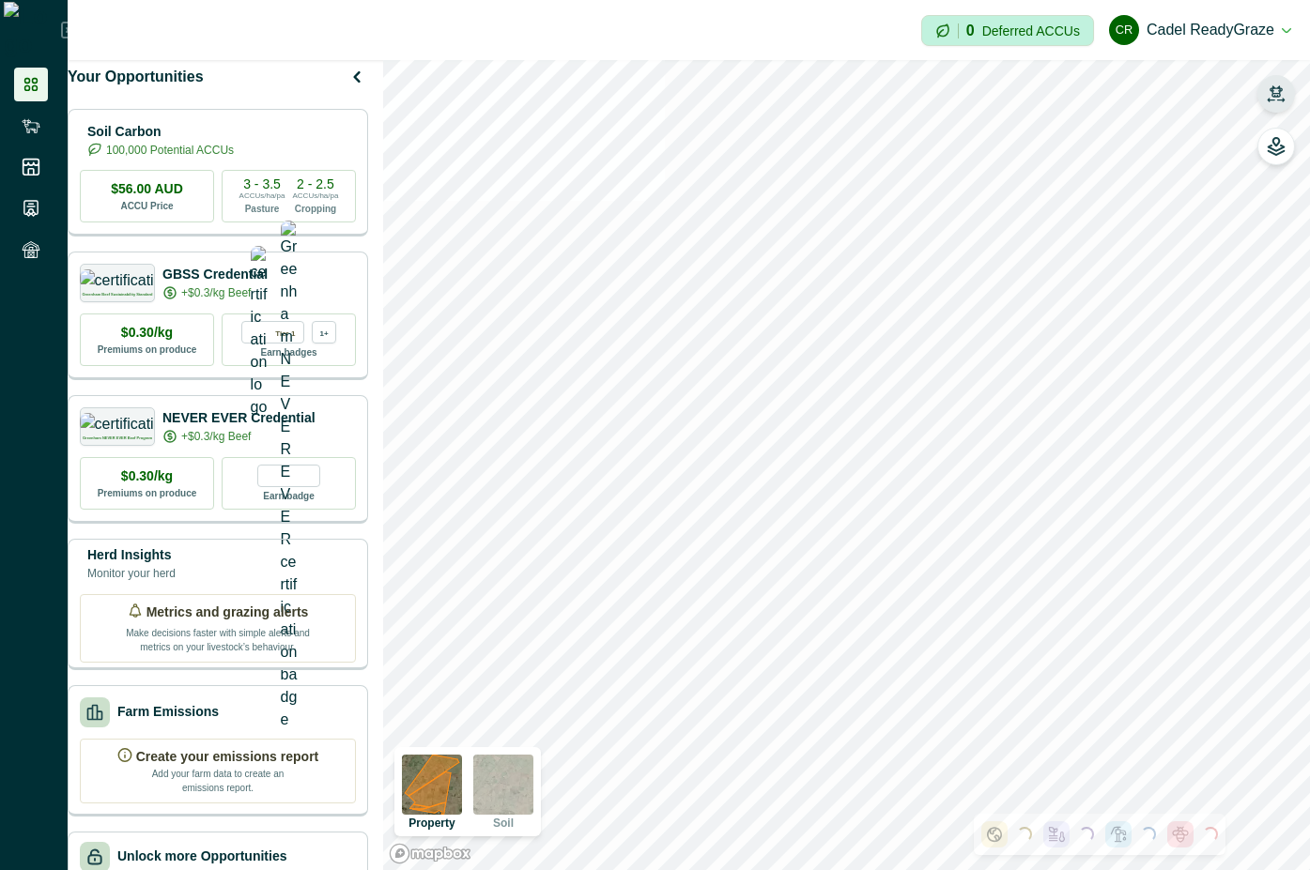
click at [1273, 88] on icon "button" at bounding box center [1276, 90] width 13 height 11
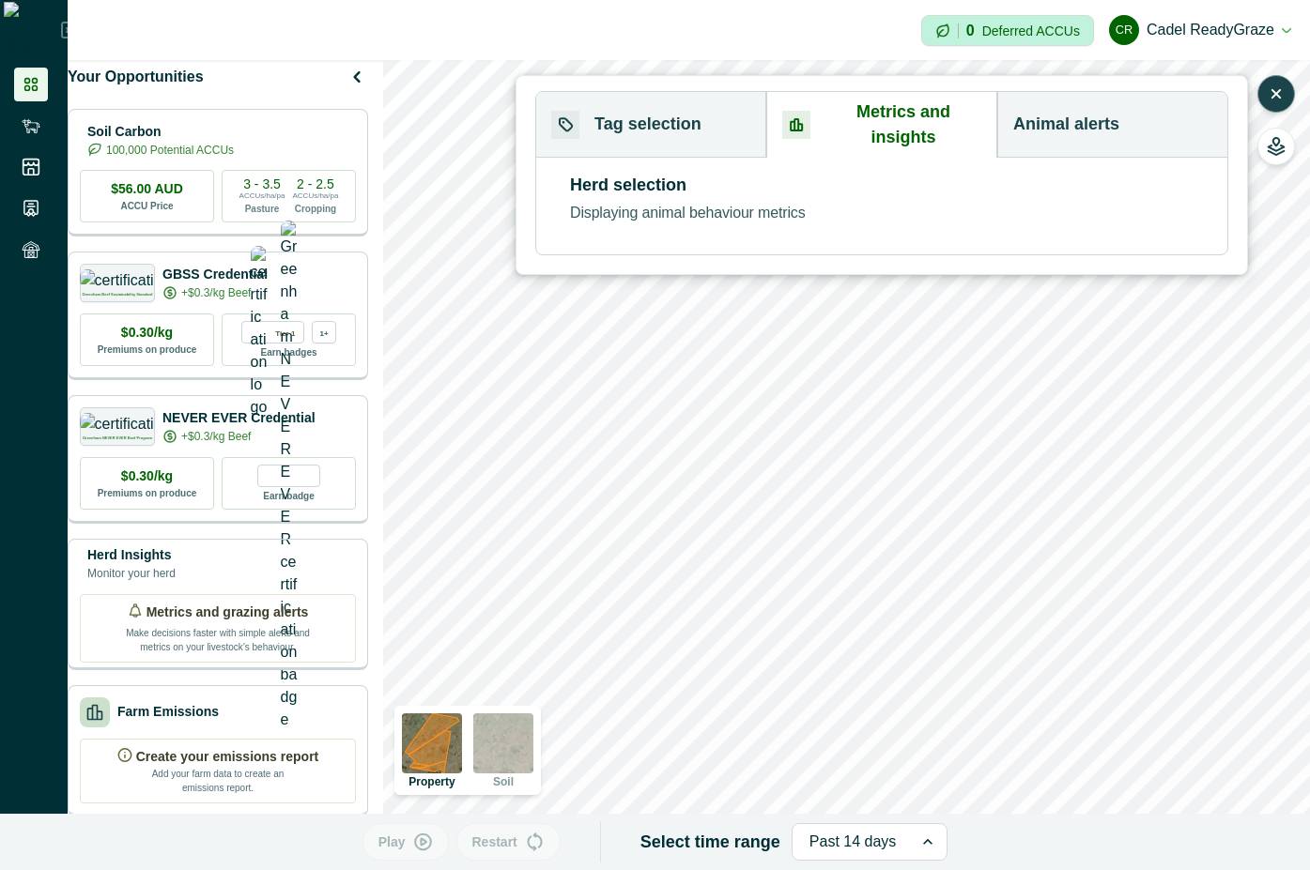
click at [918, 110] on button "Metrics and insights" at bounding box center [881, 125] width 231 height 66
click at [828, 832] on div at bounding box center [852, 842] width 87 height 26
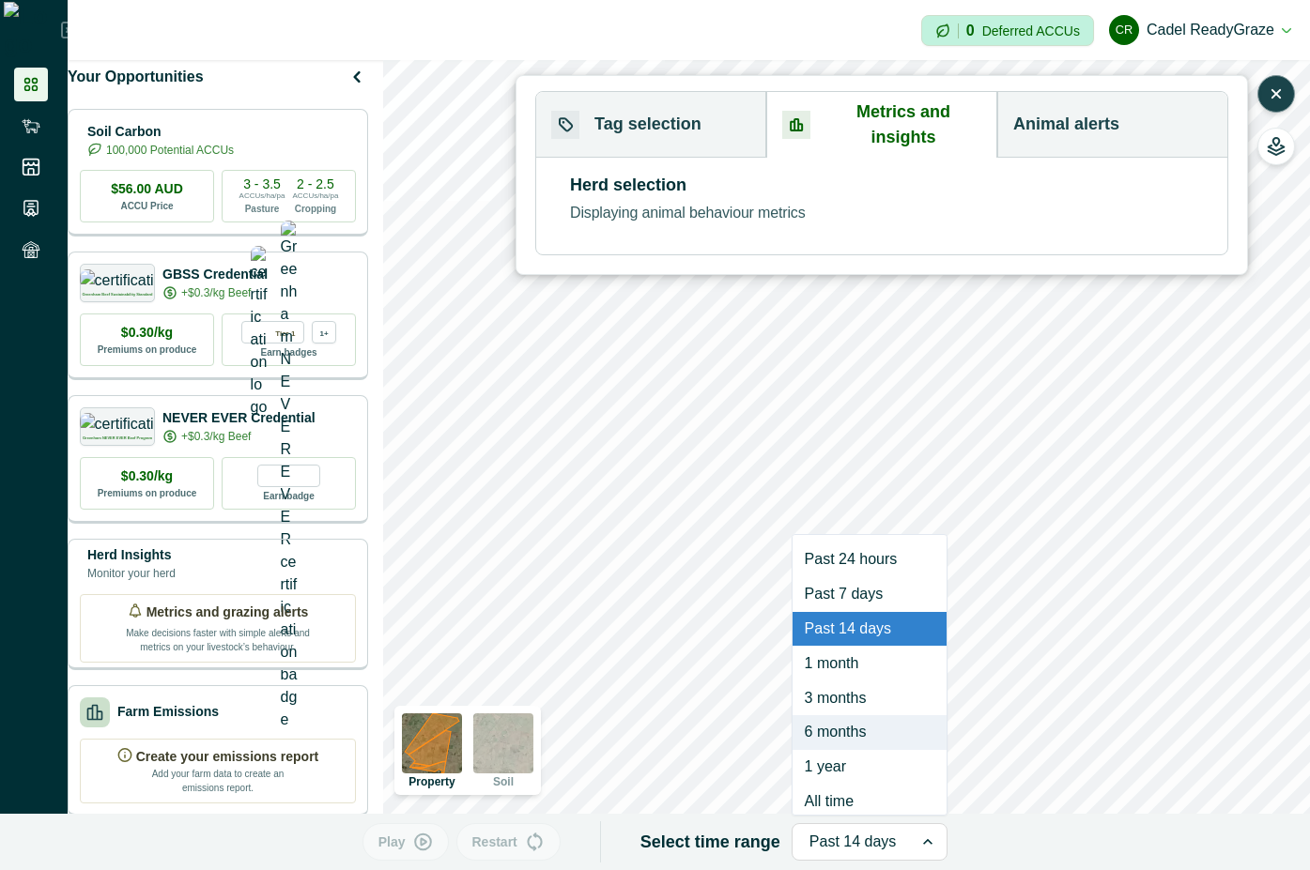
click at [828, 747] on div "6 months" at bounding box center [870, 733] width 155 height 35
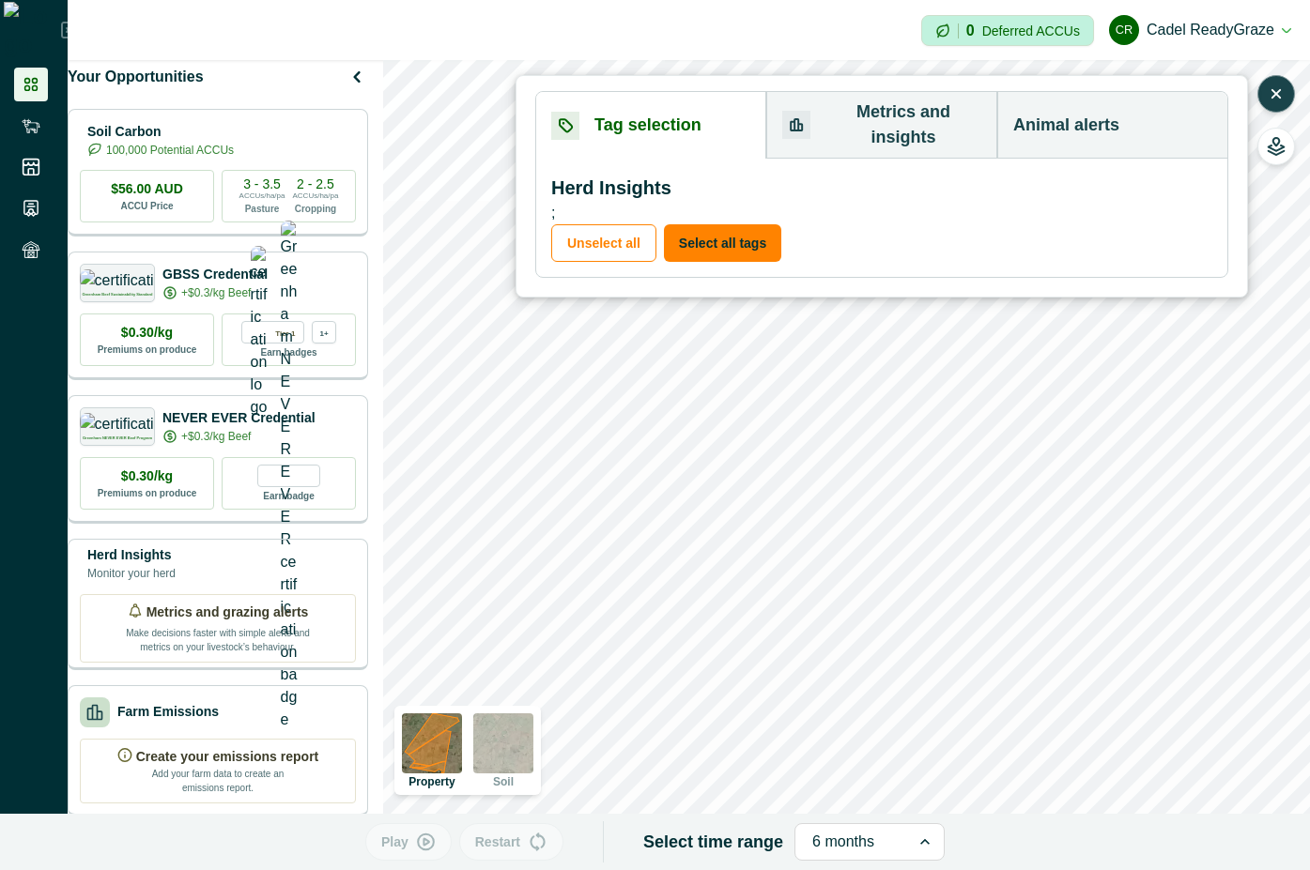
click at [641, 129] on button "Tag selection" at bounding box center [651, 125] width 230 height 67
click at [717, 224] on button "Select all tags" at bounding box center [722, 243] width 117 height 38
click at [902, 106] on button "Metrics and insights" at bounding box center [881, 125] width 231 height 67
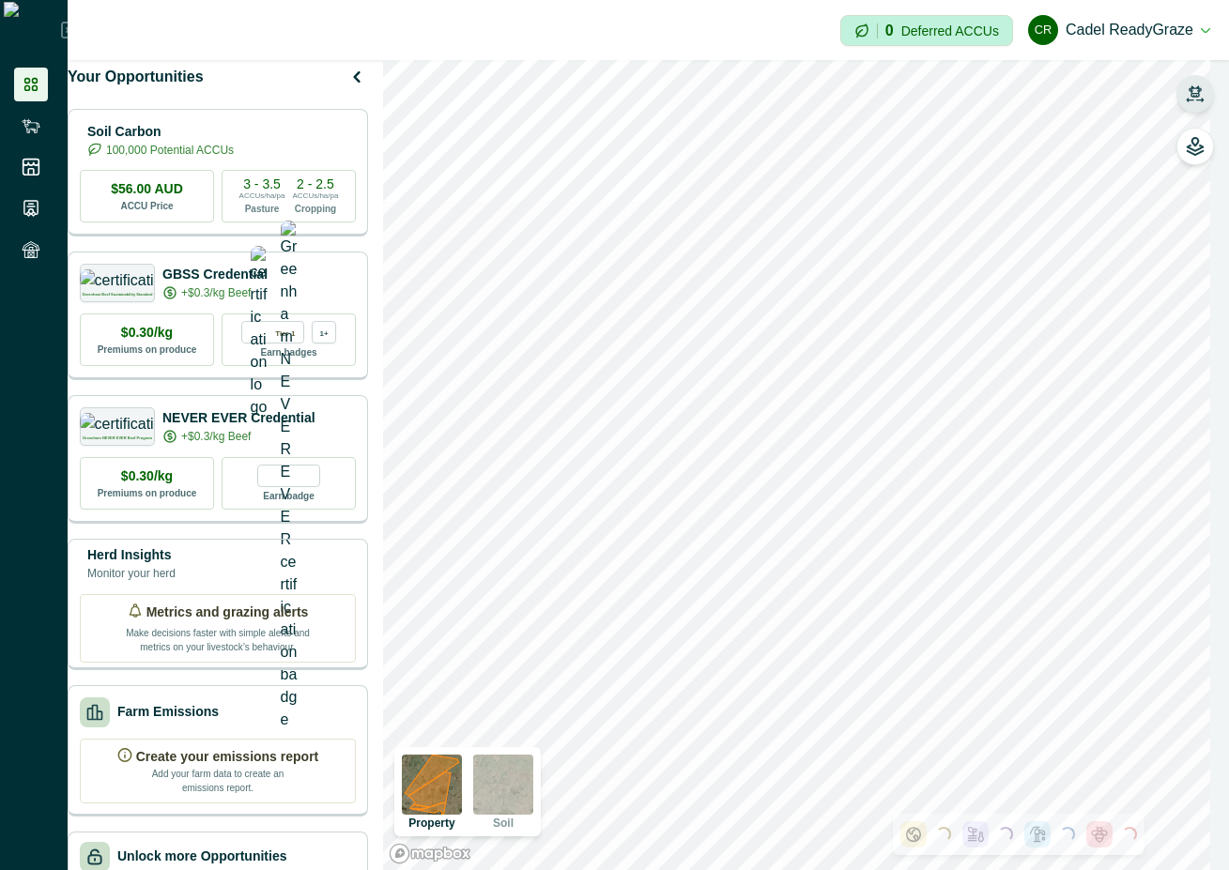
click at [1201, 86] on icon "button" at bounding box center [1195, 94] width 19 height 19
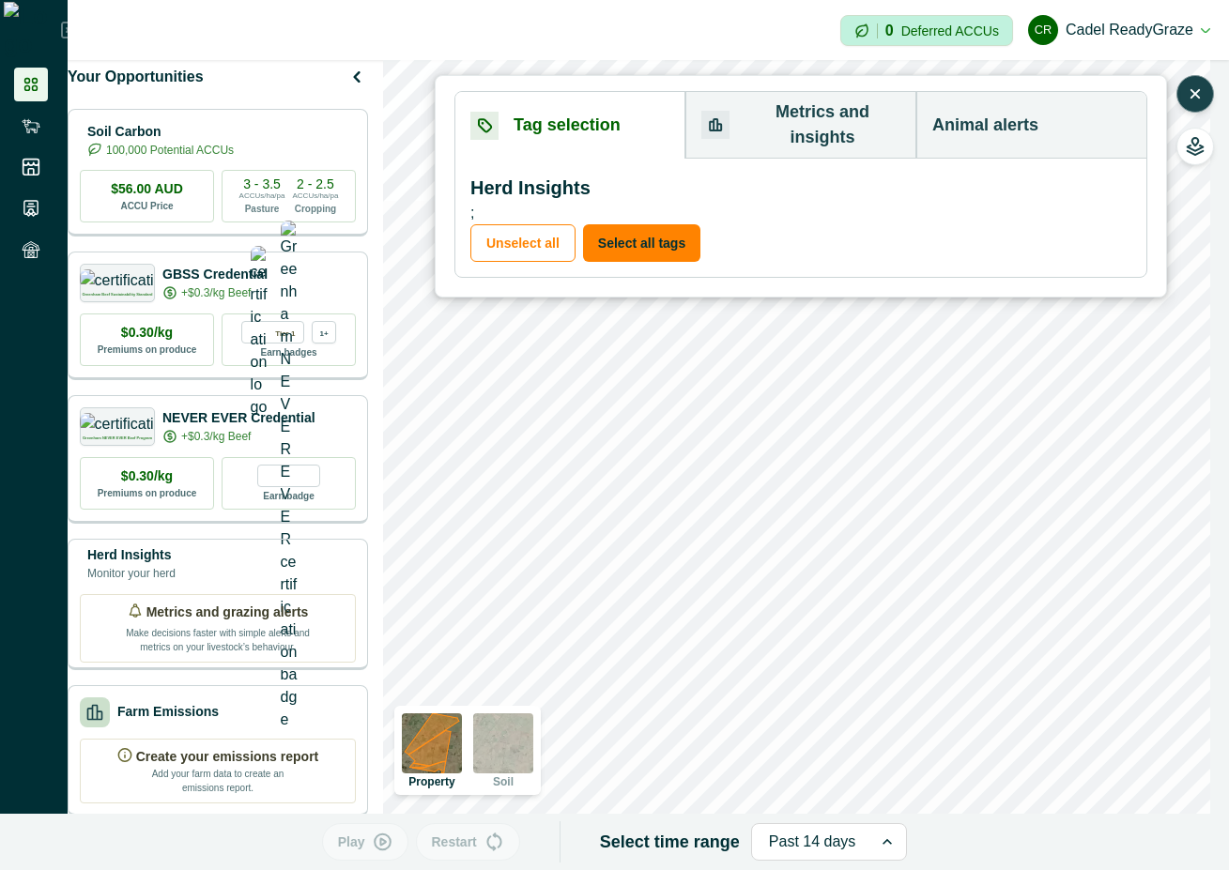
click at [865, 112] on button "Metrics and insights" at bounding box center [800, 125] width 231 height 67
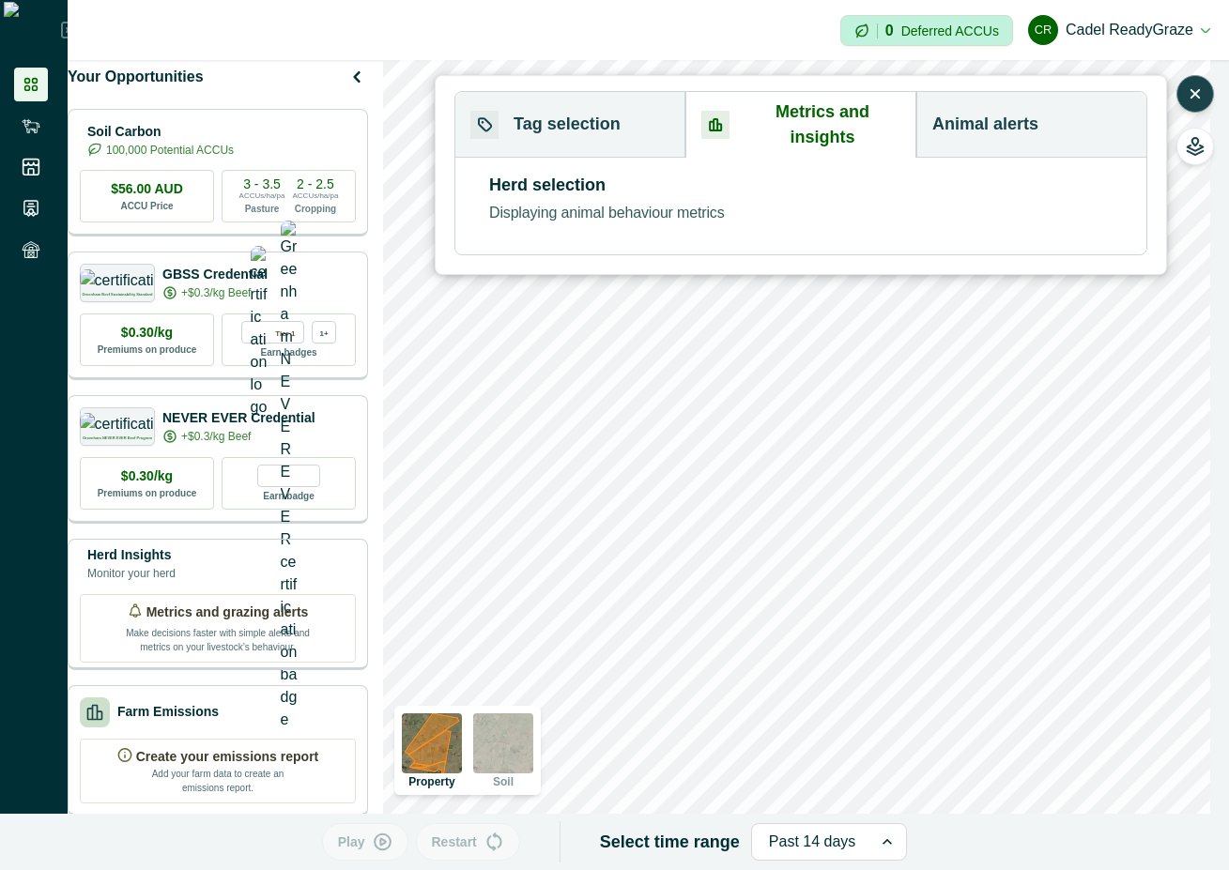
click at [554, 101] on button "Tag selection" at bounding box center [570, 125] width 230 height 66
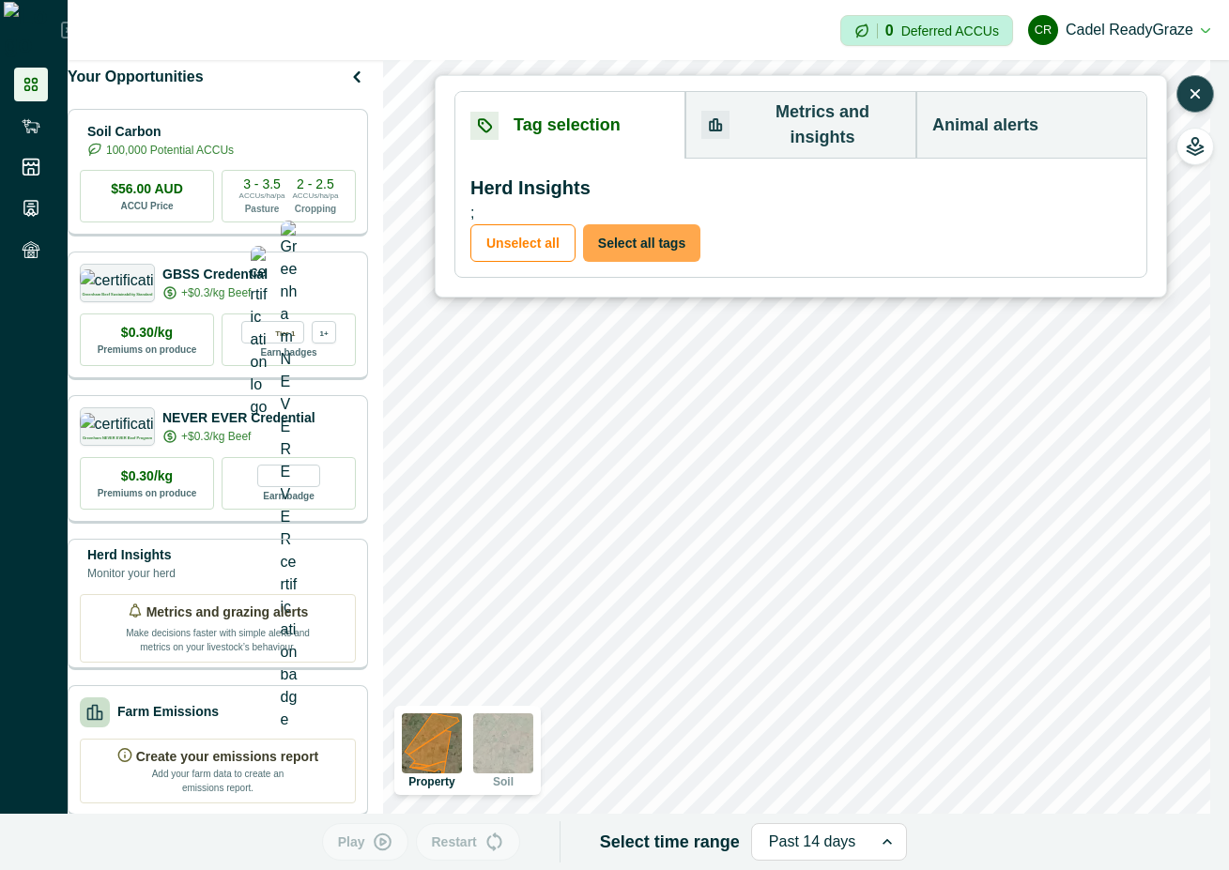
click at [627, 224] on button "Select all tags" at bounding box center [641, 243] width 117 height 38
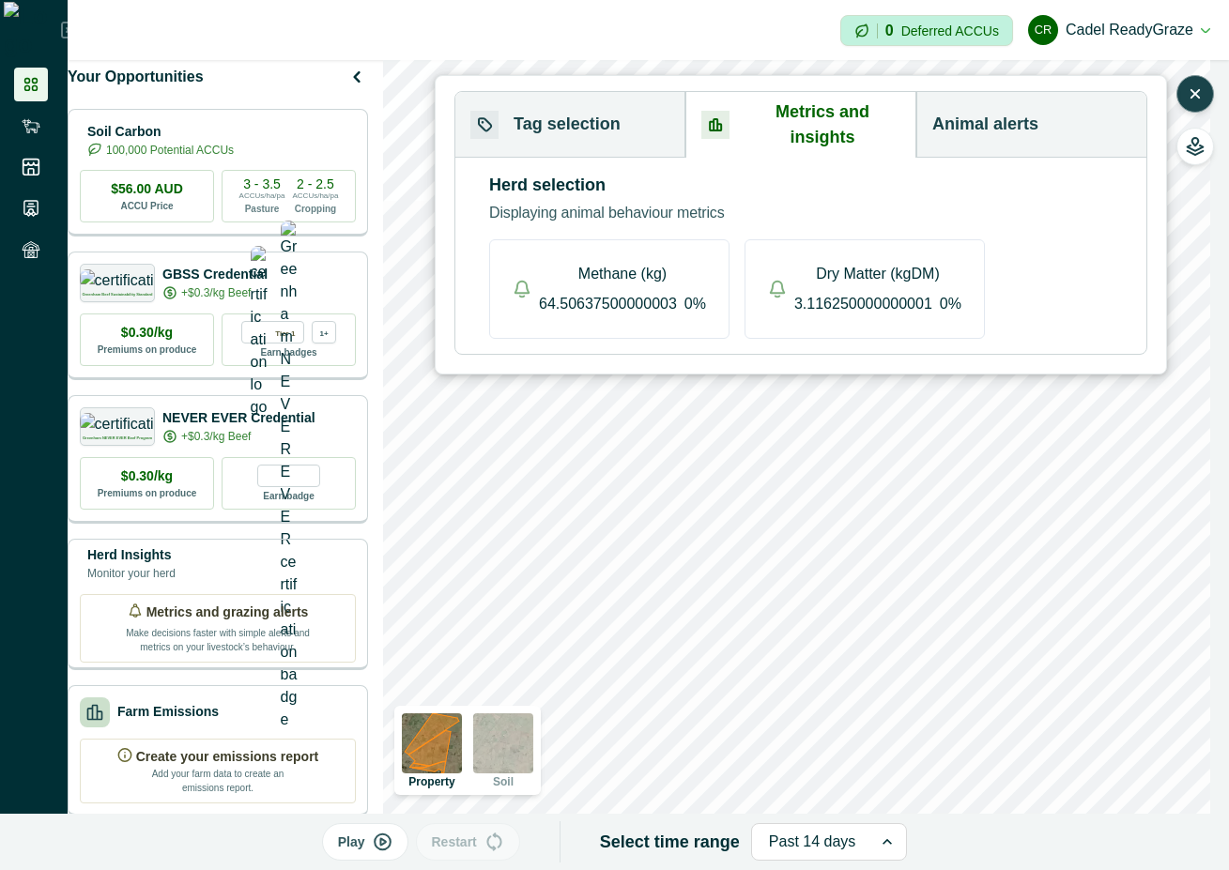
click at [791, 99] on button "Metrics and insights" at bounding box center [800, 125] width 231 height 66
